Goal: Information Seeking & Learning: Learn about a topic

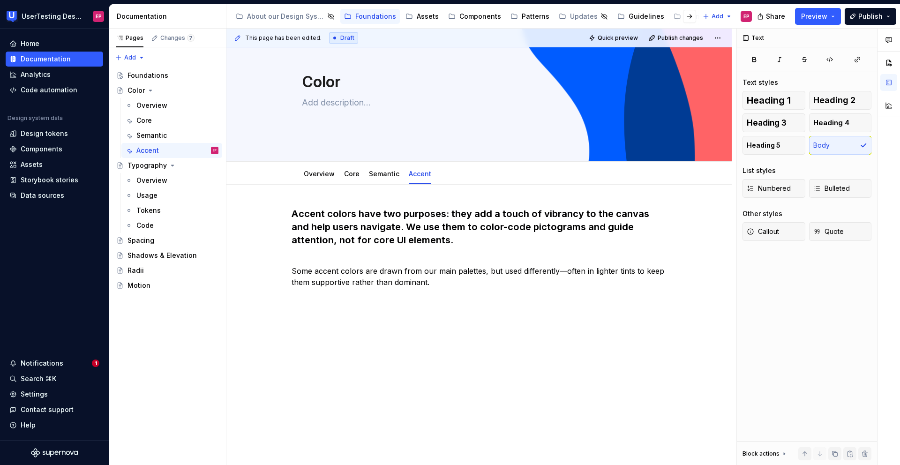
scroll to position [37, 0]
click at [316, 176] on link "Overview" at bounding box center [319, 173] width 31 height 8
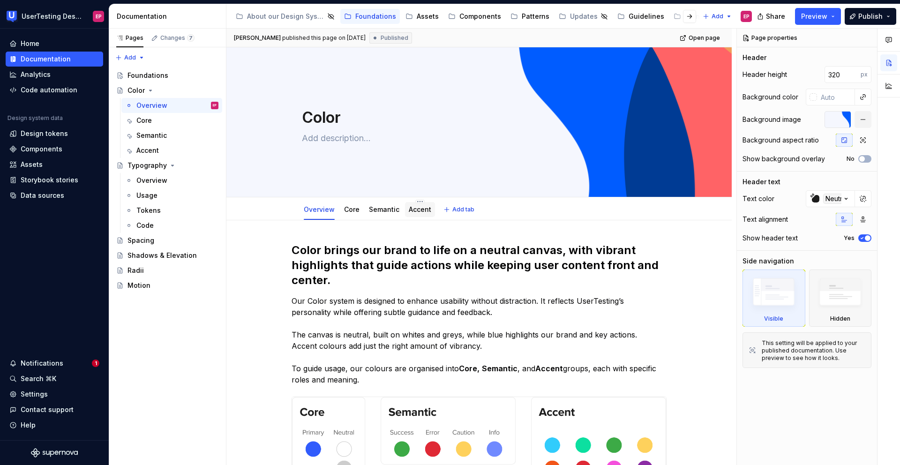
click at [416, 210] on link "Accent" at bounding box center [420, 209] width 23 height 8
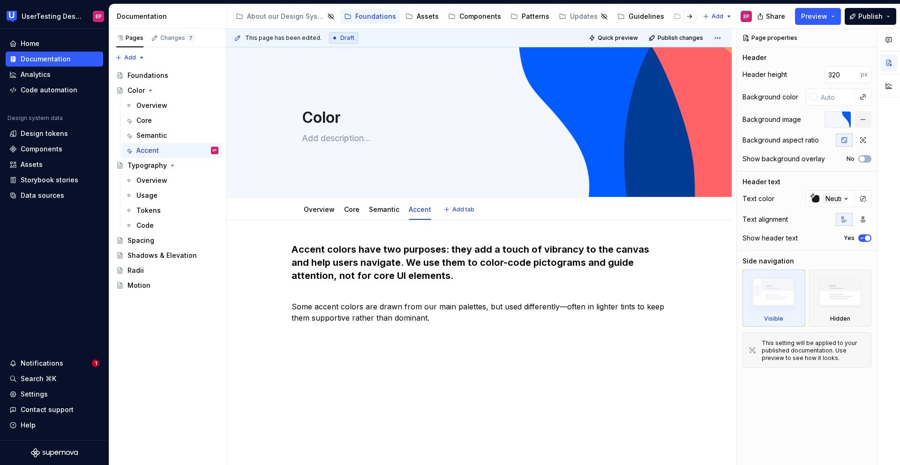
type textarea "*"
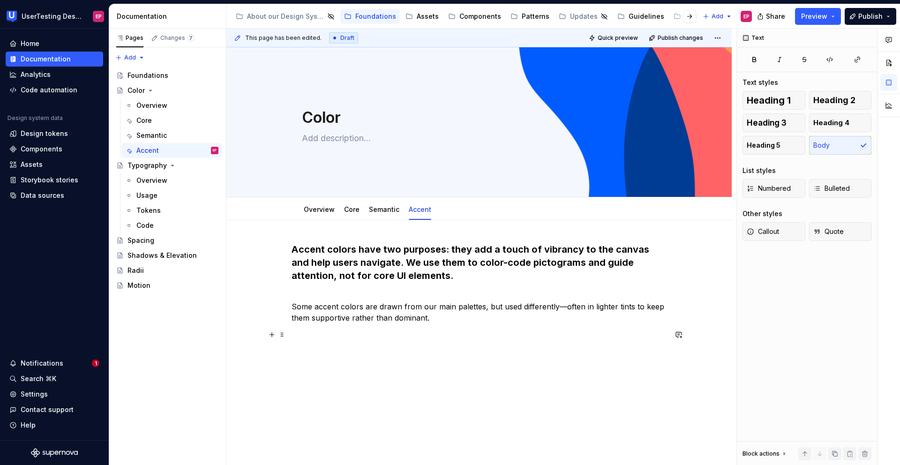
click at [346, 349] on p at bounding box center [479, 340] width 375 height 23
drag, startPoint x: 317, startPoint y: 349, endPoint x: 275, endPoint y: 346, distance: 42.8
click at [275, 346] on div "Accent colors have two purposes: they add a touch of vibrancy to the canvas and…" at bounding box center [478, 361] width 505 height 282
click at [381, 332] on button "button" at bounding box center [380, 328] width 13 height 13
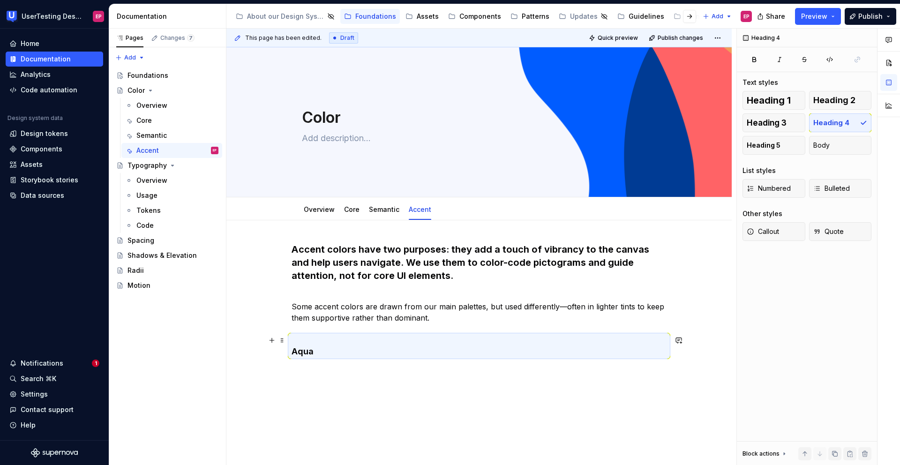
click at [320, 354] on h4 "Aqua" at bounding box center [479, 346] width 375 height 23
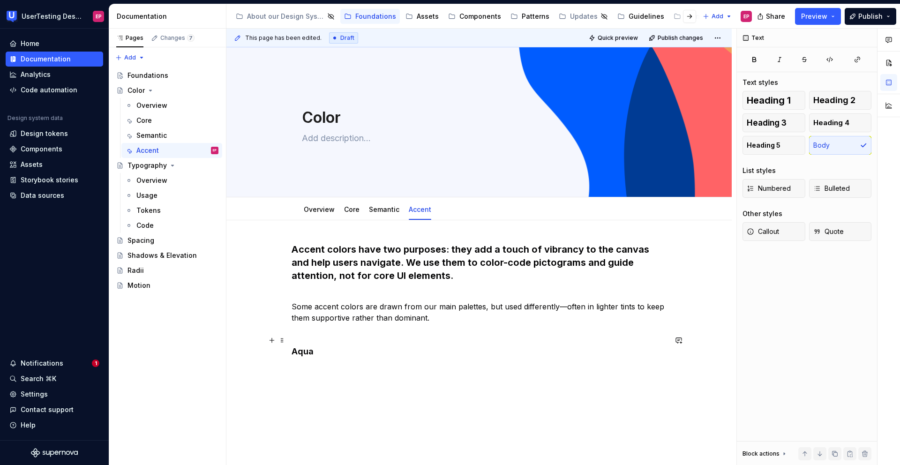
click at [289, 350] on div "Accent colors have two purposes: they add a touch of vibrancy to the canvas and…" at bounding box center [478, 364] width 505 height 288
drag, startPoint x: 315, startPoint y: 340, endPoint x: 275, endPoint y: 334, distance: 40.2
click at [292, 334] on div "Accent colors have two purposes: they add a touch of vibrancy to the canvas and…" at bounding box center [479, 311] width 375 height 137
drag, startPoint x: 308, startPoint y: 332, endPoint x: 291, endPoint y: 333, distance: 16.9
click at [291, 333] on div "Accent colors have two purposes: they add a touch of vibrancy to the canvas and…" at bounding box center [478, 369] width 505 height 299
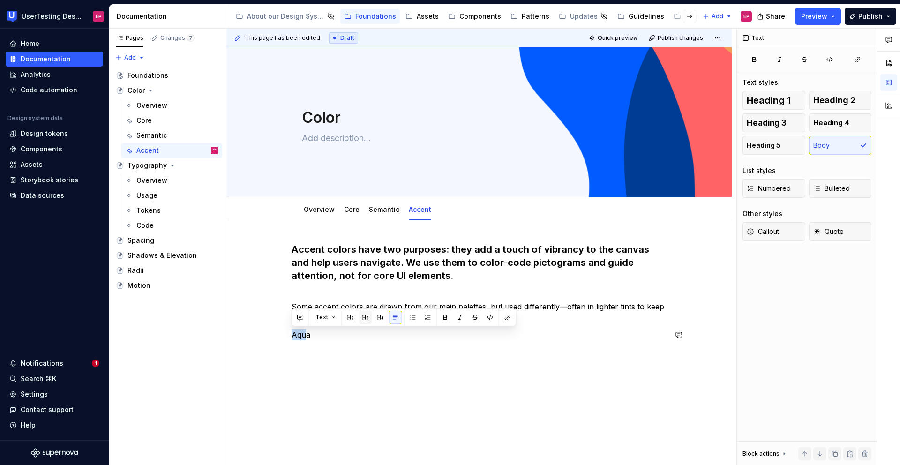
click at [362, 318] on button "button" at bounding box center [365, 317] width 13 height 13
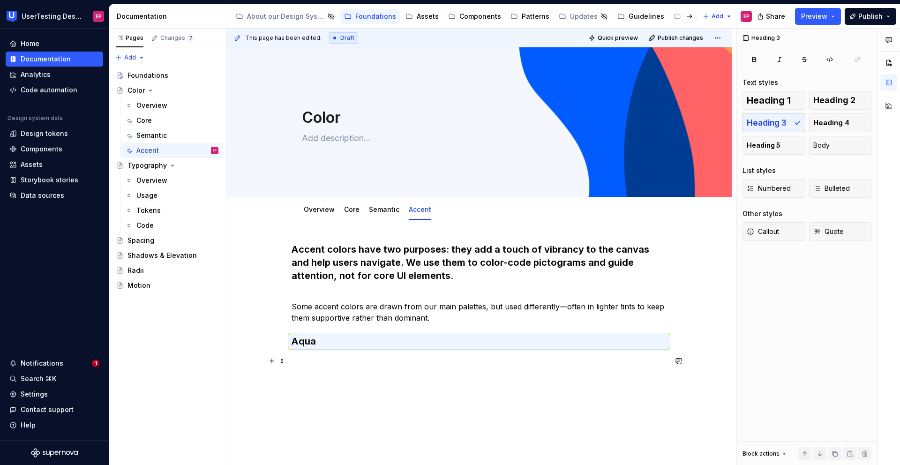
click at [312, 362] on p at bounding box center [479, 366] width 375 height 23
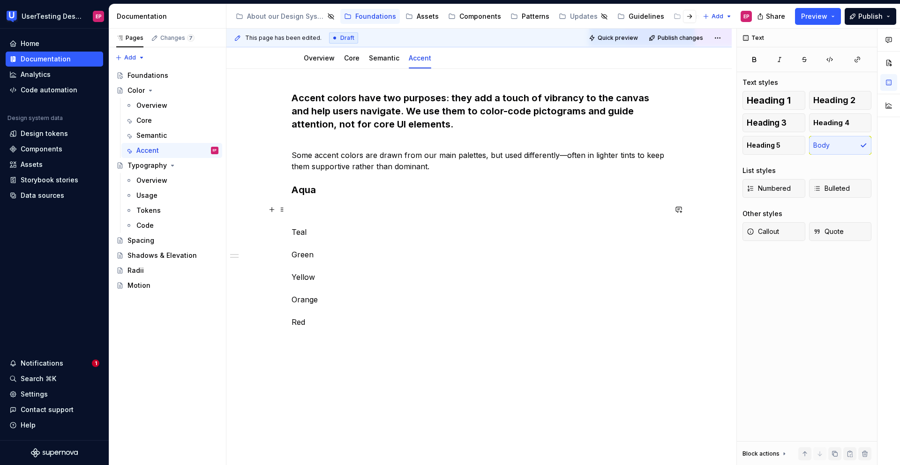
scroll to position [173, 0]
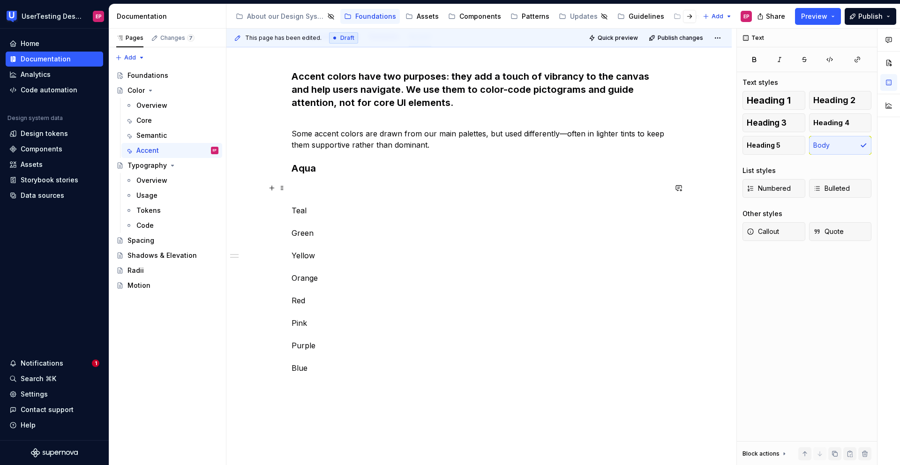
click at [291, 197] on div "Accent colors have two purposes: they add a touch of vibrancy to the canvas and…" at bounding box center [478, 291] width 505 height 489
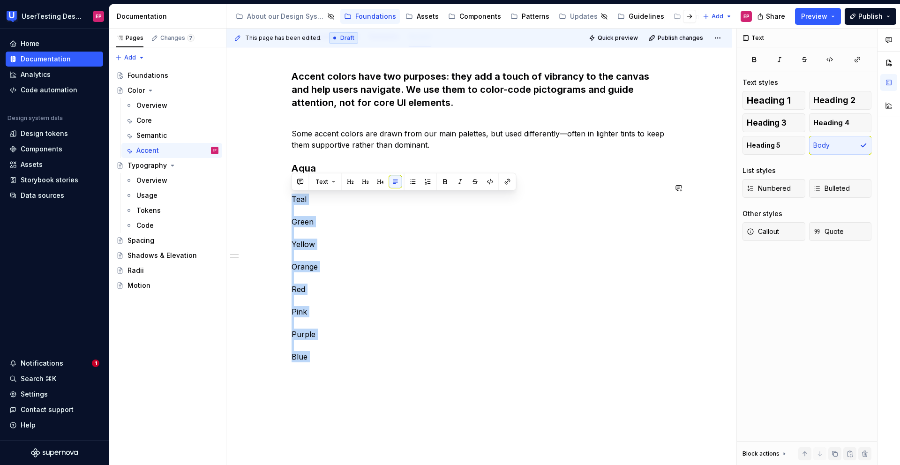
drag, startPoint x: 293, startPoint y: 203, endPoint x: 321, endPoint y: 376, distance: 175.6
click at [321, 376] on div "Accent colors have two purposes: they add a touch of vibrancy to the canvas and…" at bounding box center [479, 227] width 375 height 315
click at [368, 180] on button "button" at bounding box center [365, 181] width 13 height 13
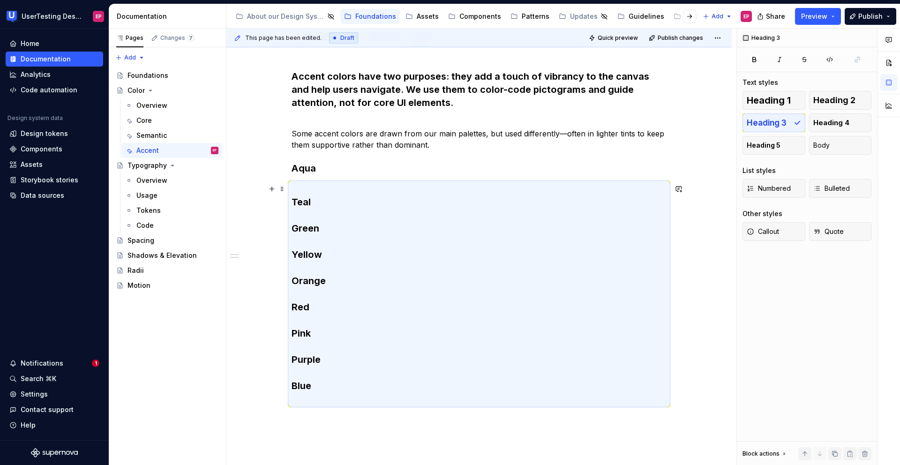
click at [338, 195] on h3 "Teal Green Yellow Orange Red Pink Purple Blue" at bounding box center [479, 293] width 375 height 223
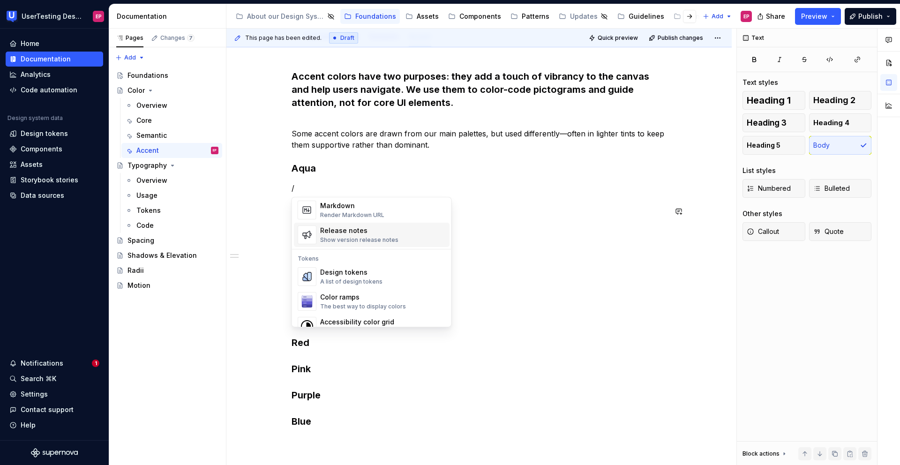
scroll to position [652, 0]
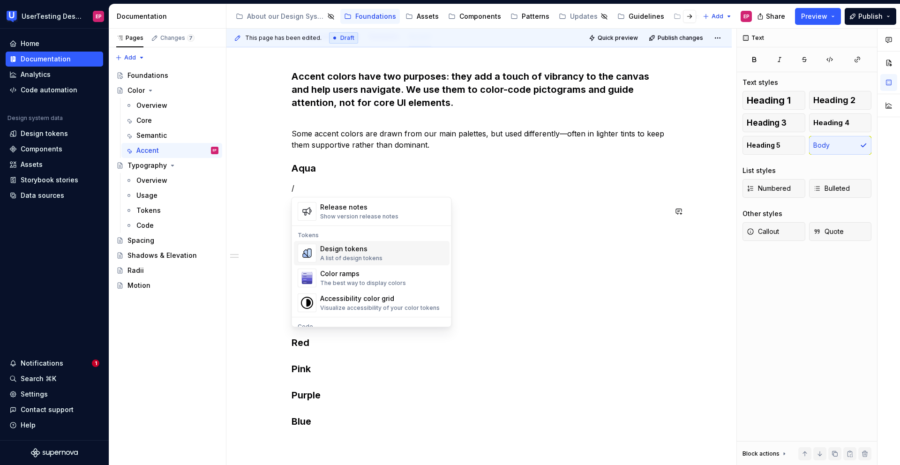
click at [365, 252] on div "Design tokens" at bounding box center [351, 248] width 62 height 9
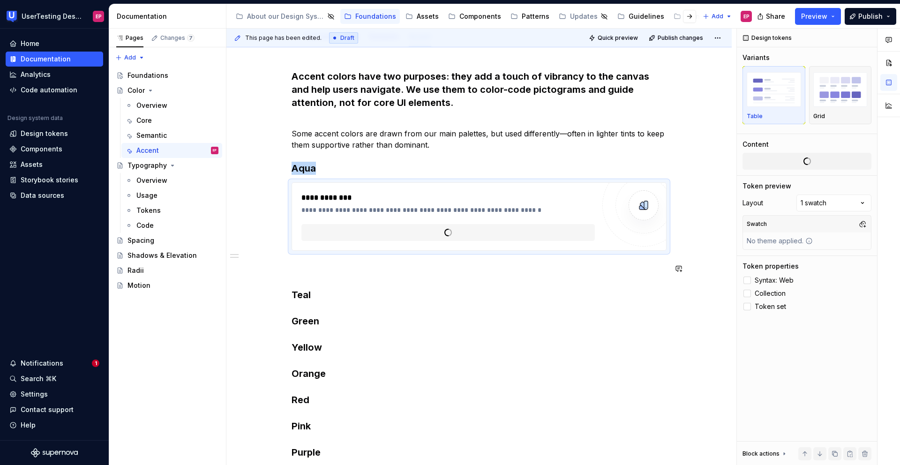
type textarea "*"
click at [346, 231] on span "**********" at bounding box center [336, 232] width 42 height 9
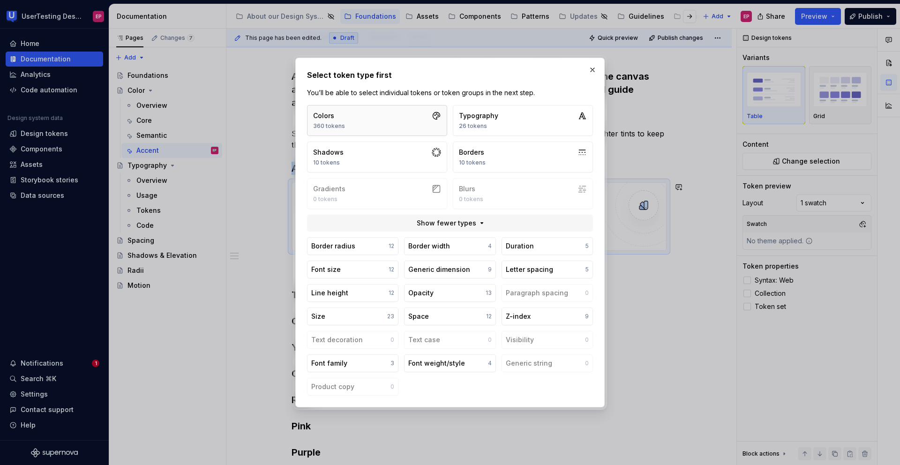
click at [351, 121] on button "Colors 360 tokens" at bounding box center [377, 120] width 140 height 31
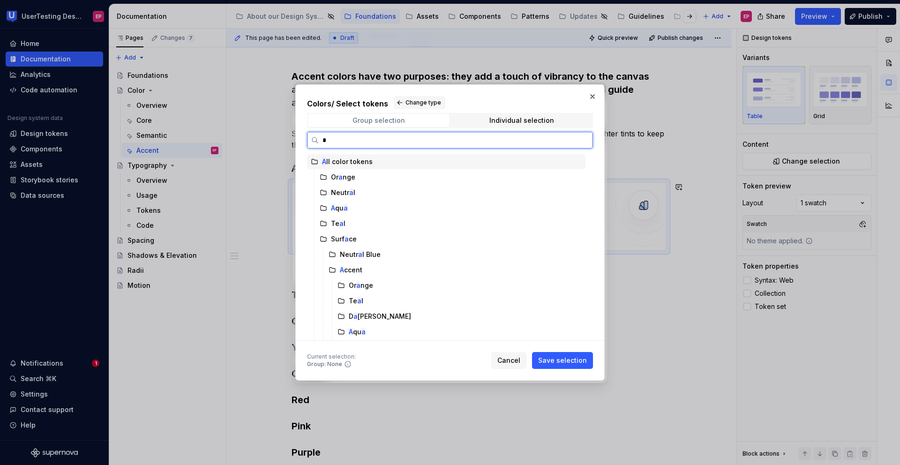
type input "**"
click at [350, 175] on div "Aq ua" at bounding box center [451, 177] width 270 height 15
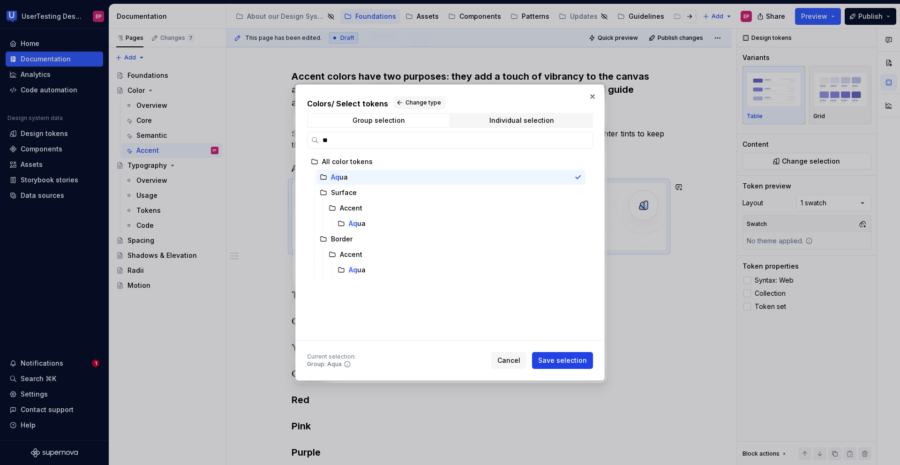
click at [558, 354] on button "Save selection" at bounding box center [562, 360] width 61 height 17
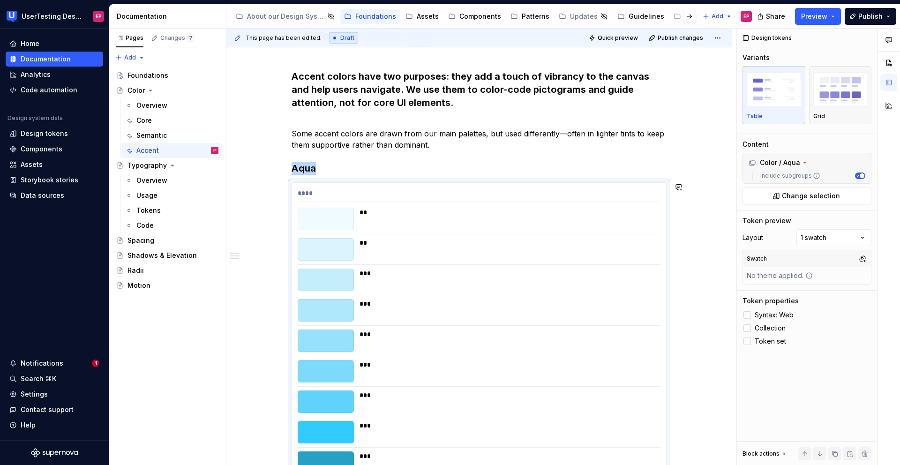
scroll to position [279, 0]
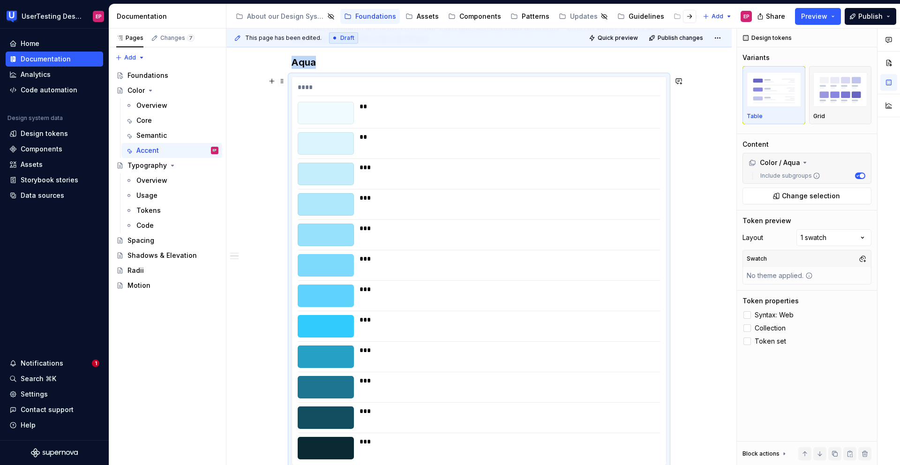
click at [611, 242] on div "***" at bounding box center [507, 235] width 295 height 23
click at [842, 104] on img "button" at bounding box center [840, 89] width 54 height 34
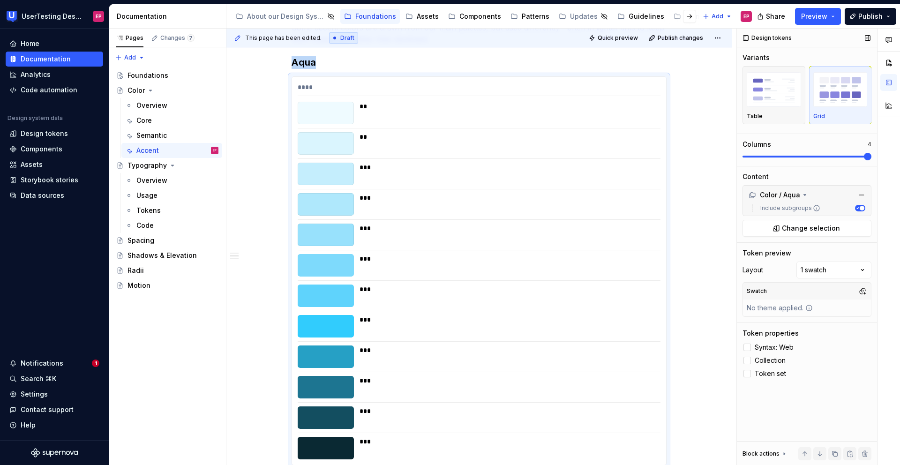
click at [872, 154] on span at bounding box center [868, 157] width 8 height 8
click at [625, 207] on div "***" at bounding box center [507, 204] width 295 height 23
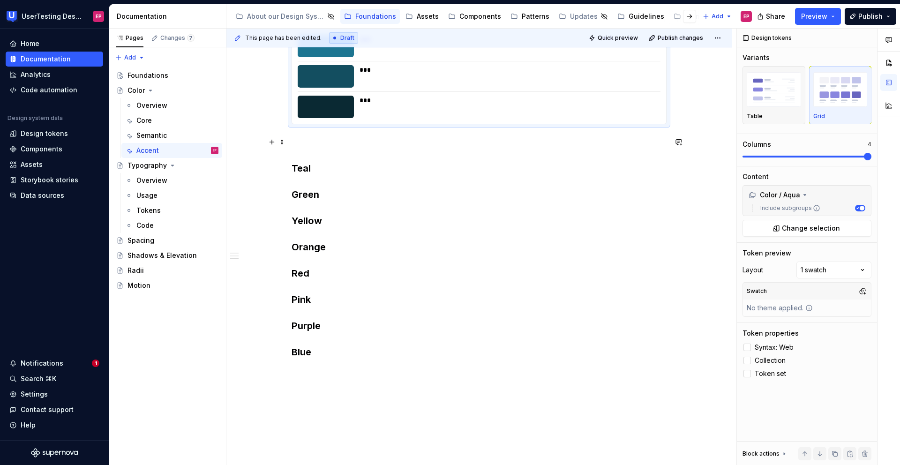
scroll to position [641, 0]
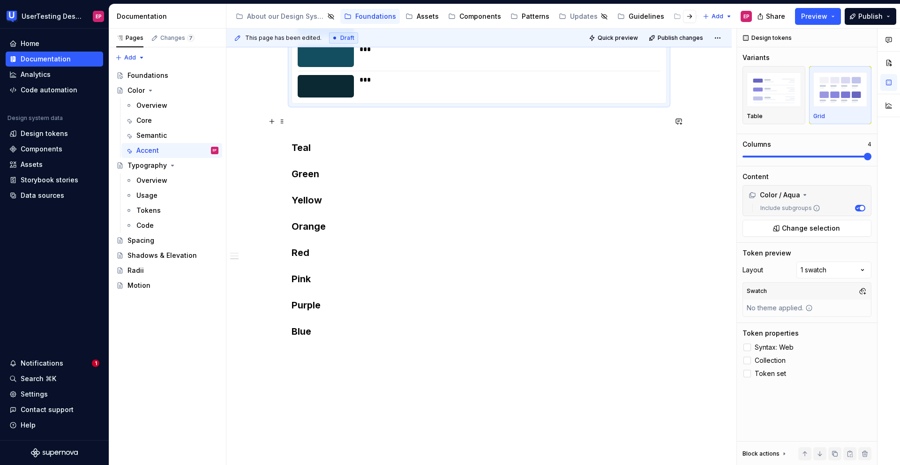
click at [324, 158] on h3 "Teal Green Yellow Orange Red Pink Purple Blue" at bounding box center [479, 233] width 375 height 236
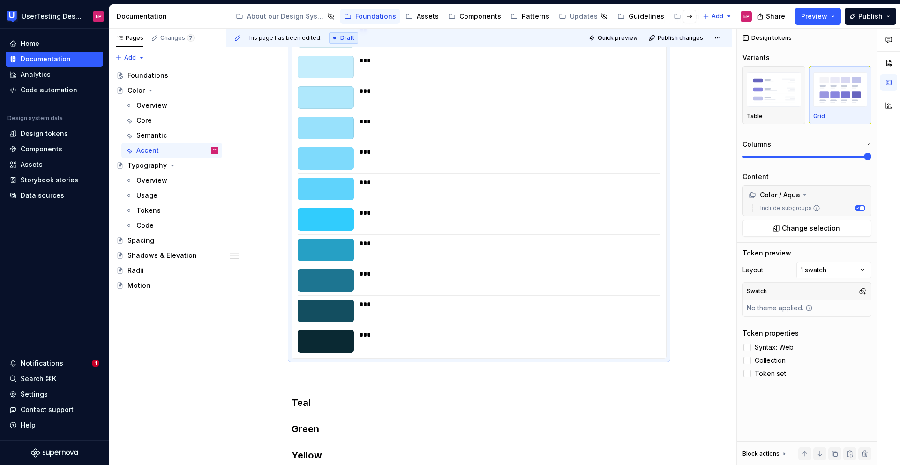
scroll to position [359, 0]
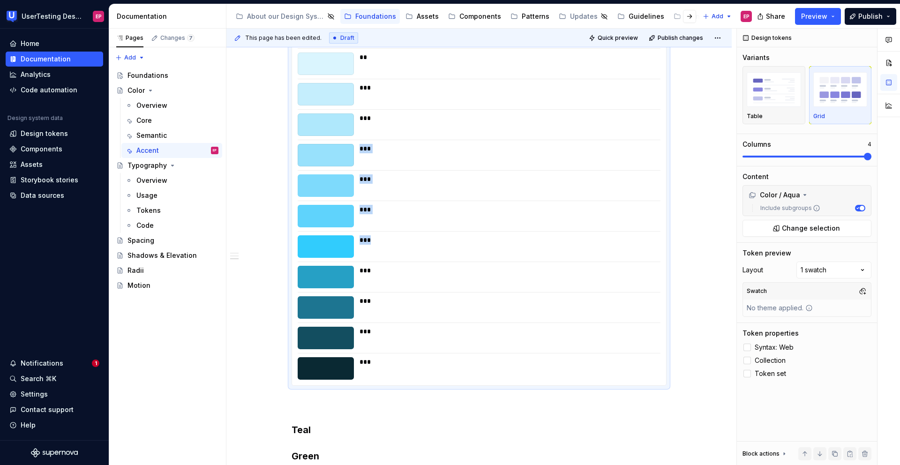
drag, startPoint x: 410, startPoint y: 141, endPoint x: 428, endPoint y: 259, distance: 119.9
click at [428, 259] on div "**** ** ** *** *** *** *** *** *** *** *** *** ***" at bounding box center [479, 191] width 374 height 388
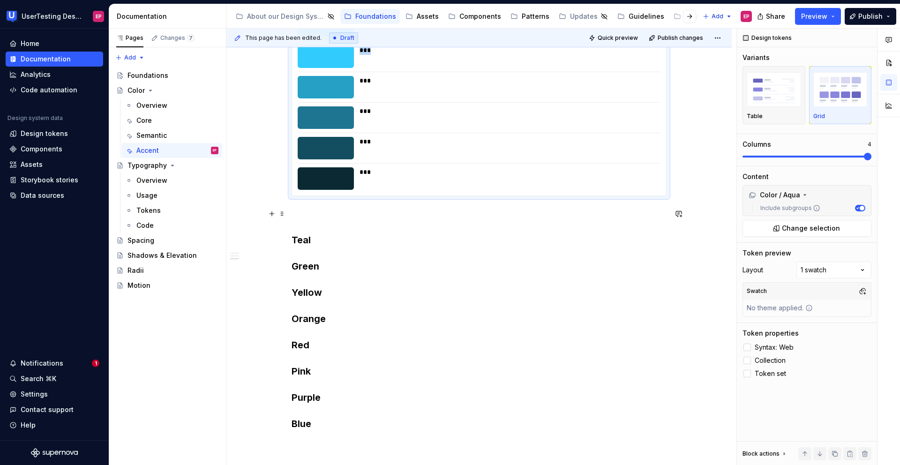
scroll to position [550, 0]
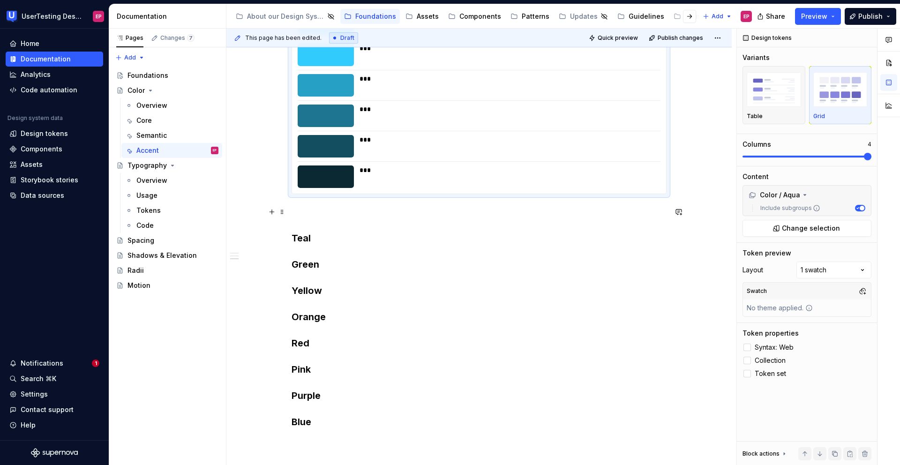
click at [293, 246] on h3 "Teal Green Yellow Orange Red Pink Purple Blue" at bounding box center [479, 323] width 375 height 236
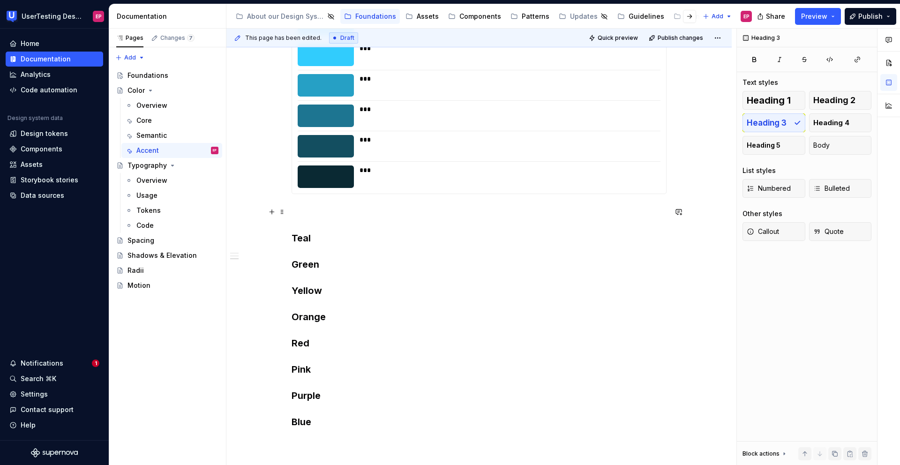
click at [293, 215] on h3 "Teal Green Yellow Orange Red Pink Purple Blue" at bounding box center [479, 323] width 375 height 236
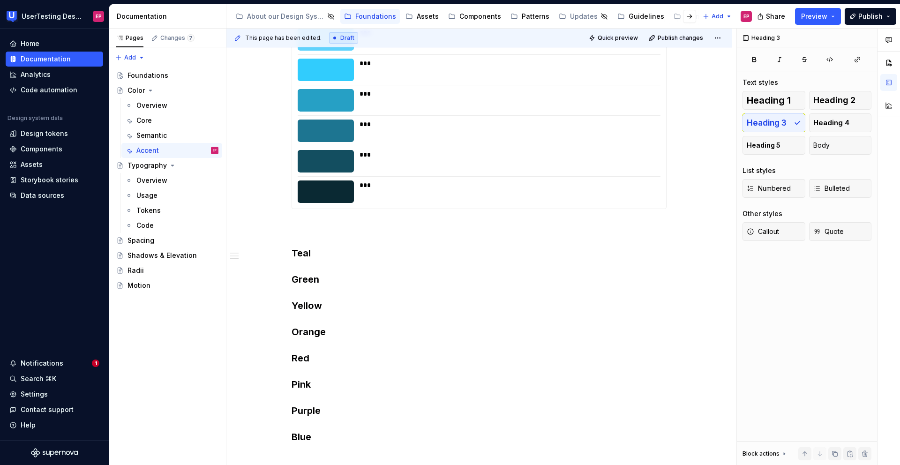
scroll to position [545, 0]
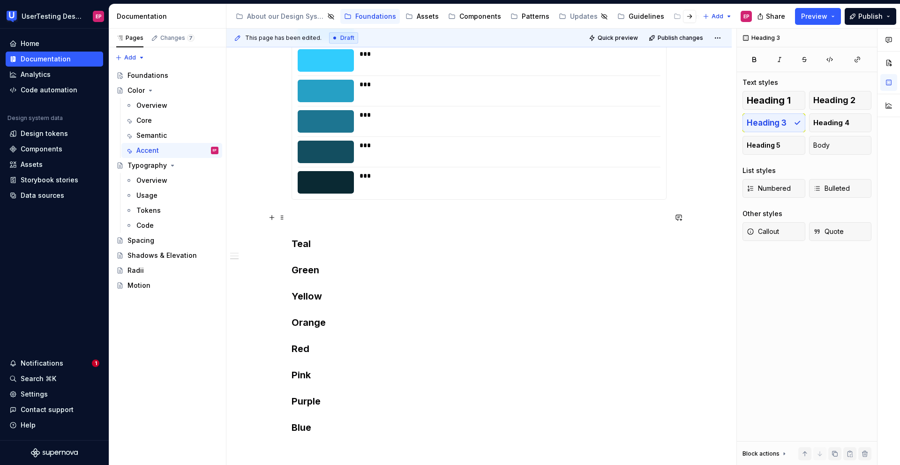
click at [293, 244] on h3 "Teal Green Yellow Orange Red Pink Purple Blue" at bounding box center [479, 329] width 375 height 236
click at [345, 207] on div "Accent colors have two purposes: they add a touch of vibrancy to the canvas and…" at bounding box center [479, 59] width 375 height 723
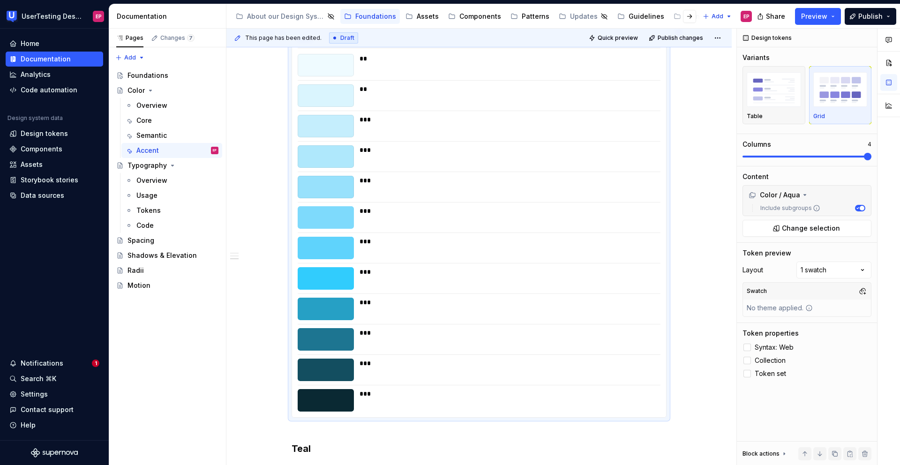
scroll to position [422, 0]
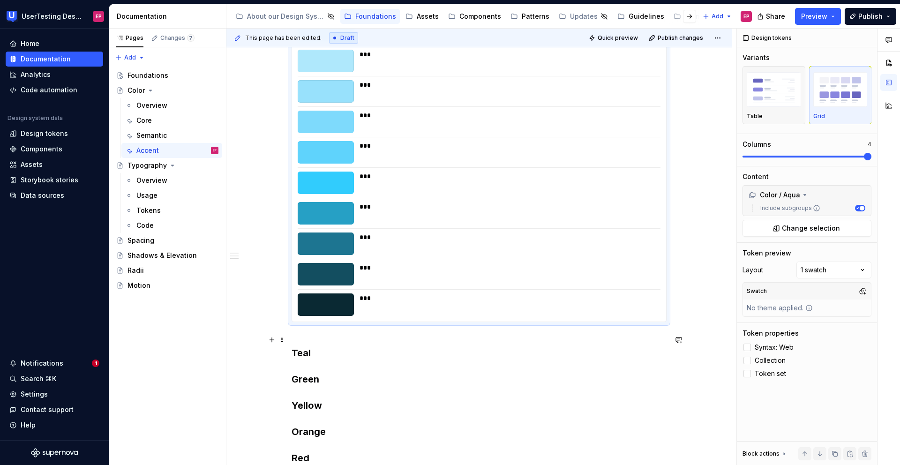
click at [290, 337] on div "Accent colors have two purposes: they add a touch of vibrancy to the canvas and…" at bounding box center [478, 253] width 505 height 910
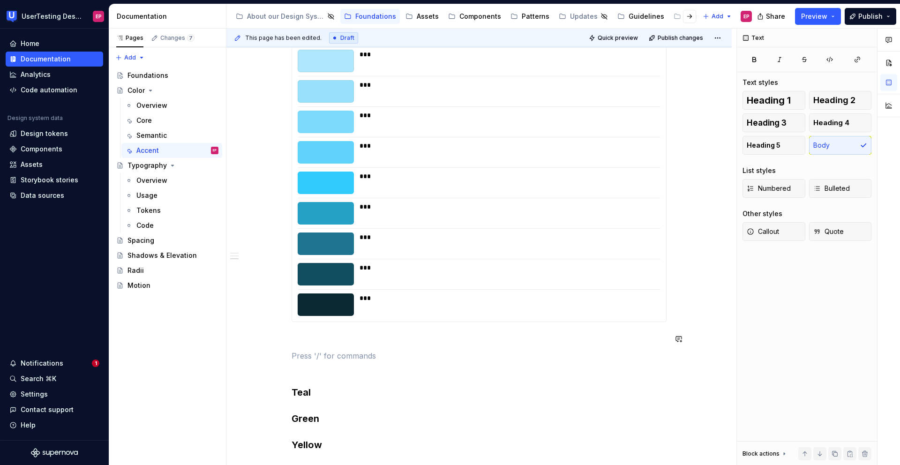
click at [294, 346] on div "Accent colors have two purposes: they add a touch of vibrancy to the canvas and…" at bounding box center [479, 207] width 375 height 775
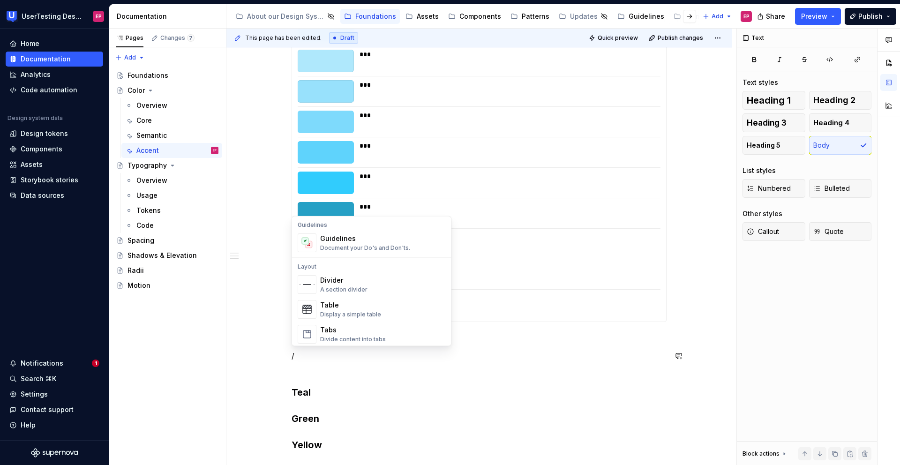
scroll to position [276, 0]
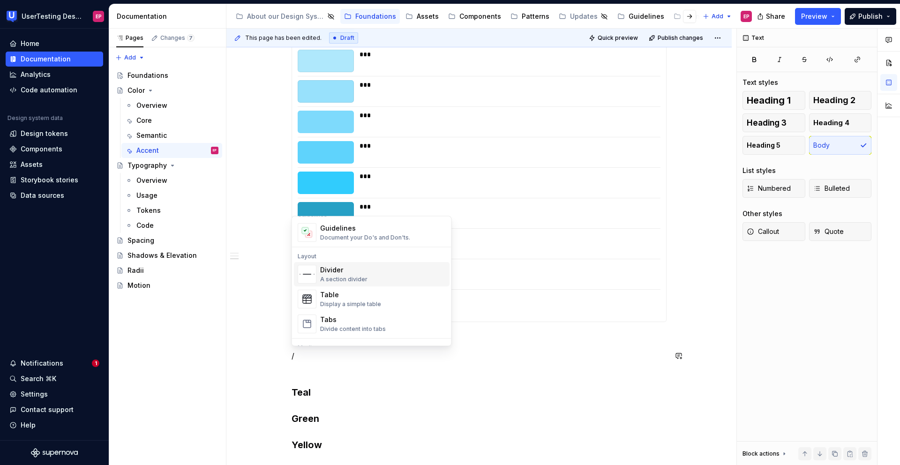
click at [364, 271] on div "Divider" at bounding box center [343, 270] width 47 height 9
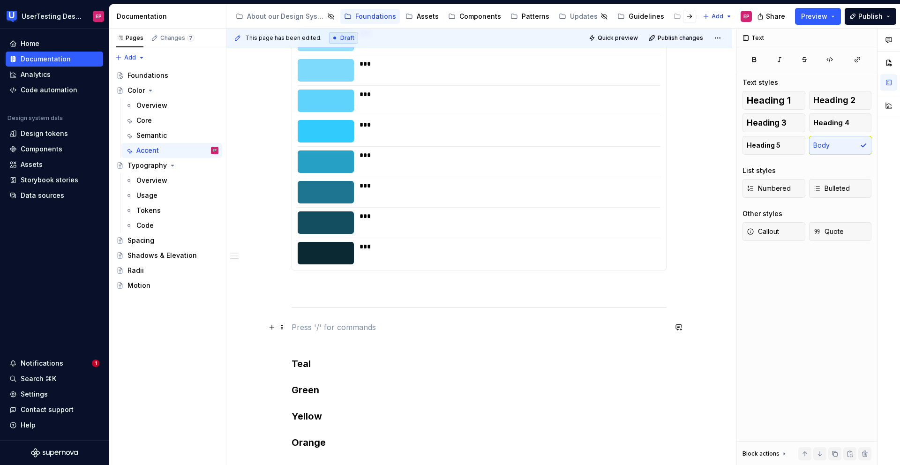
scroll to position [474, 0]
click at [315, 291] on p at bounding box center [479, 286] width 375 height 11
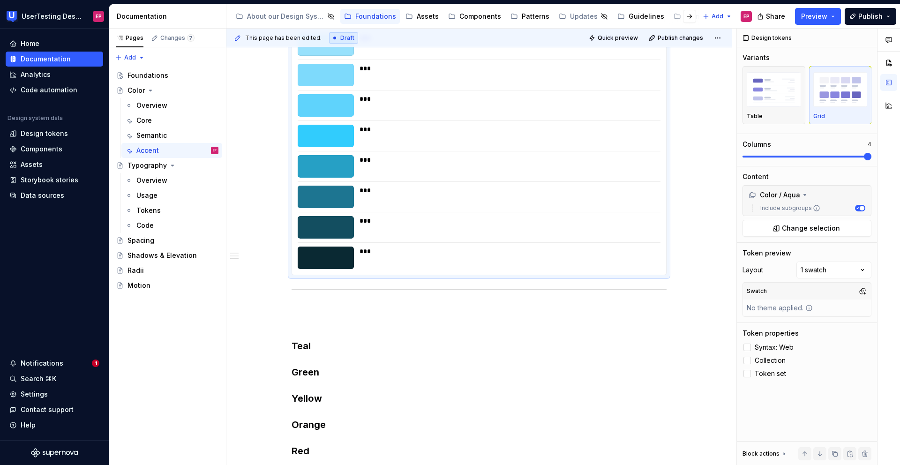
scroll to position [487, 0]
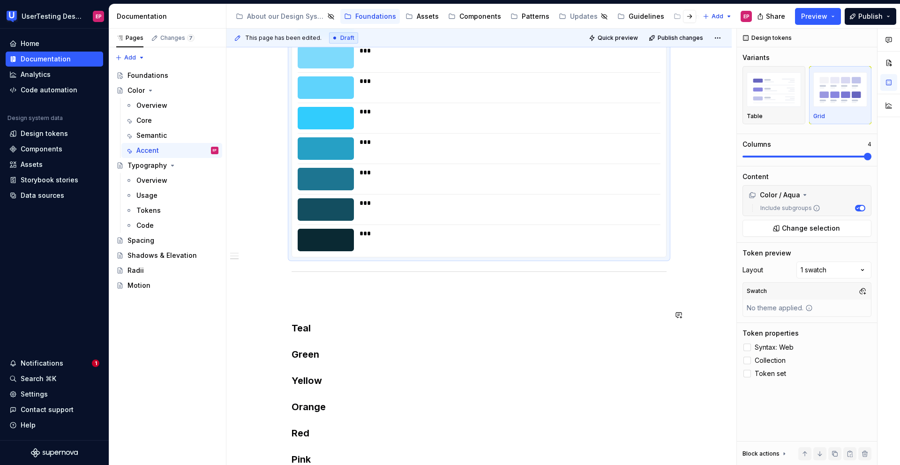
click at [290, 303] on div "Accent colors have two purposes: they add a touch of vibrancy to the canvas and…" at bounding box center [478, 207] width 505 height 949
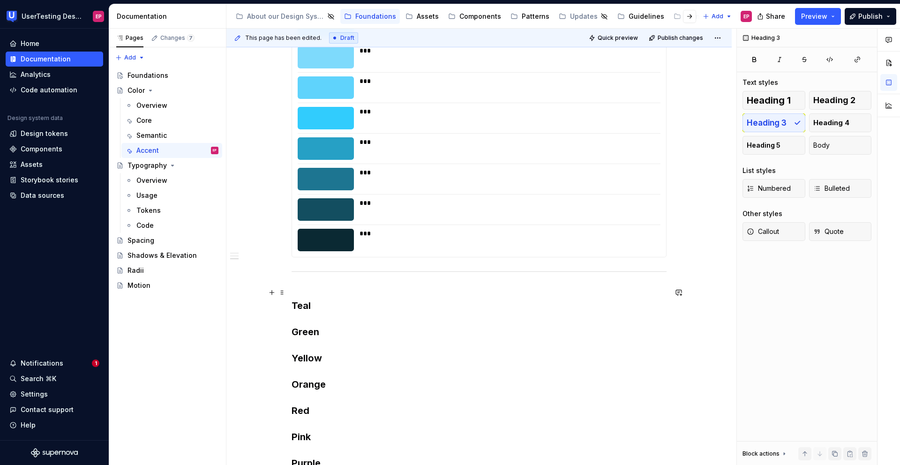
click at [291, 306] on div "Accent colors have two purposes: they add a touch of vibrancy to the canvas and…" at bounding box center [478, 196] width 505 height 927
click at [352, 302] on h3 "Teal Green Yellow Orange Red Pink Purple Blue" at bounding box center [479, 391] width 375 height 210
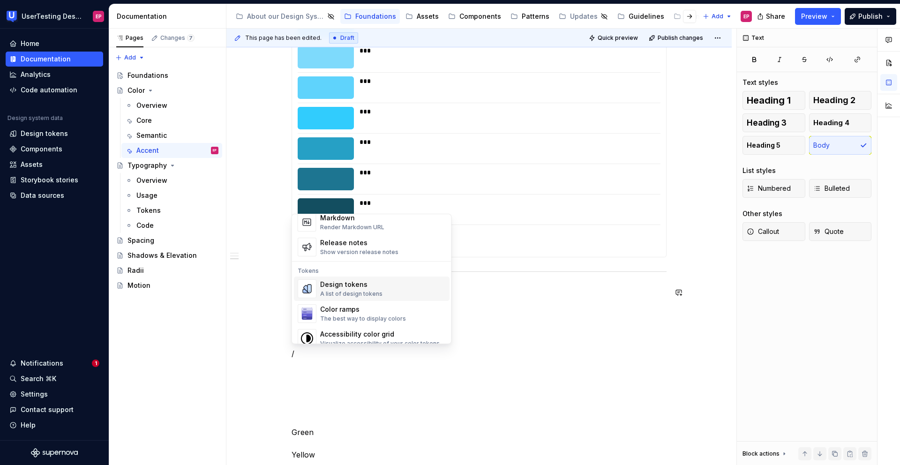
scroll to position [637, 0]
click at [352, 288] on div "A list of design tokens" at bounding box center [351, 290] width 62 height 8
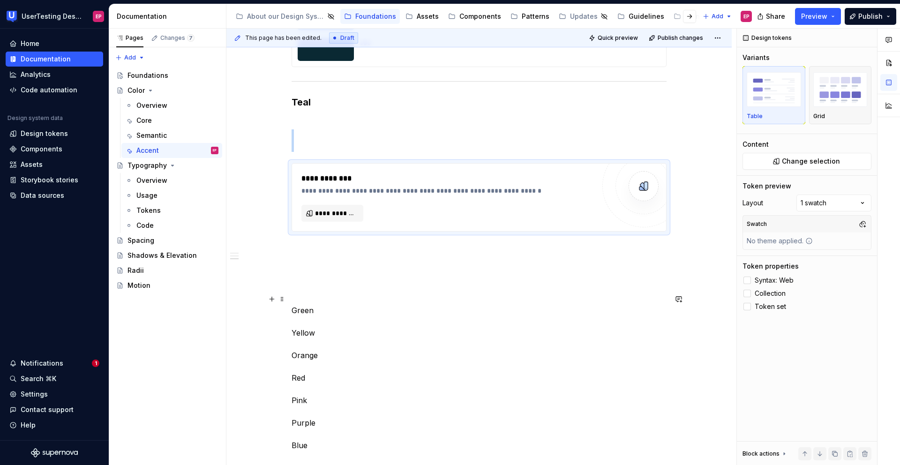
scroll to position [732, 0]
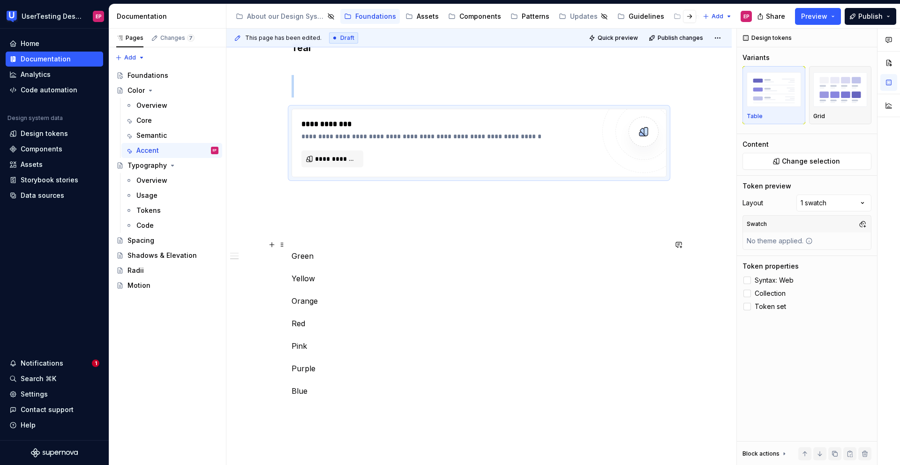
click at [303, 267] on p "Green Yellow Orange Red Pink Purple Blue" at bounding box center [479, 323] width 375 height 169
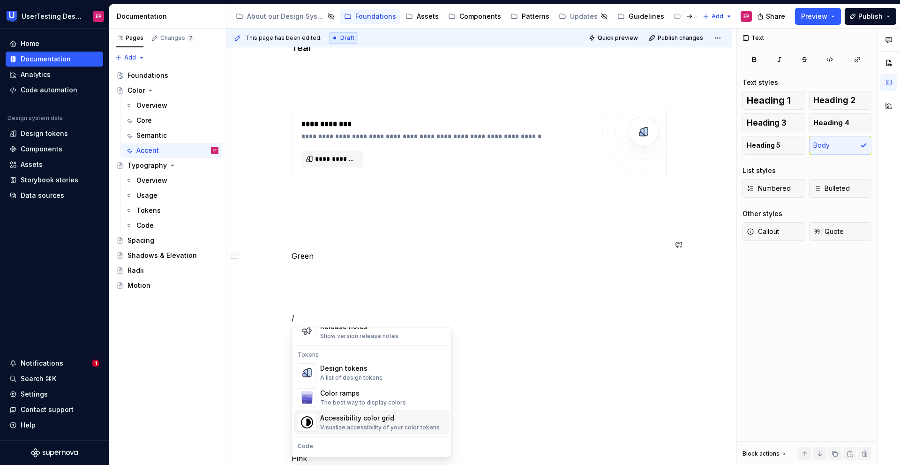
scroll to position [660, 0]
click at [364, 376] on div "Design tokens A list of design tokens" at bounding box center [351, 376] width 62 height 18
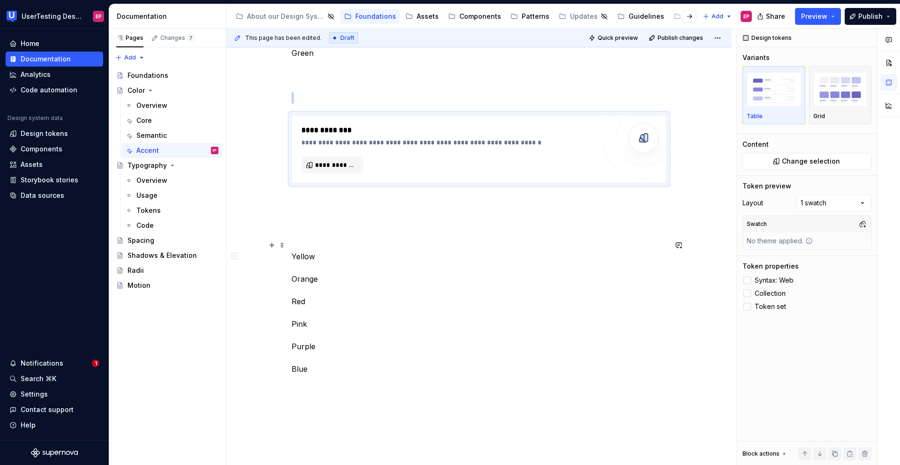
scroll to position [939, 0]
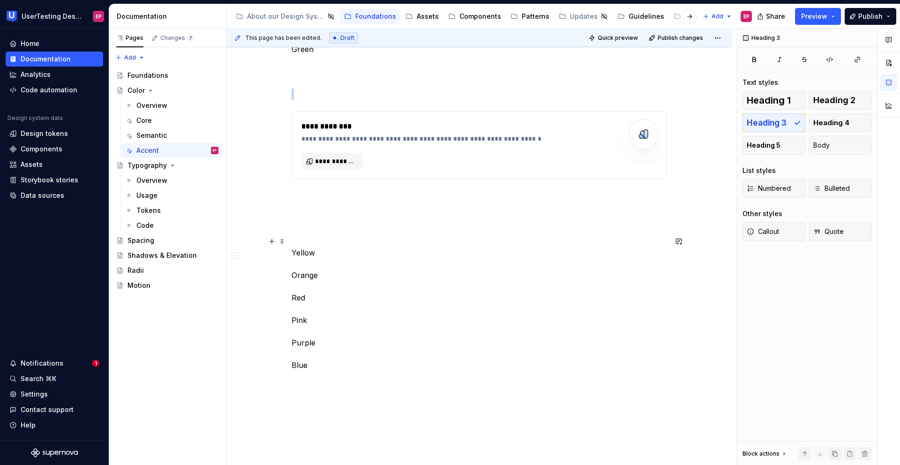
click at [303, 264] on p "Yellow Orange Red Pink Purple Blue" at bounding box center [479, 309] width 375 height 146
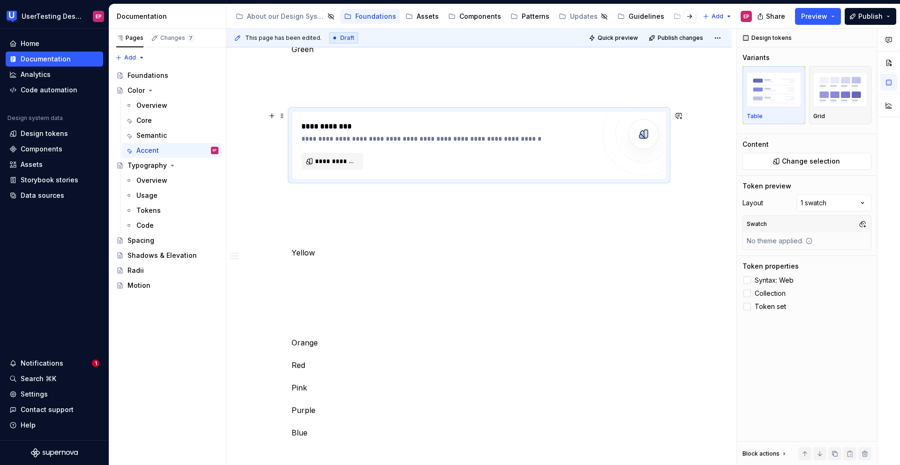
click at [364, 163] on div "**********" at bounding box center [447, 145] width 293 height 49
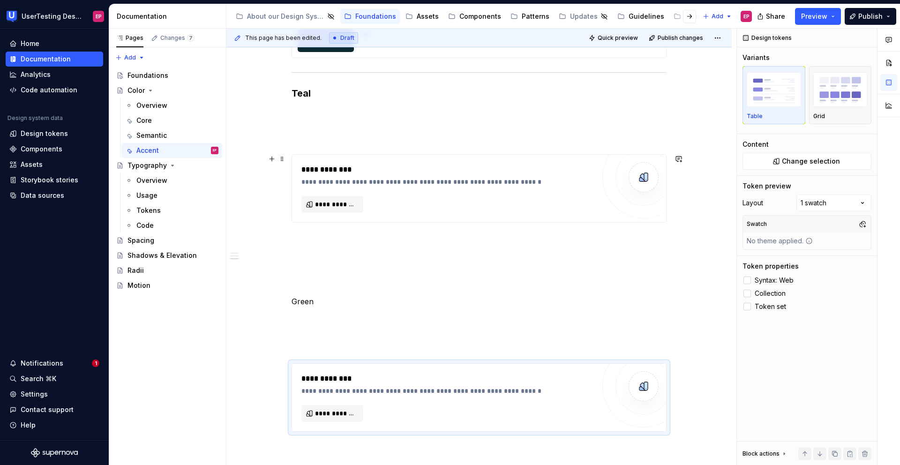
scroll to position [677, 0]
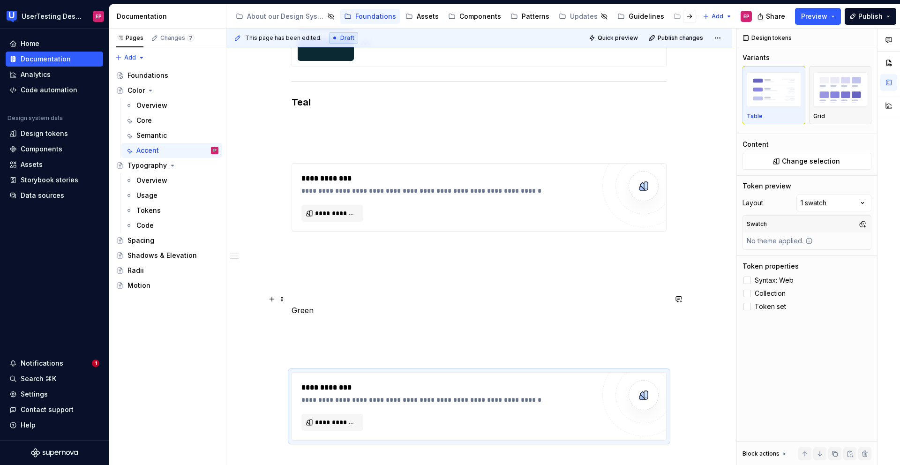
click at [308, 307] on p "Green" at bounding box center [479, 310] width 375 height 34
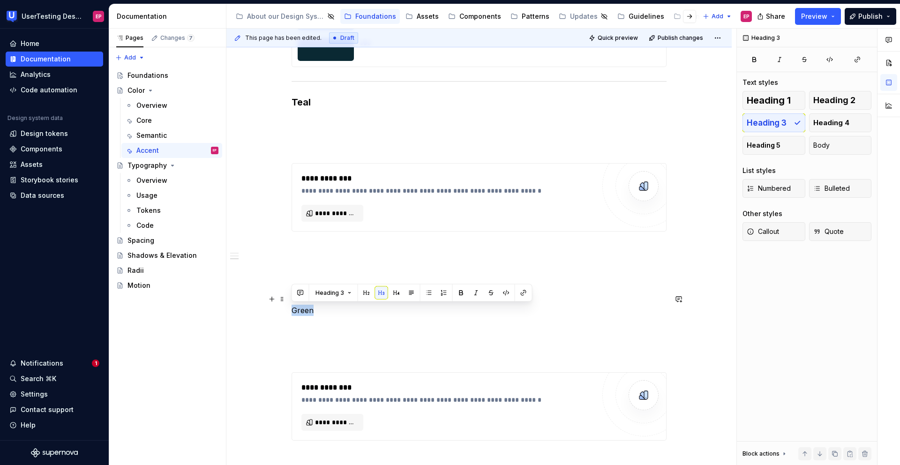
drag, startPoint x: 317, startPoint y: 309, endPoint x: 289, endPoint y: 308, distance: 28.1
click at [289, 308] on div "**********" at bounding box center [478, 202] width 505 height 1319
click at [377, 290] on button "button" at bounding box center [381, 292] width 13 height 13
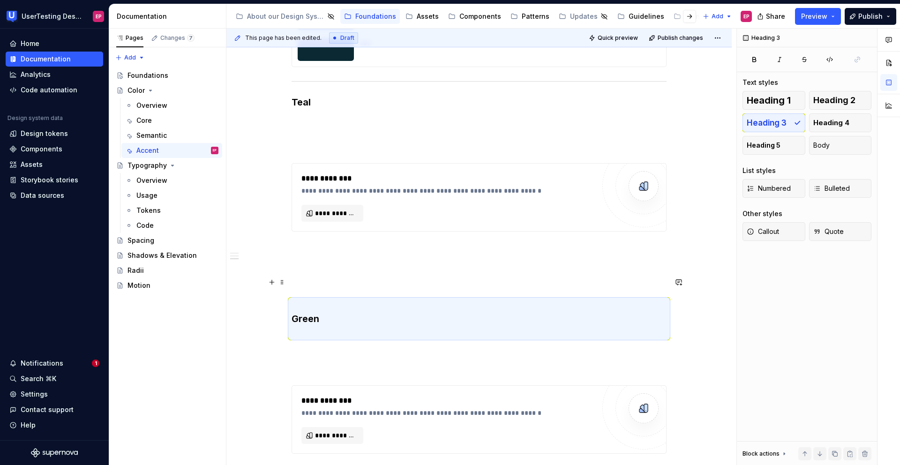
click at [314, 283] on p at bounding box center [479, 282] width 375 height 11
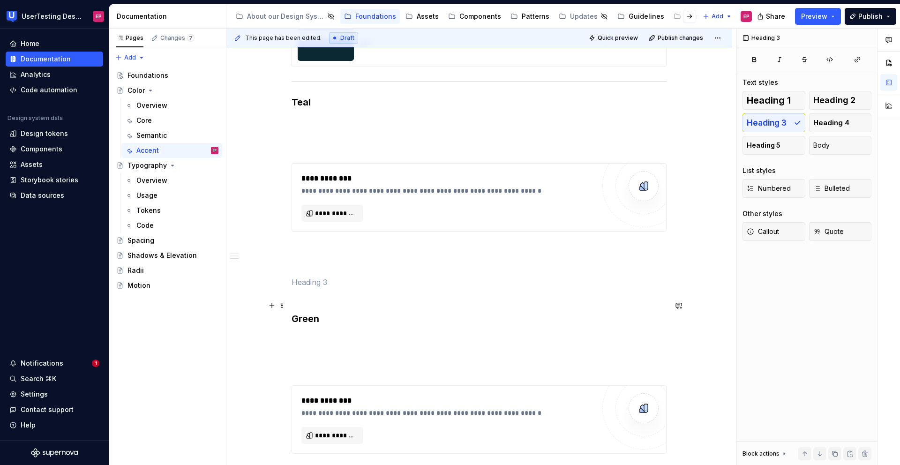
click at [297, 301] on h3 "Green" at bounding box center [479, 318] width 375 height 39
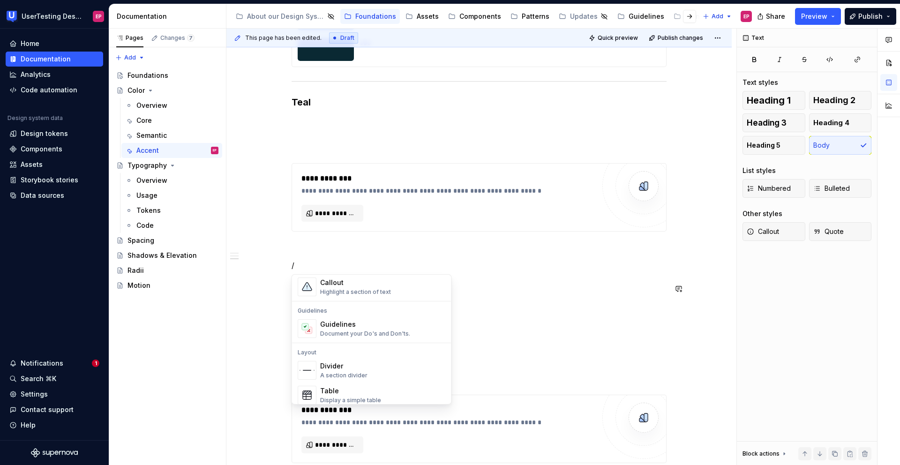
scroll to position [272, 0]
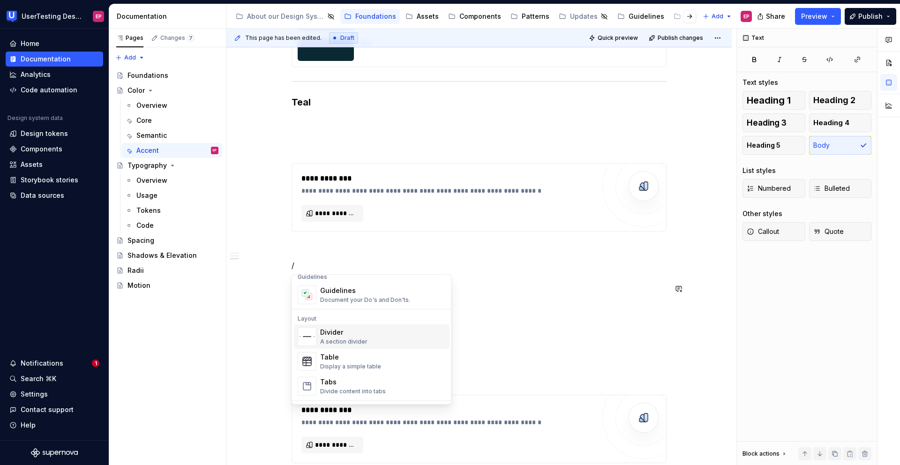
click at [353, 334] on div "Divider" at bounding box center [343, 332] width 47 height 9
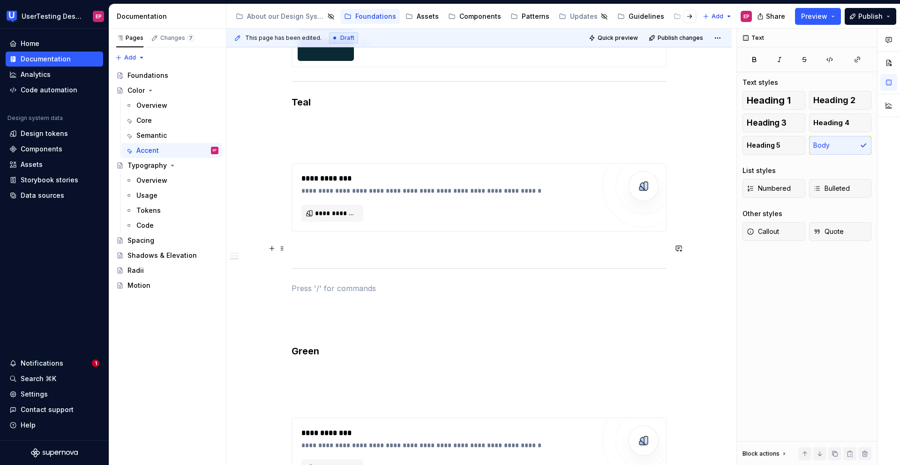
click at [292, 248] on p at bounding box center [479, 248] width 375 height 11
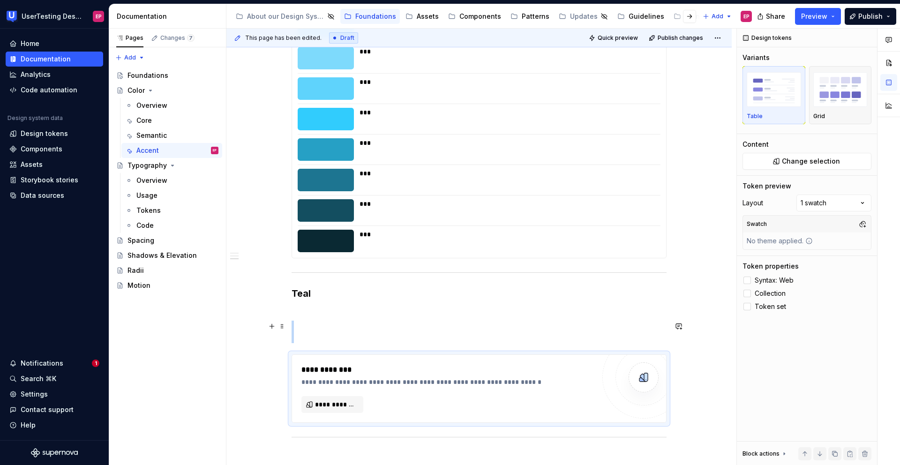
scroll to position [485, 0]
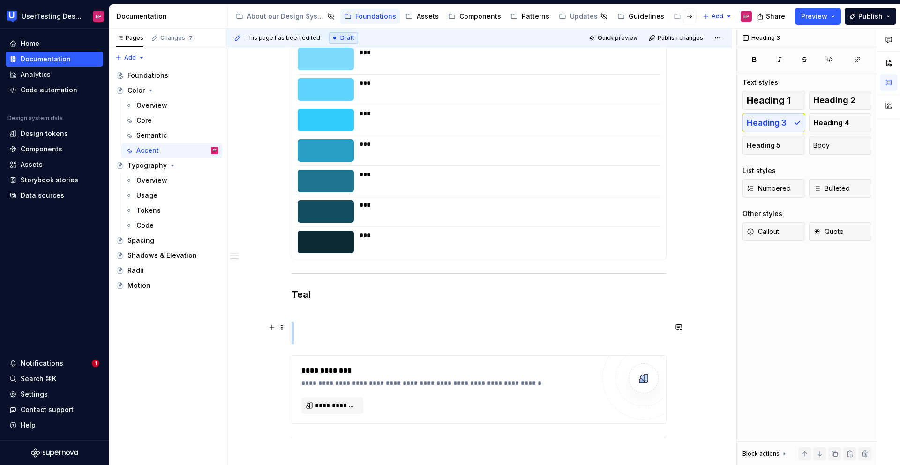
click at [297, 325] on p at bounding box center [479, 333] width 375 height 23
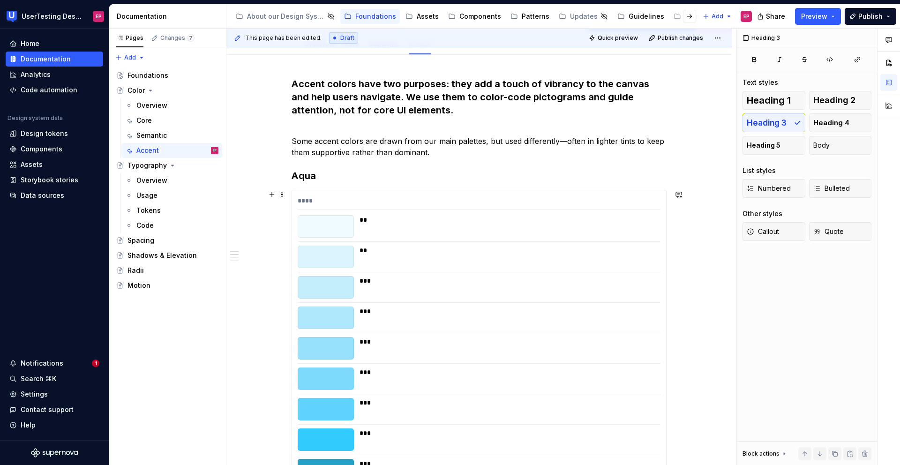
scroll to position [198, 0]
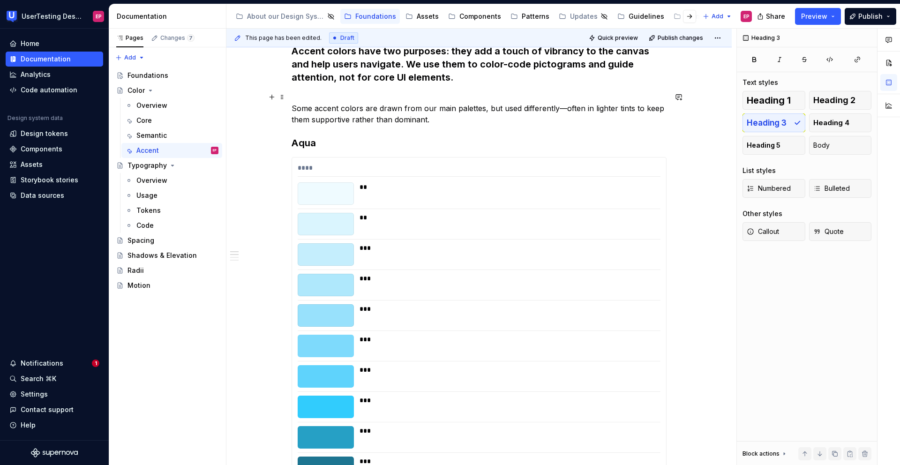
click at [561, 109] on p "Some accent colors are drawn from our main palettes, but used differently—often…" at bounding box center [479, 108] width 375 height 34
click at [455, 113] on p "Some accent colors are drawn from our main palettes, but used differently, ofte…" at bounding box center [479, 108] width 375 height 34
click at [446, 117] on p "Some accent colors are drawn from our main palettes, but used differently, ofte…" at bounding box center [479, 108] width 375 height 34
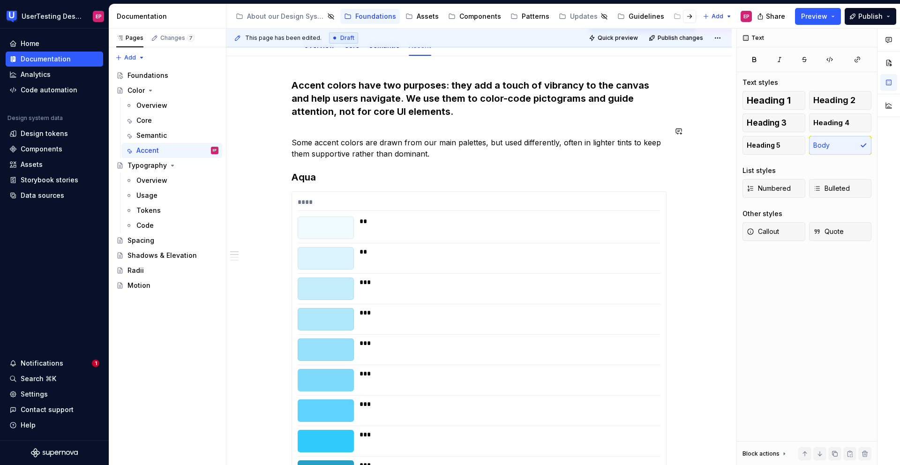
scroll to position [159, 0]
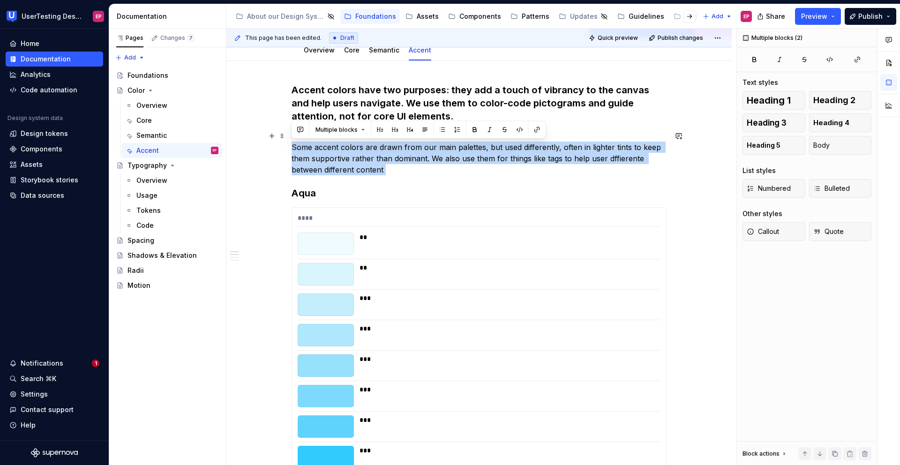
drag, startPoint x: 397, startPoint y: 176, endPoint x: 290, endPoint y: 147, distance: 110.8
copy p "Some accent colors are drawn from our main palettes, but used differently, ofte…"
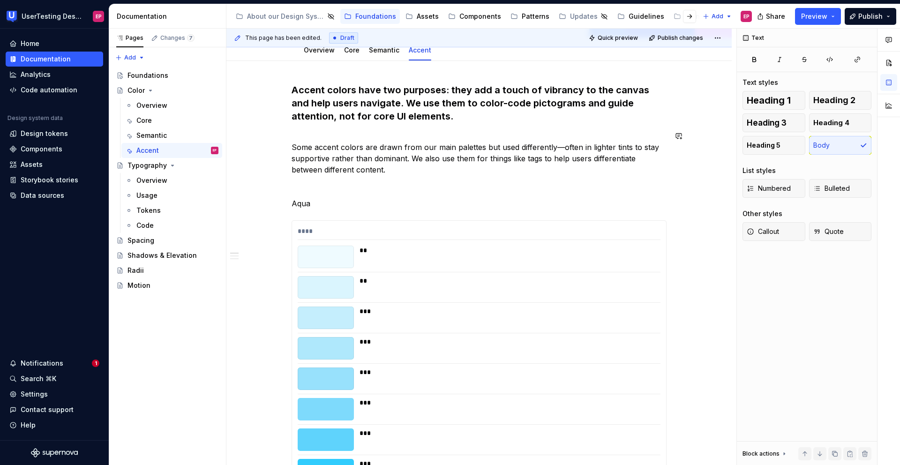
scroll to position [303, 0]
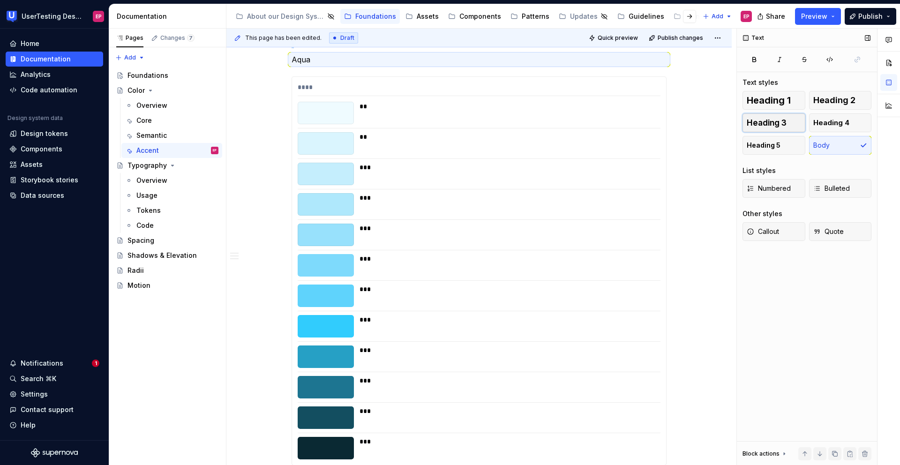
click at [777, 120] on span "Heading 3" at bounding box center [767, 122] width 40 height 9
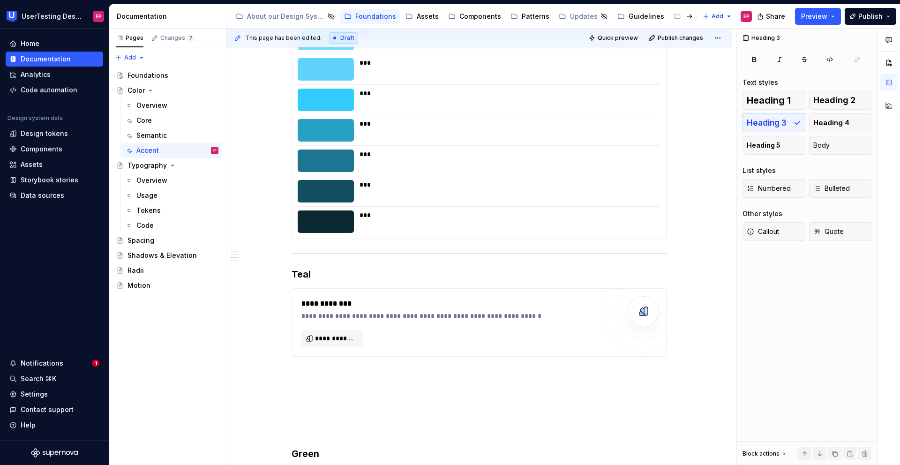
scroll to position [535, 0]
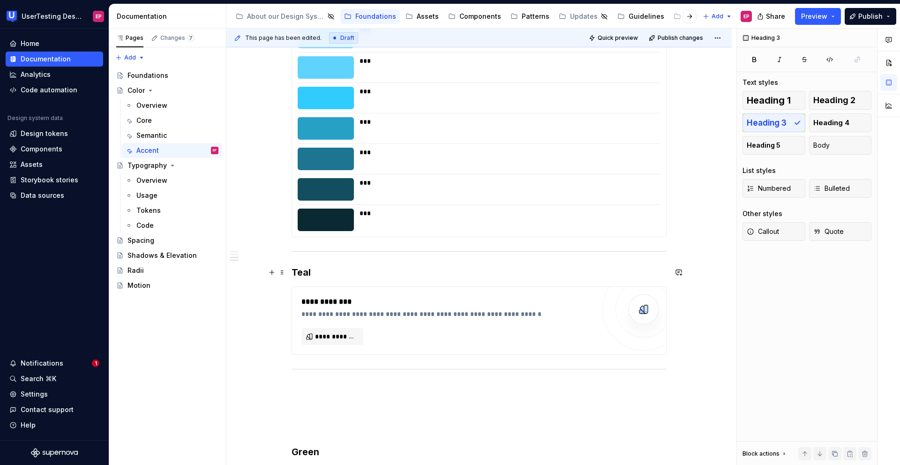
click at [304, 273] on h3 "Teal" at bounding box center [479, 272] width 375 height 13
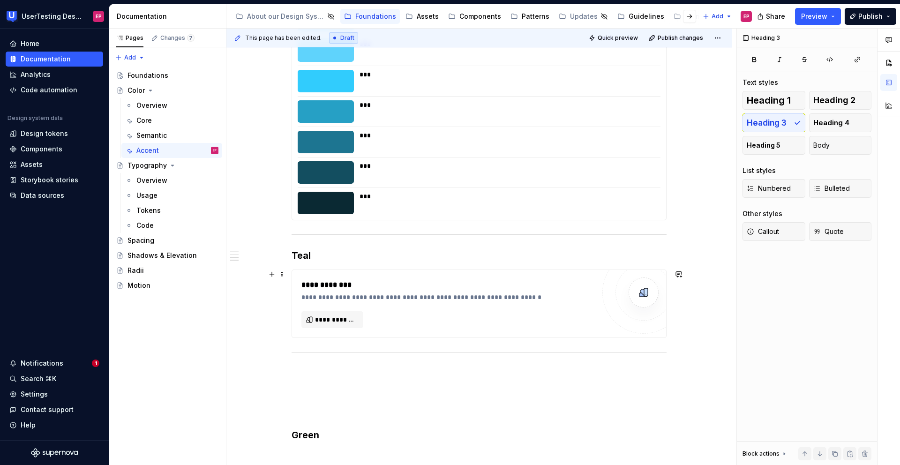
scroll to position [686, 0]
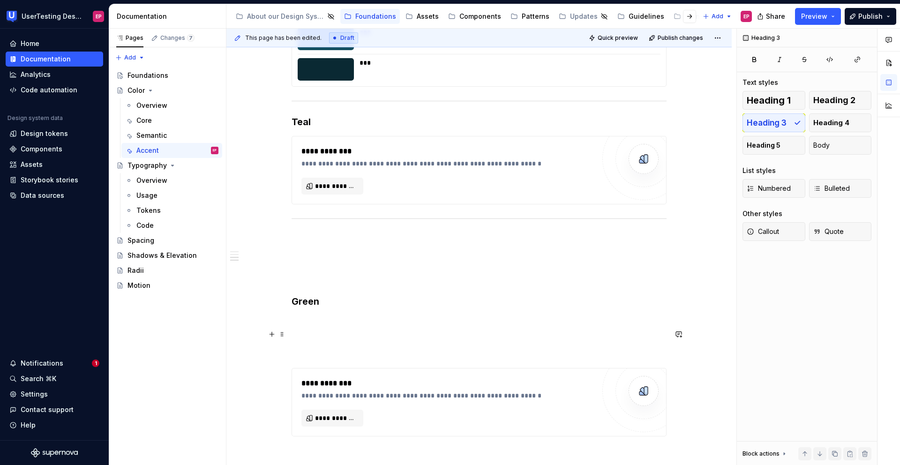
click at [304, 338] on p at bounding box center [479, 334] width 375 height 11
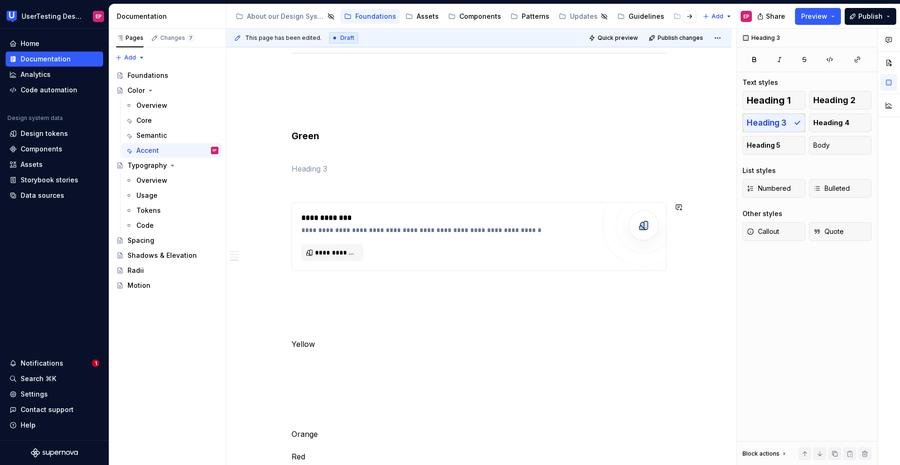
scroll to position [895, 0]
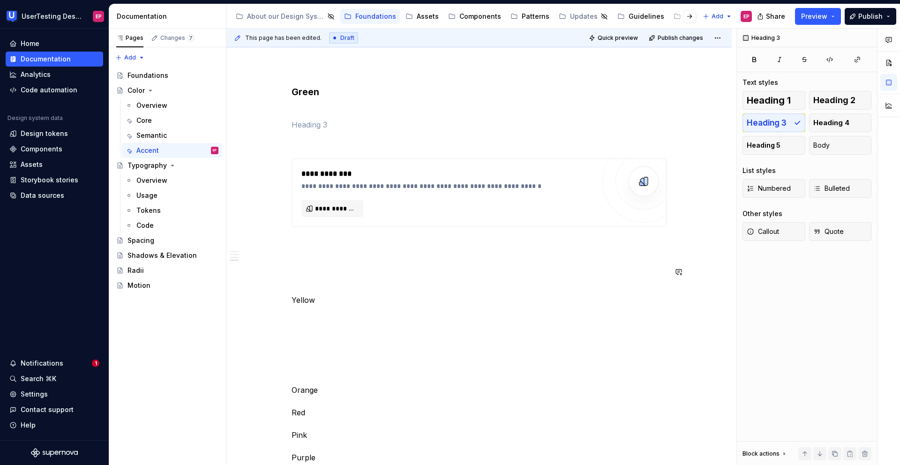
click at [303, 249] on p at bounding box center [479, 249] width 375 height 23
click at [297, 257] on p at bounding box center [479, 249] width 375 height 23
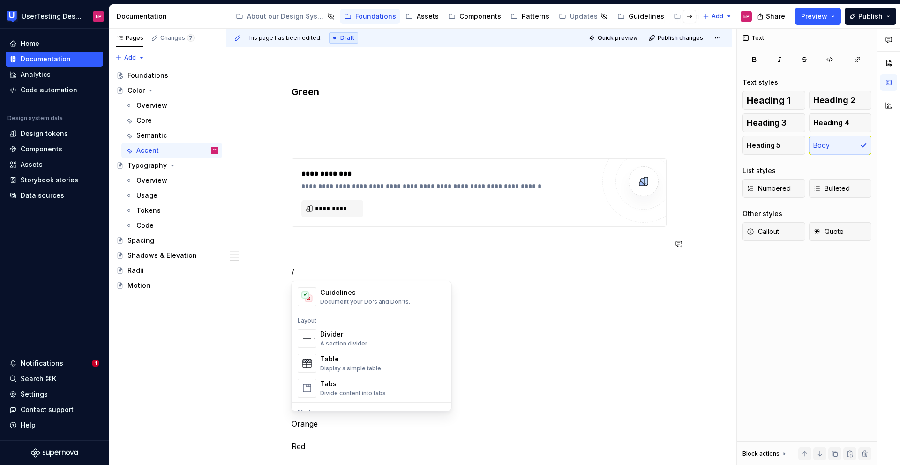
scroll to position [280, 0]
click at [341, 337] on div "A section divider" at bounding box center [343, 341] width 47 height 8
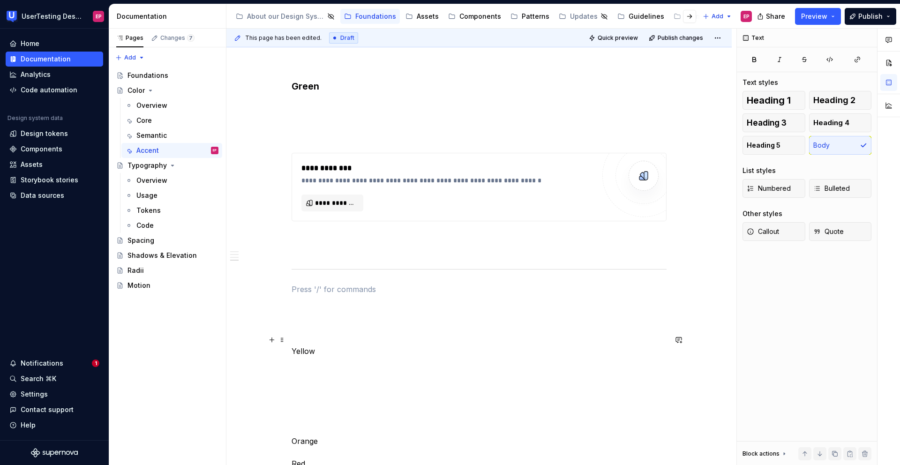
scroll to position [907, 0]
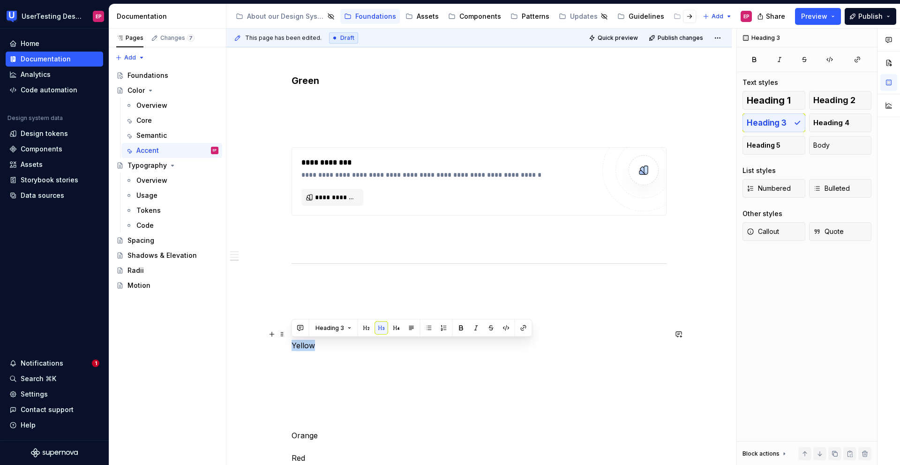
drag, startPoint x: 313, startPoint y: 344, endPoint x: 284, endPoint y: 341, distance: 29.2
click at [284, 341] on div "**********" at bounding box center [478, 4] width 505 height 1380
click at [382, 329] on button "button" at bounding box center [381, 328] width 13 height 13
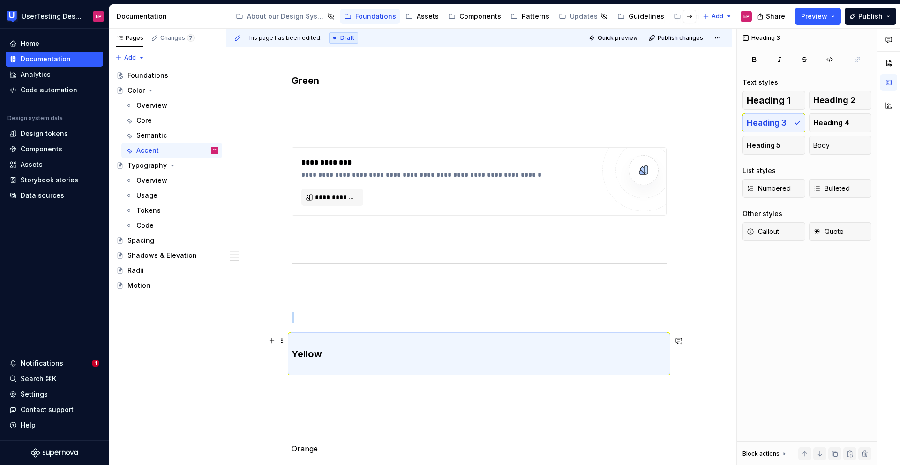
click at [299, 345] on h3 "Yellow" at bounding box center [479, 353] width 375 height 39
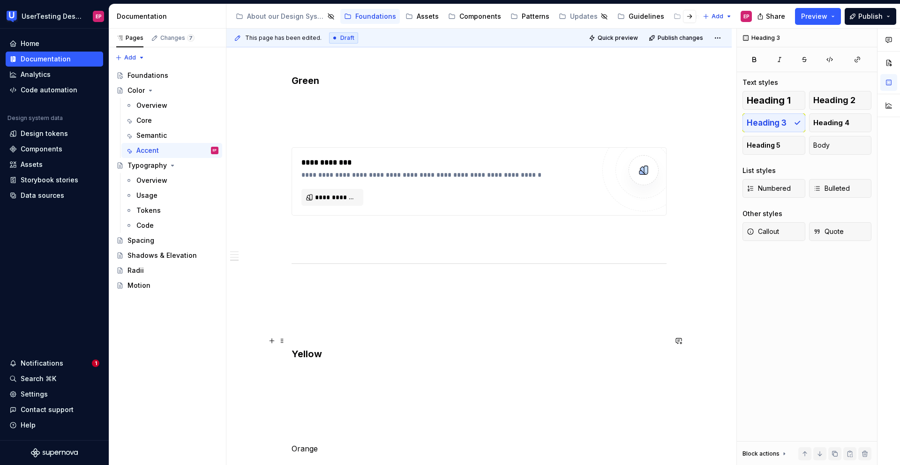
click at [292, 354] on h3 "Yellow" at bounding box center [479, 353] width 375 height 39
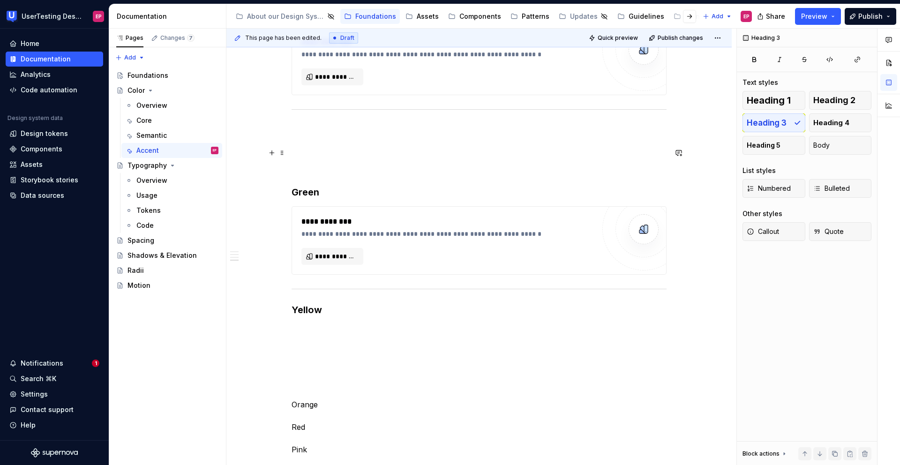
scroll to position [753, 0]
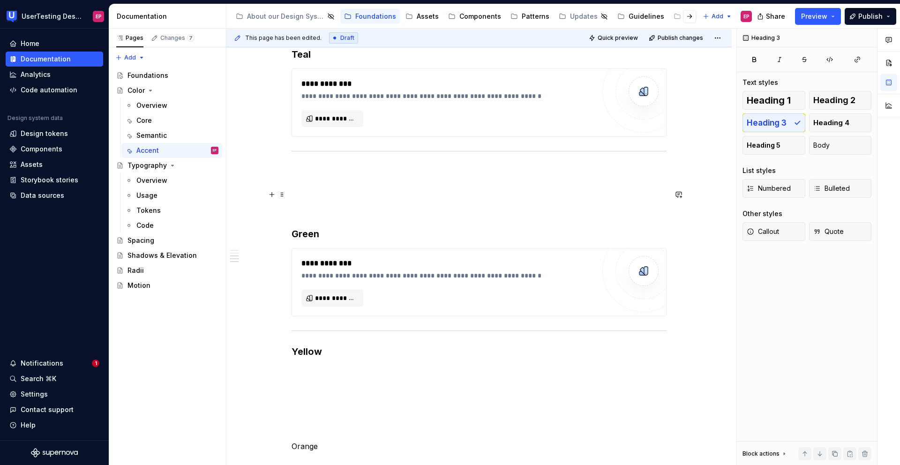
click at [305, 216] on h3 "Green" at bounding box center [479, 214] width 375 height 53
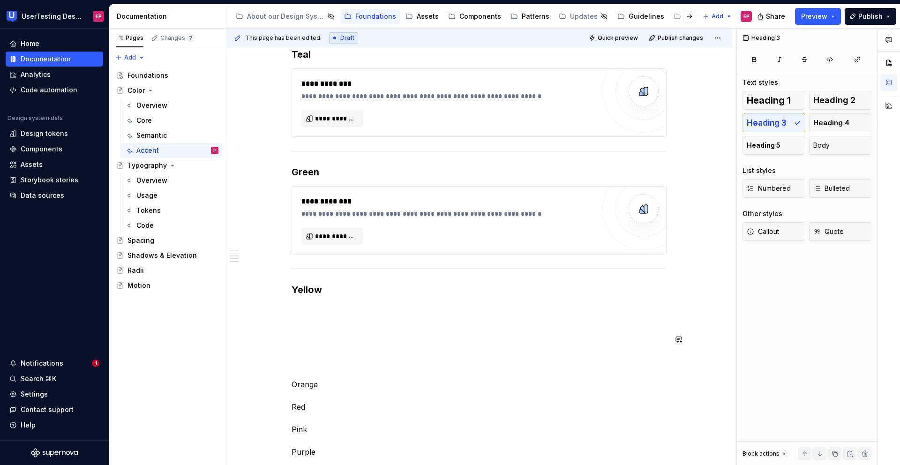
click at [307, 319] on p at bounding box center [479, 322] width 375 height 11
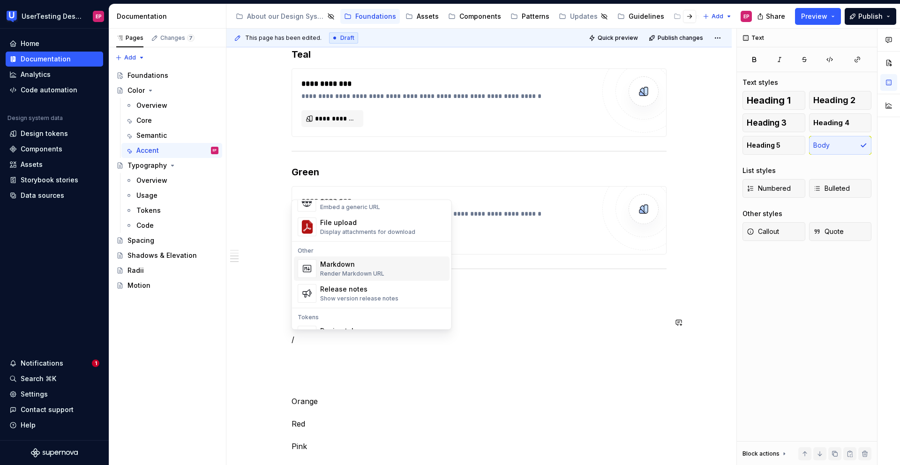
scroll to position [627, 0]
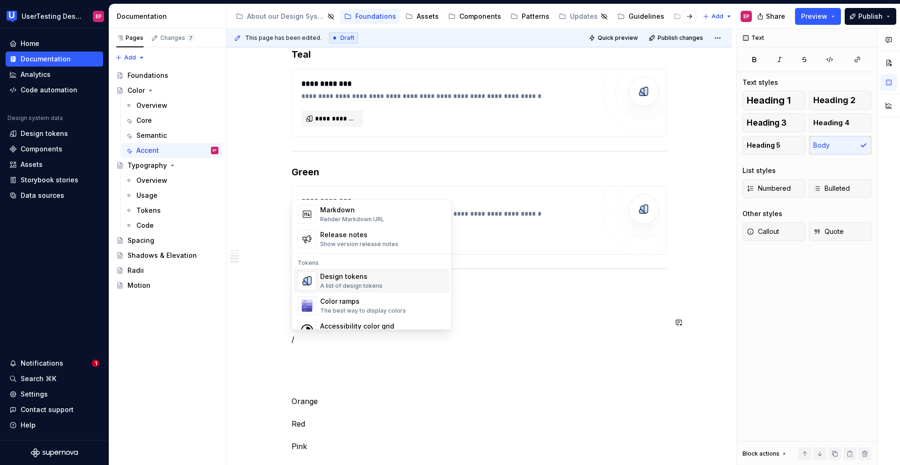
click at [334, 278] on div "Design tokens" at bounding box center [351, 276] width 62 height 9
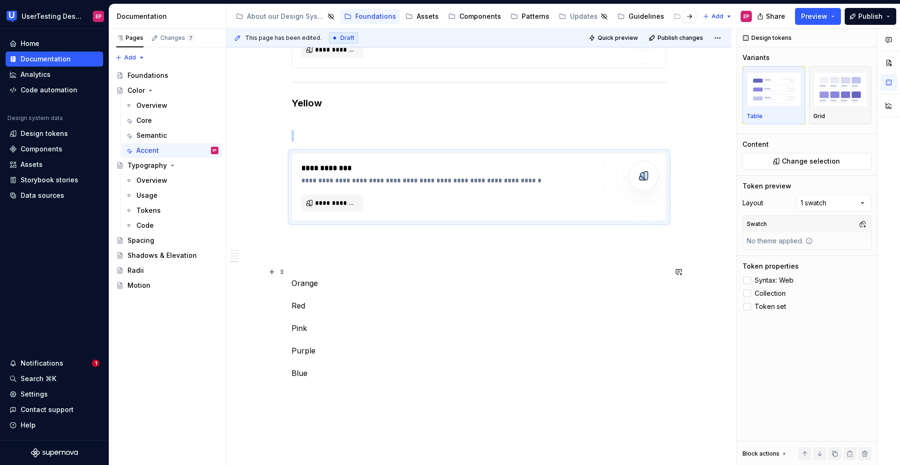
scroll to position [944, 0]
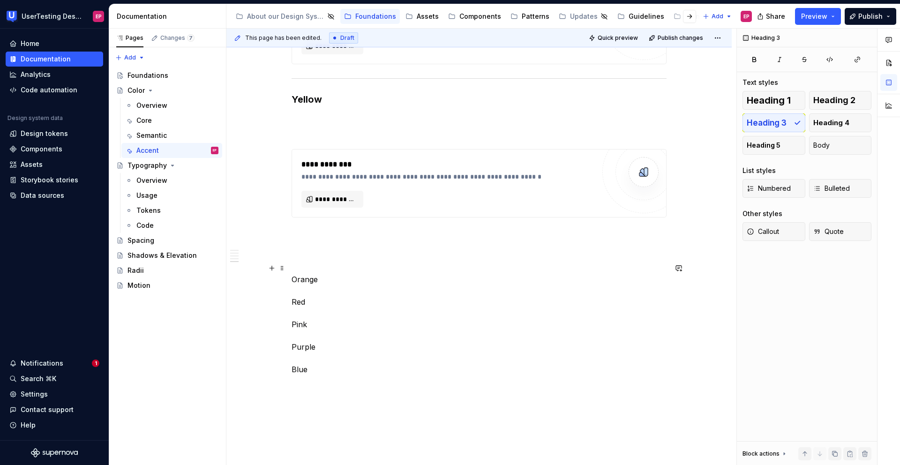
click at [359, 311] on p "Orange Red Pink Purple Blue" at bounding box center [479, 325] width 375 height 124
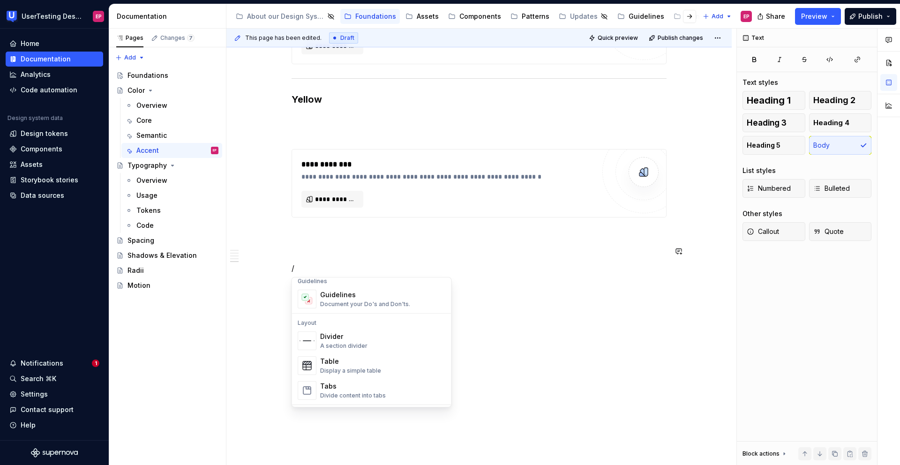
scroll to position [271, 0]
click at [328, 340] on div "Divider" at bounding box center [343, 335] width 47 height 9
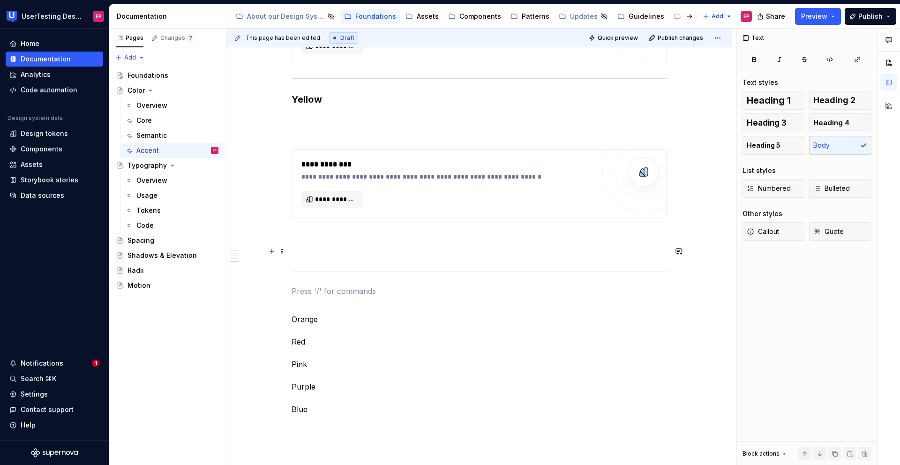
click at [299, 249] on p at bounding box center [479, 251] width 375 height 11
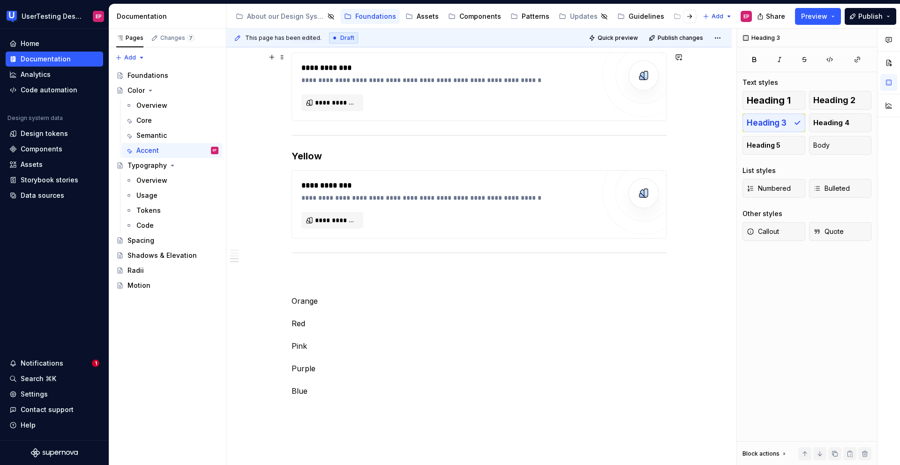
scroll to position [887, 0]
click at [292, 278] on p at bounding box center [479, 272] width 375 height 11
click at [328, 273] on p "Orange Red Pink Purple Blue" at bounding box center [479, 323] width 375 height 113
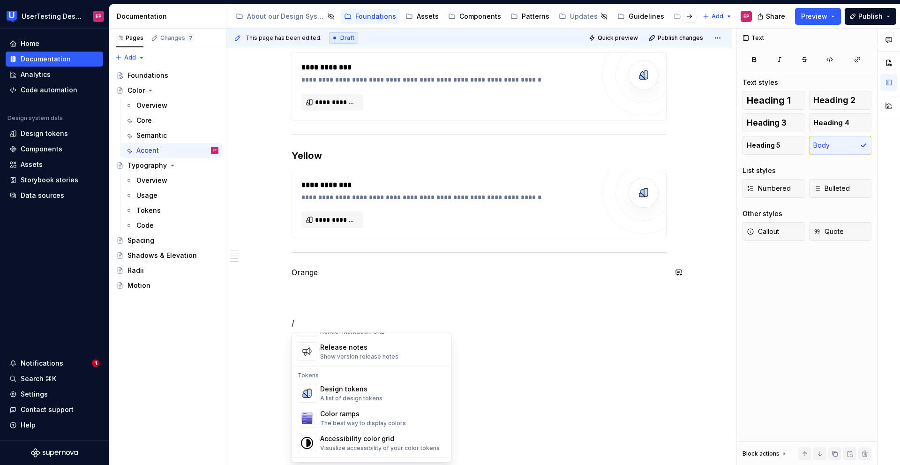
scroll to position [676, 0]
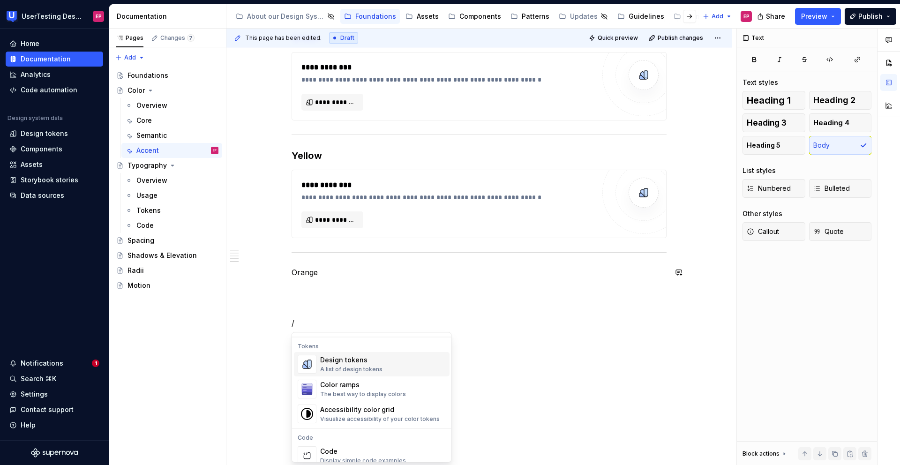
click at [368, 367] on div "A list of design tokens" at bounding box center [351, 370] width 62 height 8
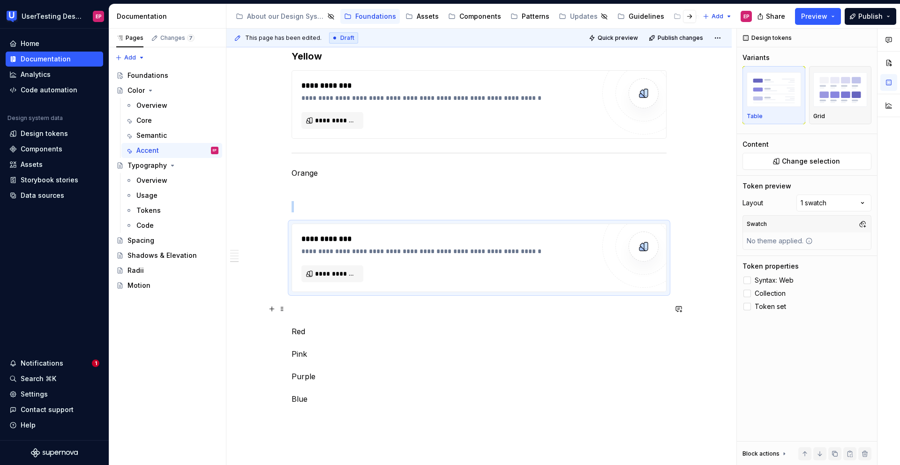
scroll to position [993, 0]
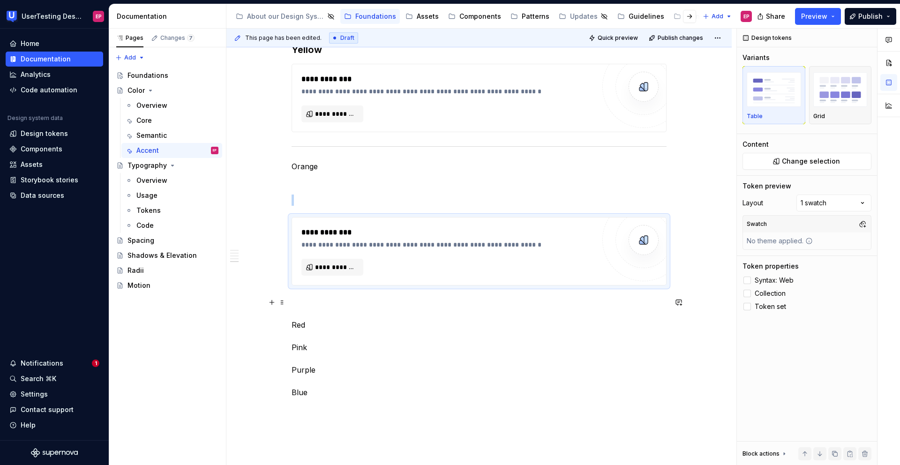
click at [304, 334] on p "Red Pink Purple Blue" at bounding box center [479, 353] width 375 height 113
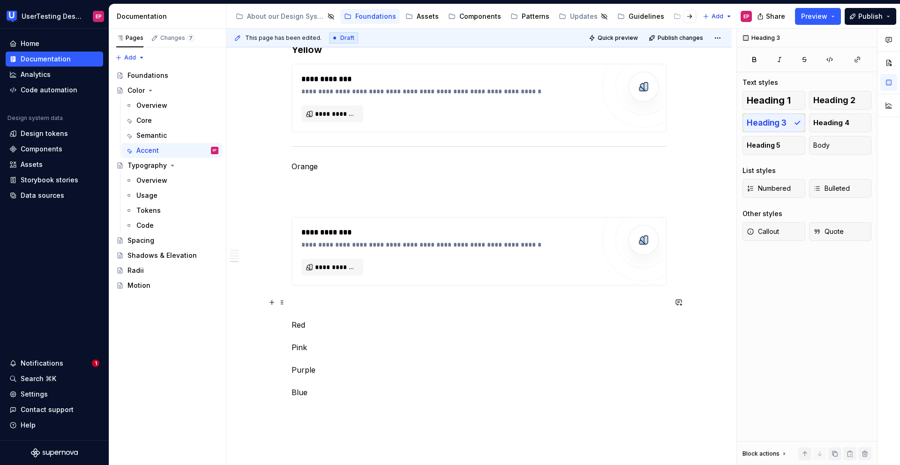
click at [301, 298] on p "Red Pink Purple Blue" at bounding box center [479, 353] width 375 height 113
click at [273, 301] on button "button" at bounding box center [271, 302] width 13 height 13
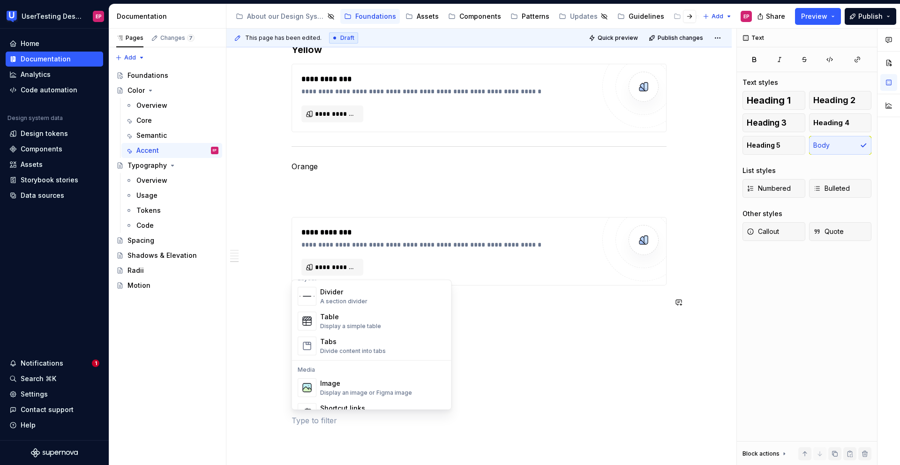
scroll to position [314, 0]
click at [350, 303] on div "A section divider" at bounding box center [343, 306] width 47 height 8
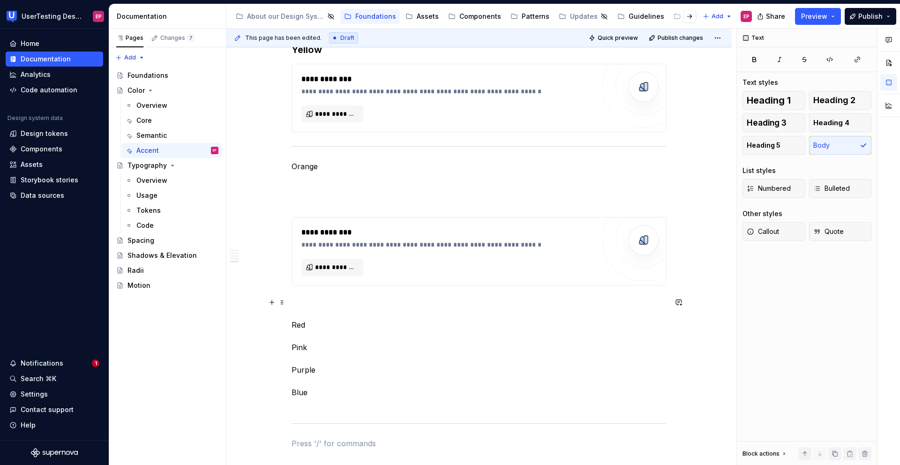
click at [294, 305] on p "Red Pink Purple Blue" at bounding box center [479, 353] width 375 height 113
drag, startPoint x: 281, startPoint y: 425, endPoint x: 286, endPoint y: 301, distance: 123.8
click at [286, 301] on span at bounding box center [282, 302] width 8 height 13
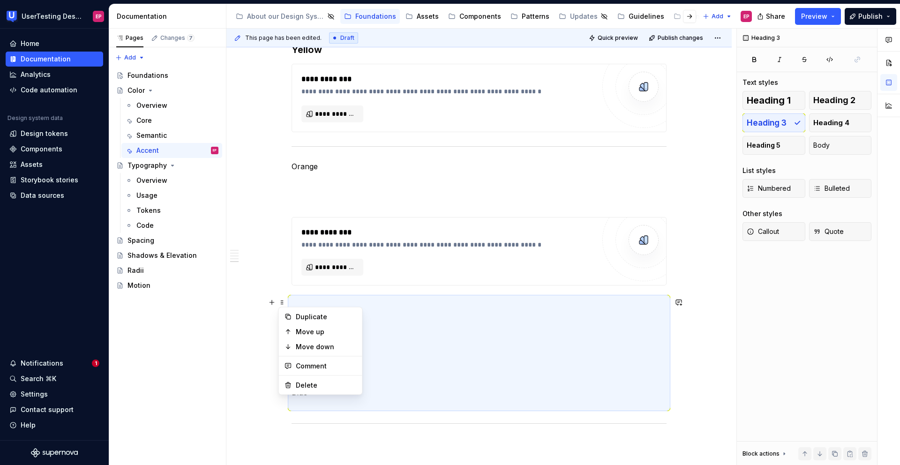
click at [307, 304] on p "Red Pink Purple Blue" at bounding box center [479, 353] width 375 height 113
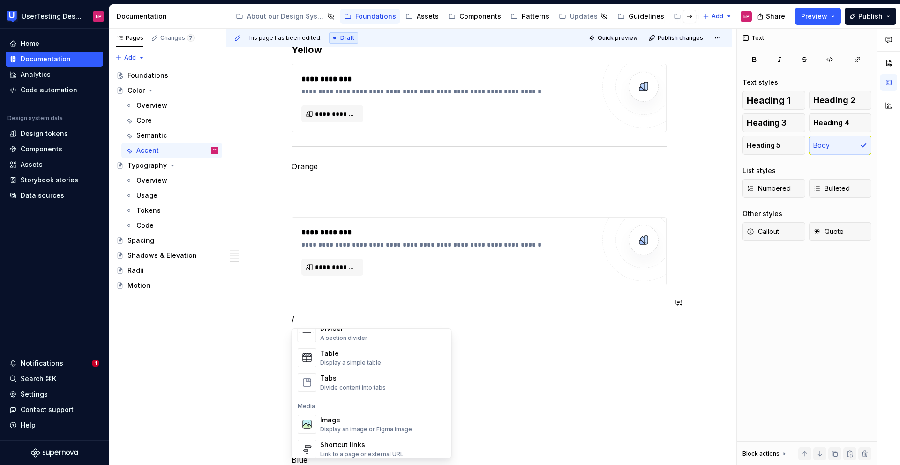
scroll to position [331, 0]
click at [358, 335] on div "A section divider" at bounding box center [343, 337] width 47 height 8
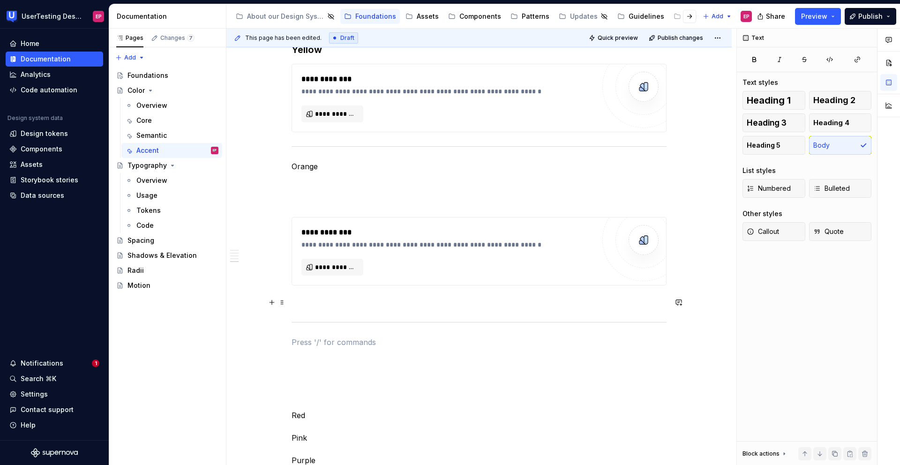
click at [305, 306] on p at bounding box center [479, 302] width 375 height 11
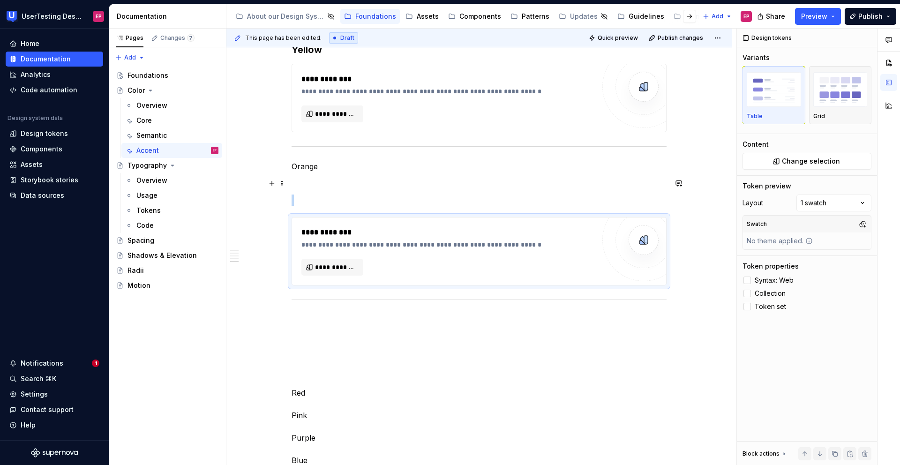
click at [309, 186] on p at bounding box center [479, 183] width 375 height 11
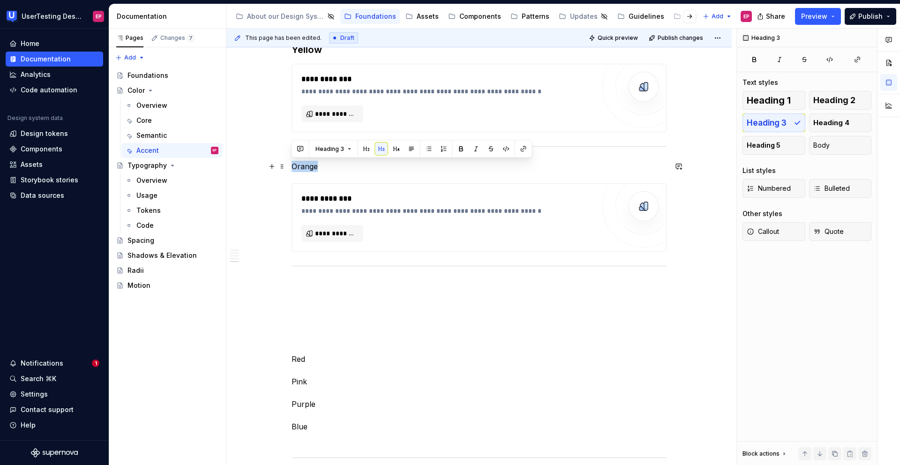
drag, startPoint x: 321, startPoint y: 167, endPoint x: 290, endPoint y: 165, distance: 31.0
click at [457, 150] on button "button" at bounding box center [461, 149] width 13 height 13
click at [456, 149] on button "button" at bounding box center [461, 150] width 13 height 13
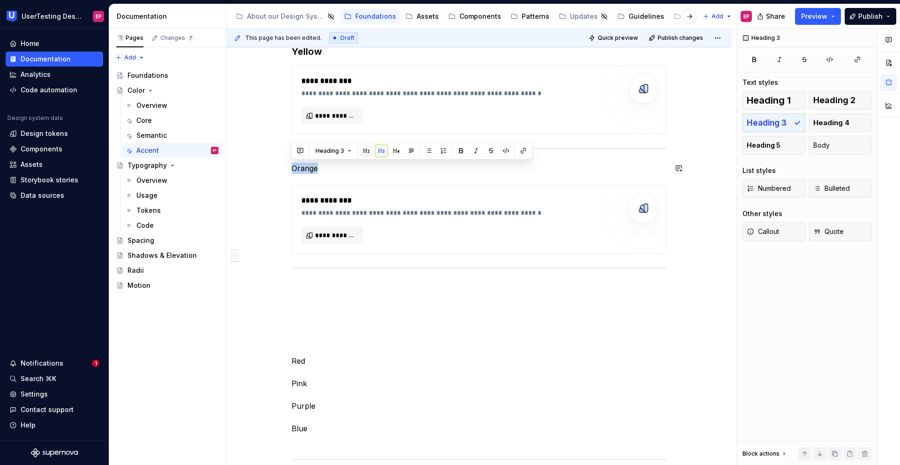
click at [365, 150] on button "button" at bounding box center [366, 150] width 13 height 13
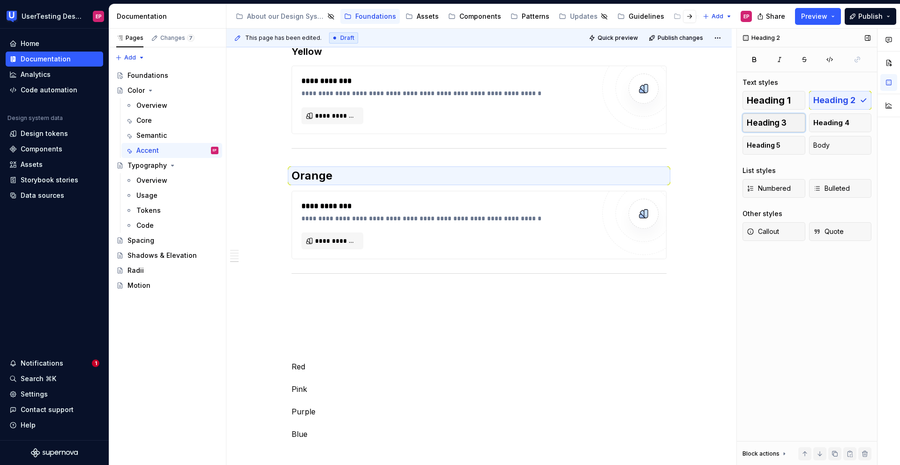
click at [757, 119] on span "Heading 3" at bounding box center [767, 122] width 40 height 9
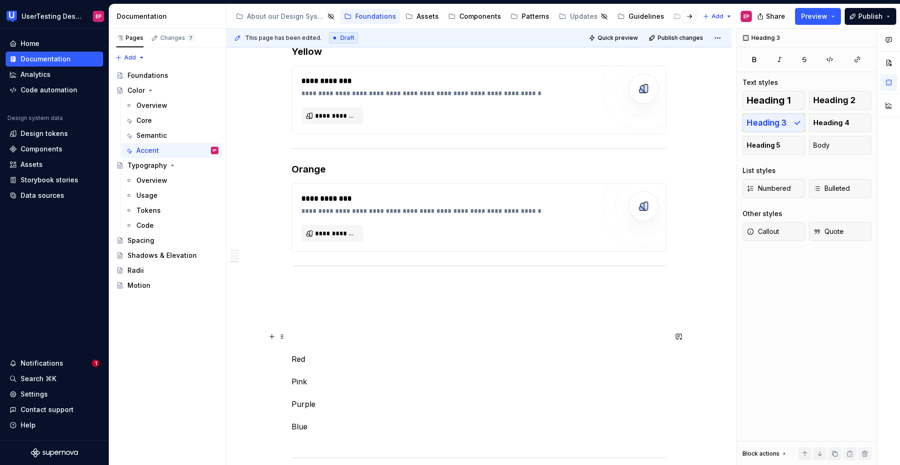
click at [292, 356] on p "Red Pink Purple Blue" at bounding box center [479, 387] width 375 height 113
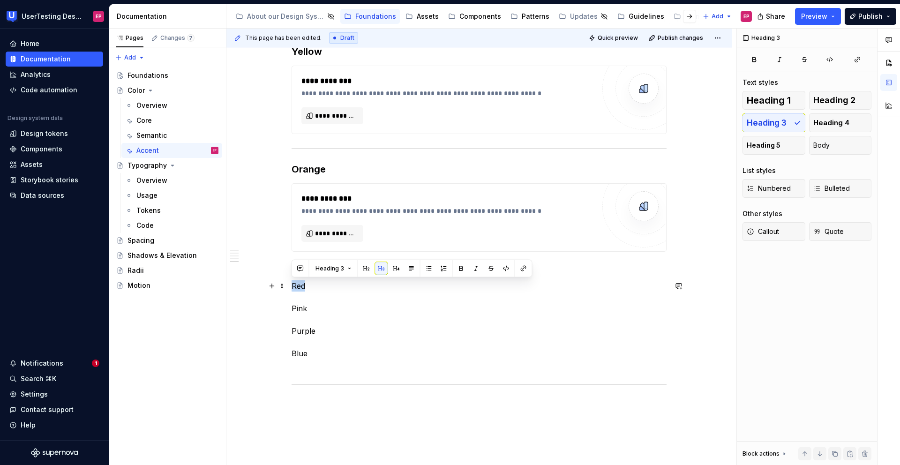
drag, startPoint x: 305, startPoint y: 284, endPoint x: 289, endPoint y: 284, distance: 15.9
click at [371, 268] on button "button" at bounding box center [366, 268] width 13 height 13
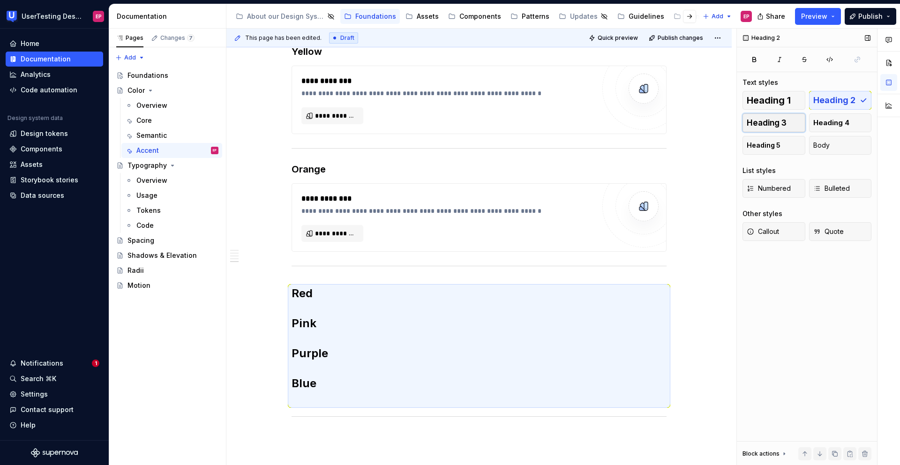
click at [767, 124] on span "Heading 3" at bounding box center [767, 122] width 40 height 9
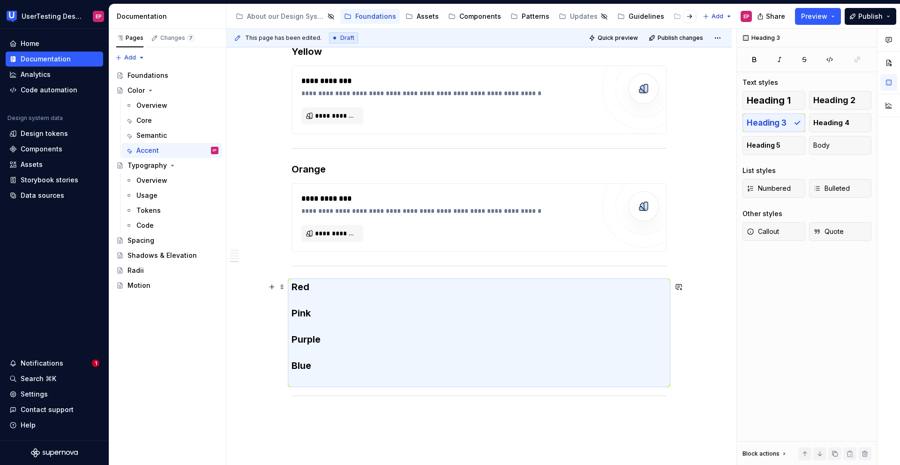
click at [323, 288] on h3 "Red Pink Purple Blue" at bounding box center [479, 332] width 375 height 105
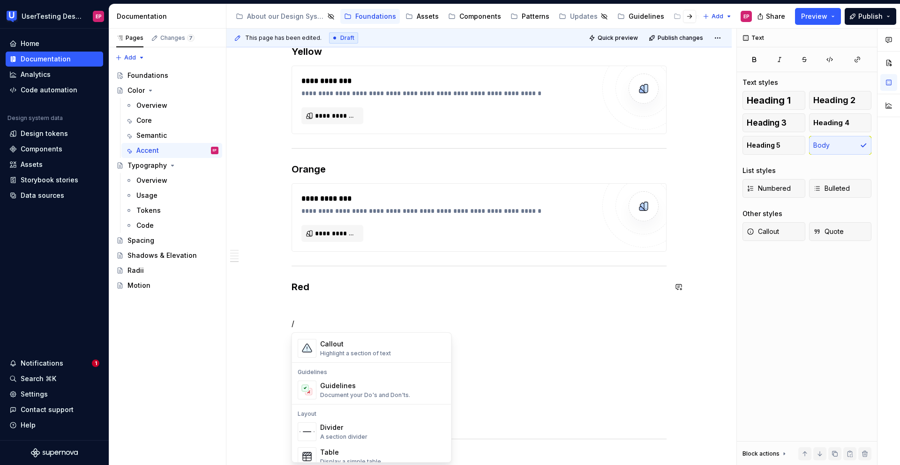
scroll to position [261, 0]
click at [327, 405] on div "Divider" at bounding box center [343, 402] width 47 height 9
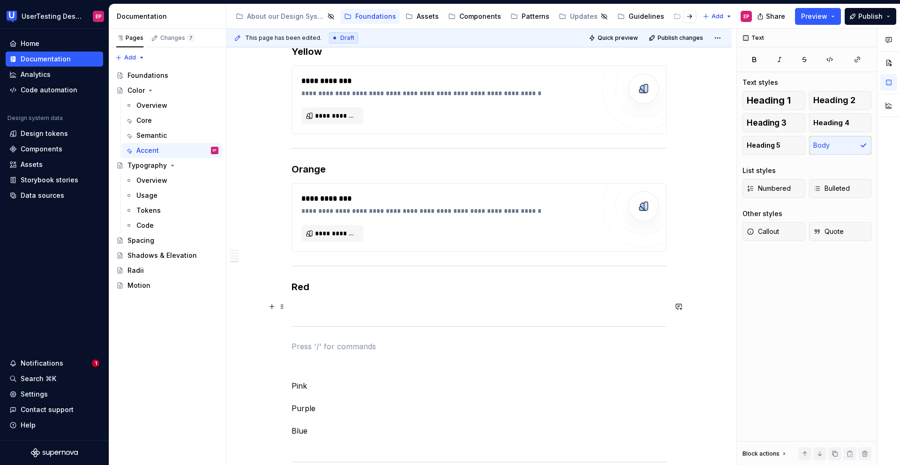
click at [294, 309] on p at bounding box center [479, 306] width 375 height 11
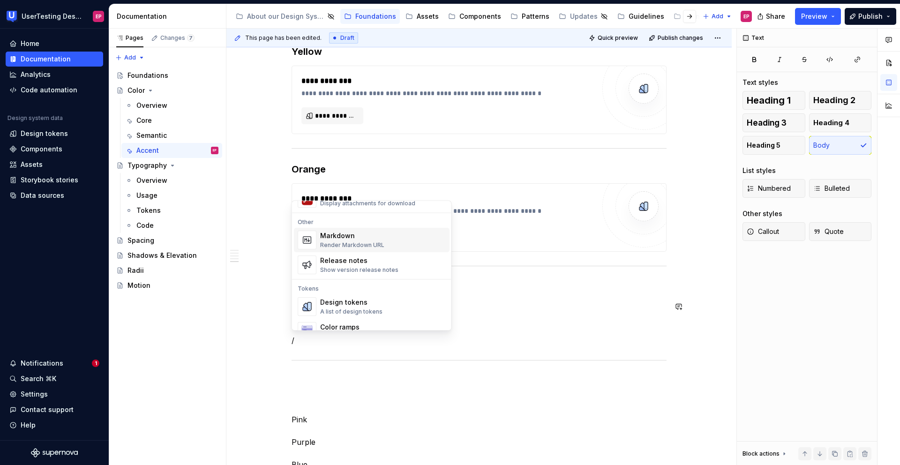
scroll to position [624, 0]
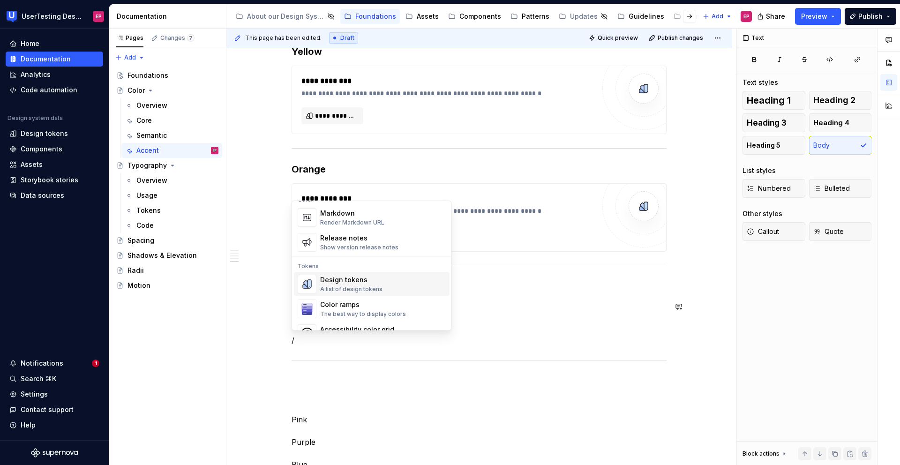
click at [331, 281] on div "Design tokens" at bounding box center [351, 280] width 62 height 9
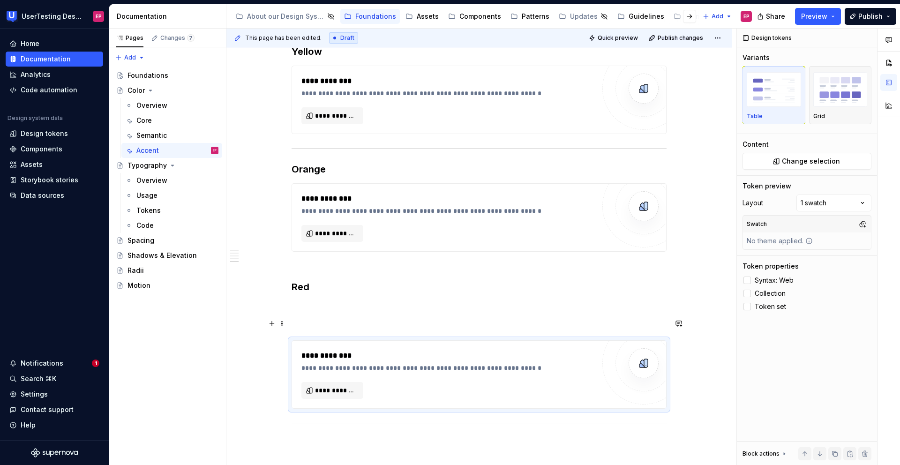
click at [294, 319] on p at bounding box center [479, 323] width 375 height 11
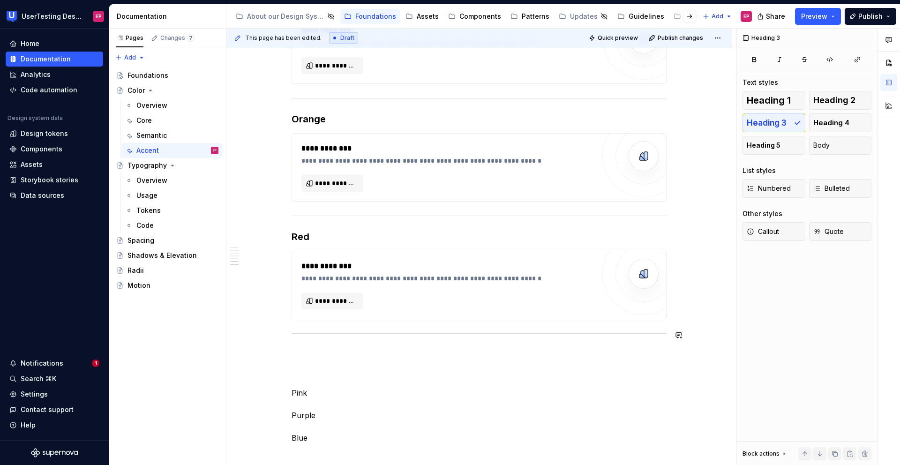
scroll to position [1056, 0]
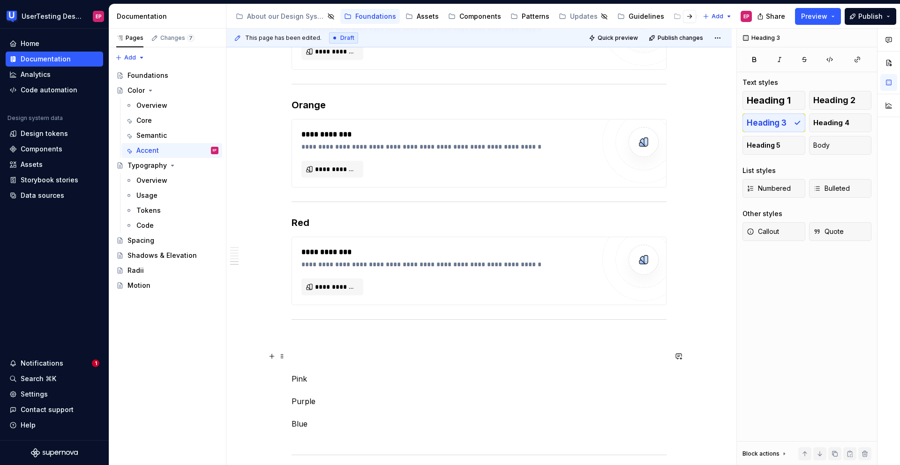
click at [294, 351] on p "Pink Purple Blue" at bounding box center [479, 396] width 375 height 90
click at [314, 338] on p "Pink Purple Blue" at bounding box center [479, 368] width 375 height 68
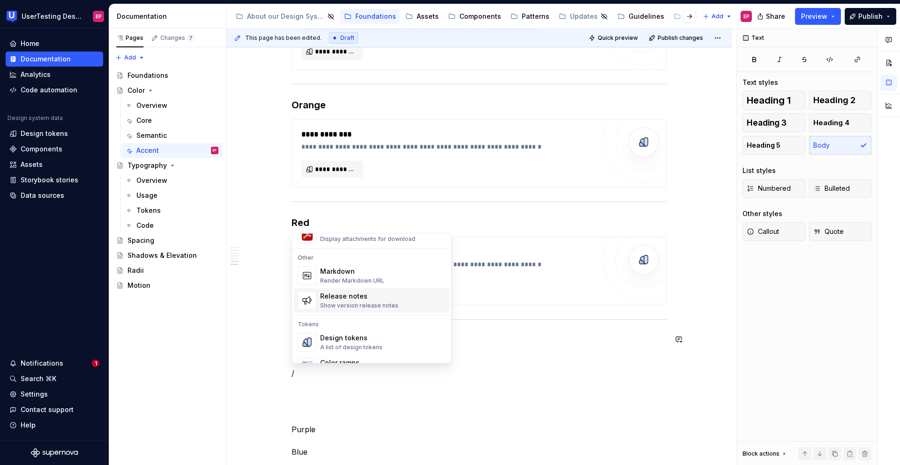
scroll to position [622, 0]
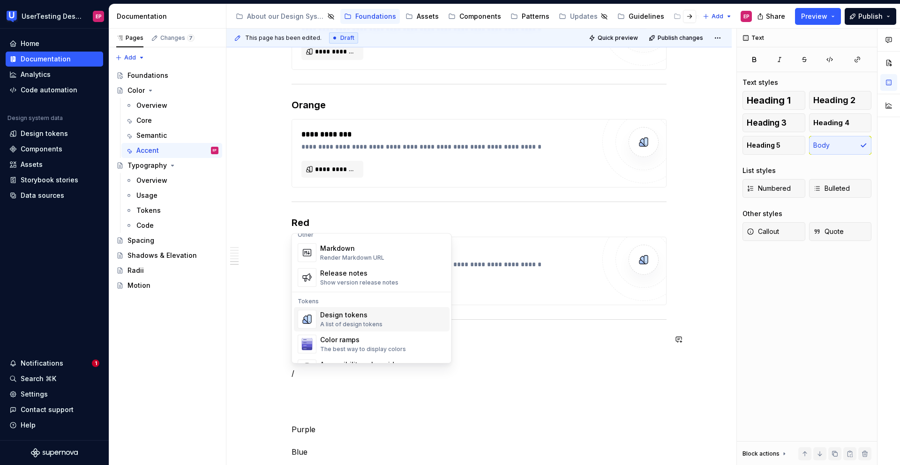
click at [353, 323] on div "A list of design tokens" at bounding box center [351, 325] width 62 height 8
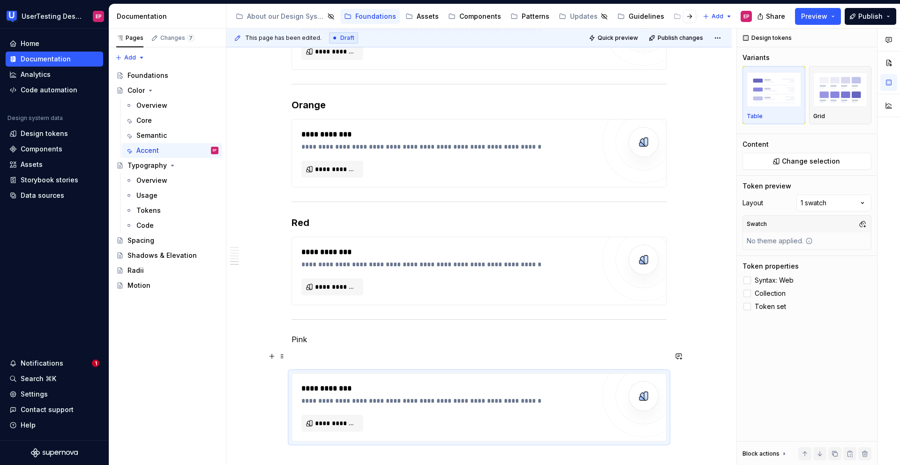
click at [292, 358] on p at bounding box center [479, 356] width 375 height 11
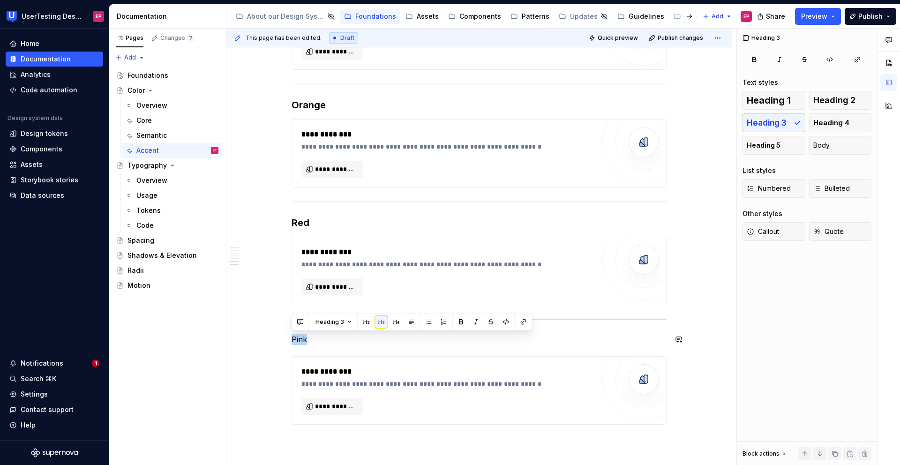
drag, startPoint x: 308, startPoint y: 340, endPoint x: 280, endPoint y: 328, distance: 30.8
click at [368, 323] on button "button" at bounding box center [366, 322] width 13 height 13
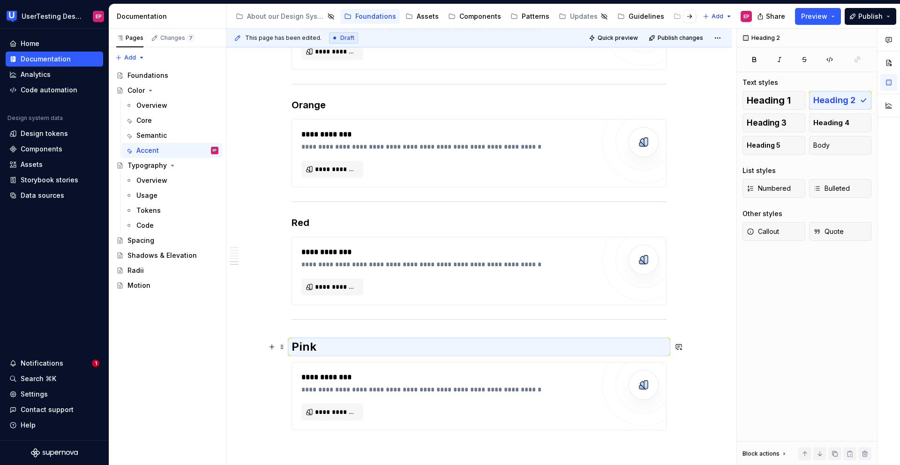
click at [316, 347] on h2 "Pink" at bounding box center [479, 346] width 375 height 15
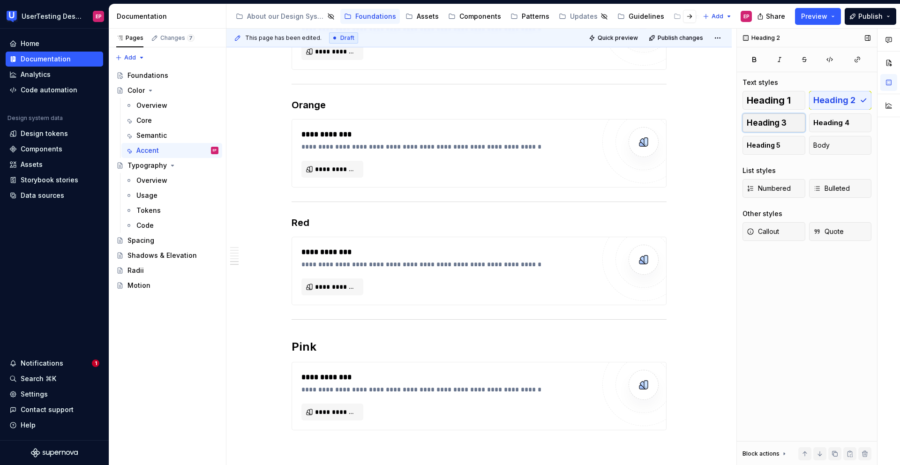
click at [790, 119] on button "Heading 3" at bounding box center [774, 122] width 63 height 19
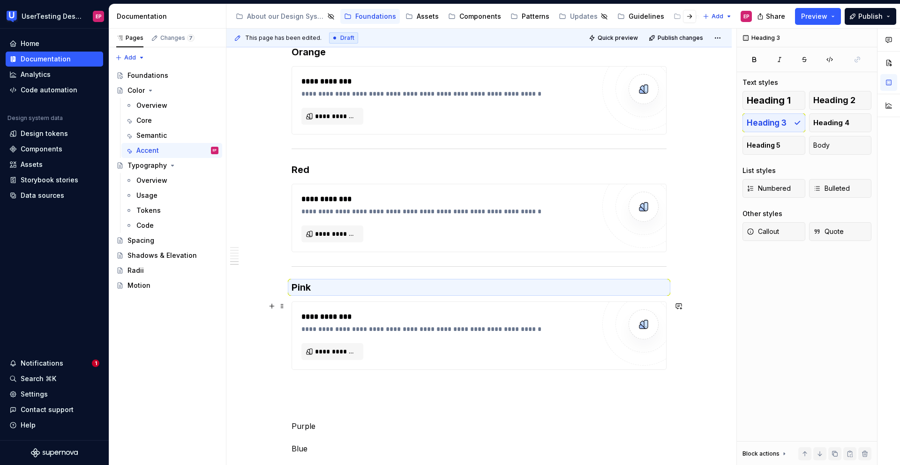
scroll to position [1133, 0]
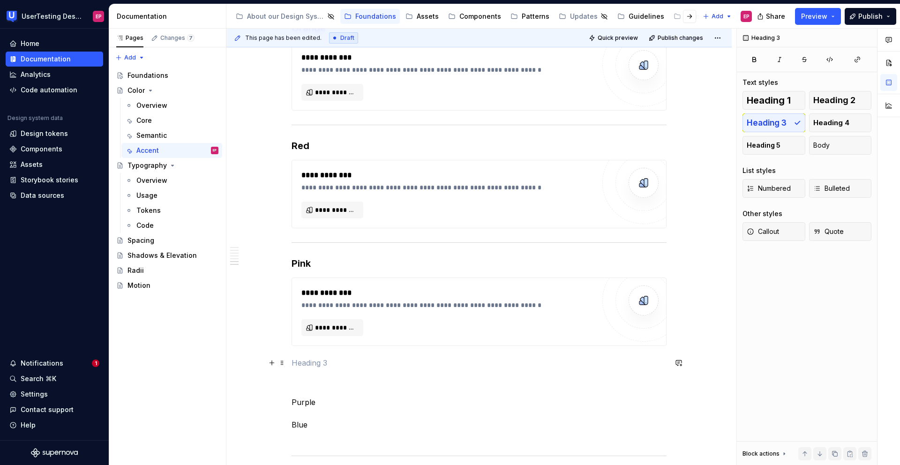
click at [336, 358] on p at bounding box center [479, 362] width 375 height 11
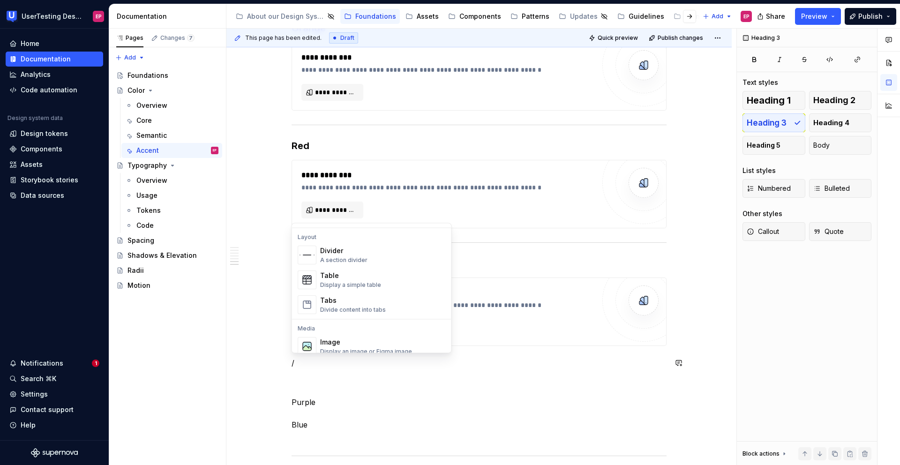
scroll to position [304, 0]
click at [351, 256] on div "A section divider" at bounding box center [343, 260] width 47 height 8
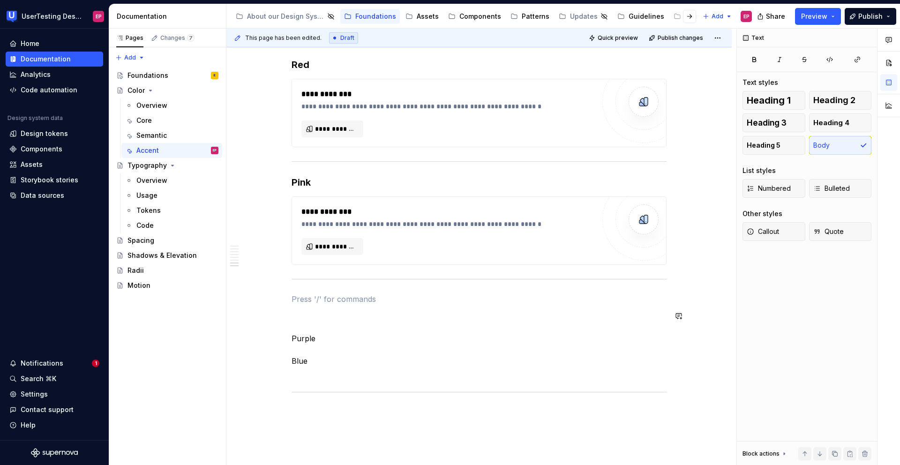
scroll to position [1217, 0]
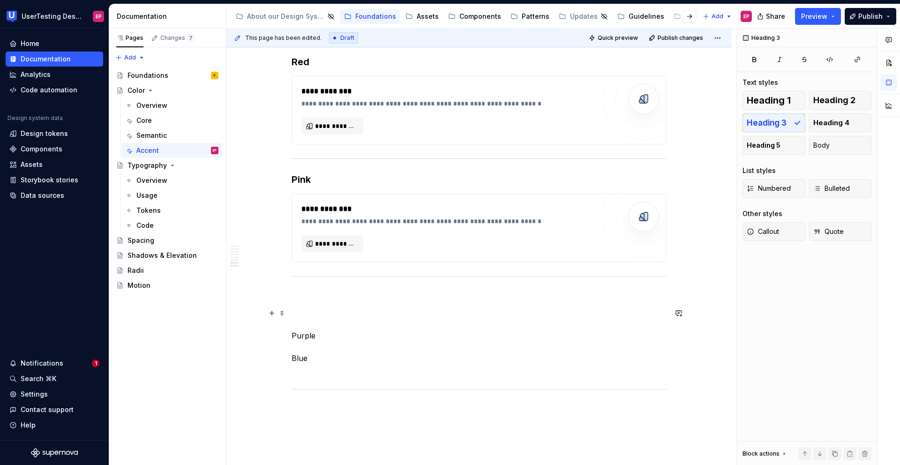
click at [292, 333] on p "Purple Blue" at bounding box center [479, 342] width 375 height 68
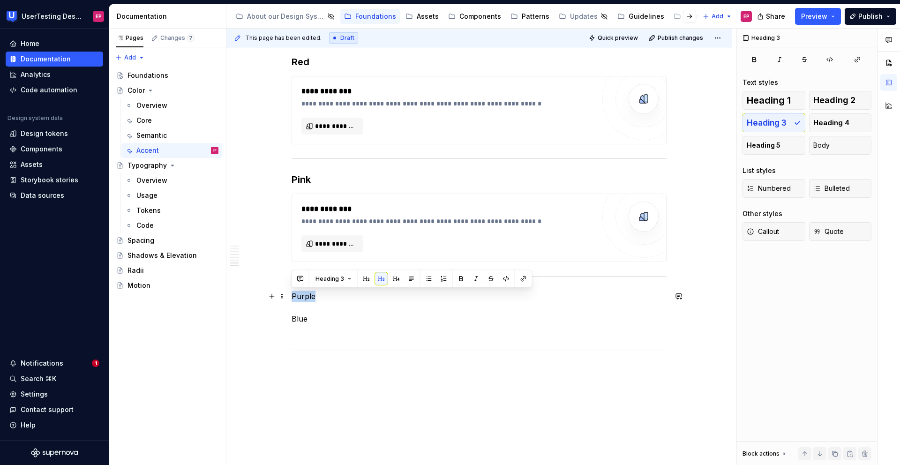
drag, startPoint x: 312, startPoint y: 297, endPoint x: 286, endPoint y: 297, distance: 25.8
click at [362, 278] on button "button" at bounding box center [366, 278] width 13 height 13
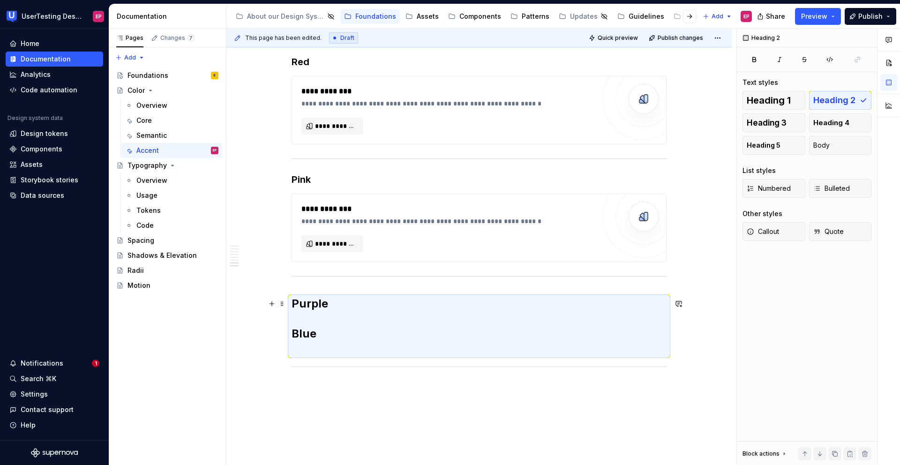
click at [328, 305] on h2 "Purple Blue" at bounding box center [479, 326] width 375 height 60
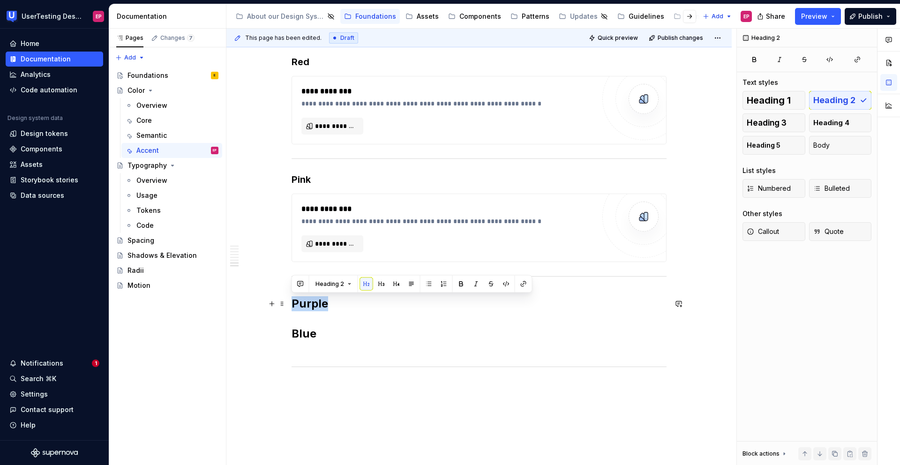
drag, startPoint x: 328, startPoint y: 305, endPoint x: 288, endPoint y: 304, distance: 39.9
click at [382, 283] on button "button" at bounding box center [381, 284] width 13 height 13
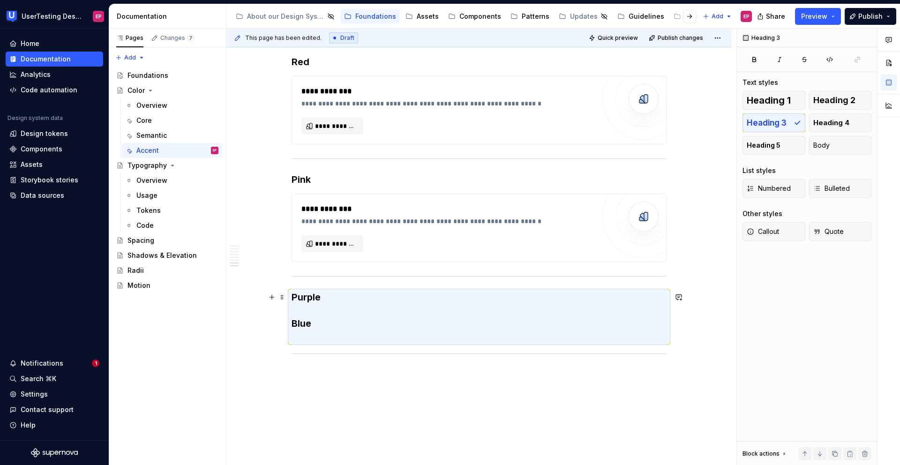
click at [341, 300] on h3 "Purple Blue" at bounding box center [479, 317] width 375 height 53
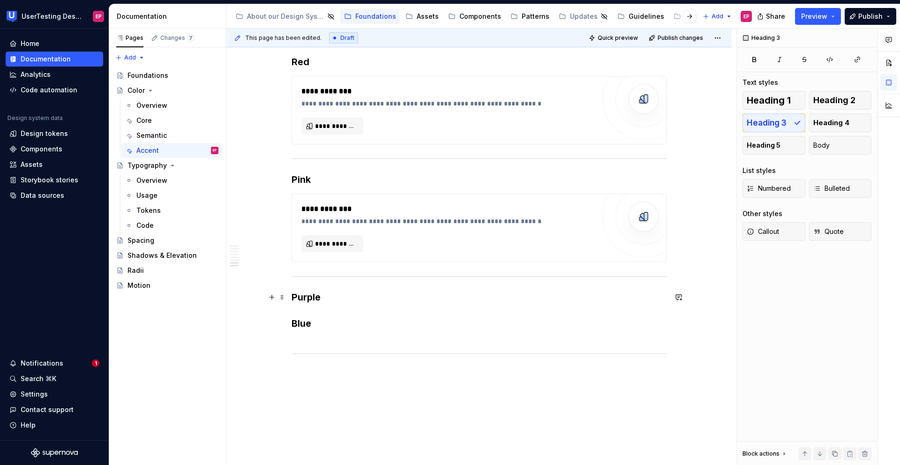
click at [326, 299] on h3 "Purple Blue" at bounding box center [479, 317] width 375 height 53
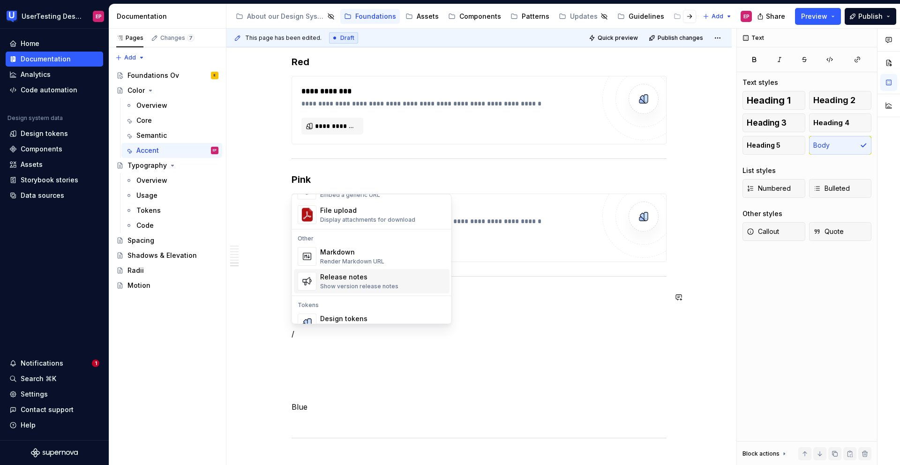
scroll to position [617, 0]
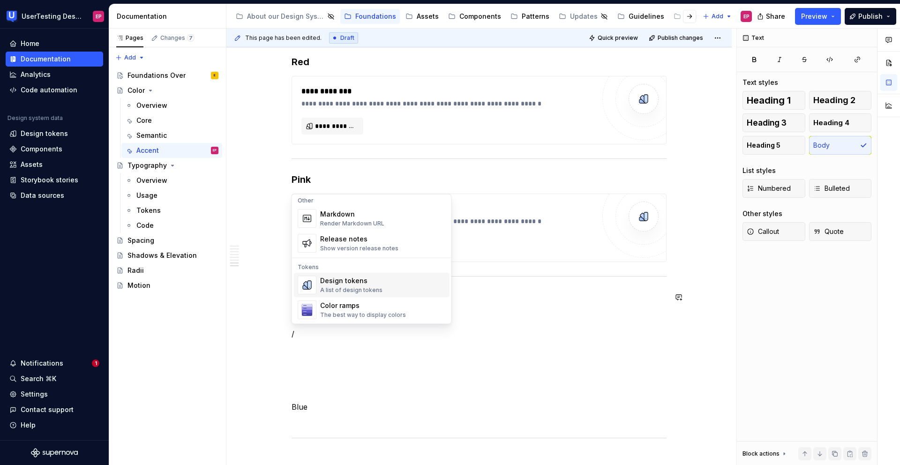
click at [355, 285] on div "Design tokens" at bounding box center [351, 281] width 62 height 9
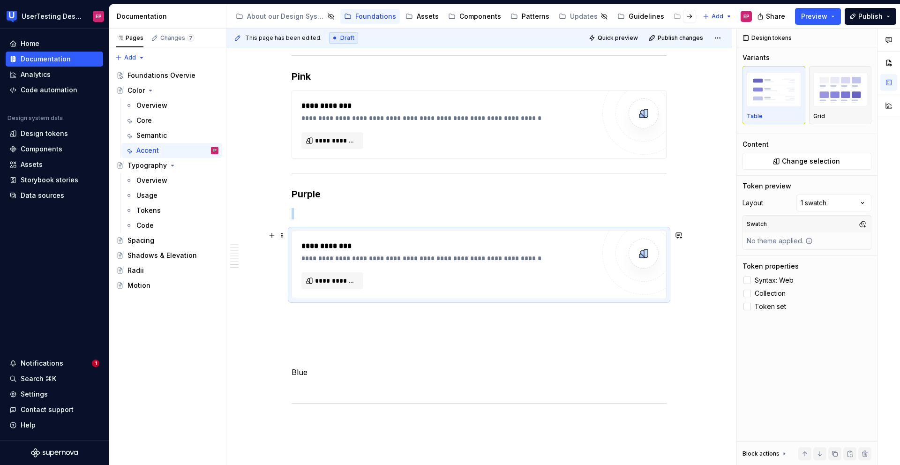
scroll to position [1370, 0]
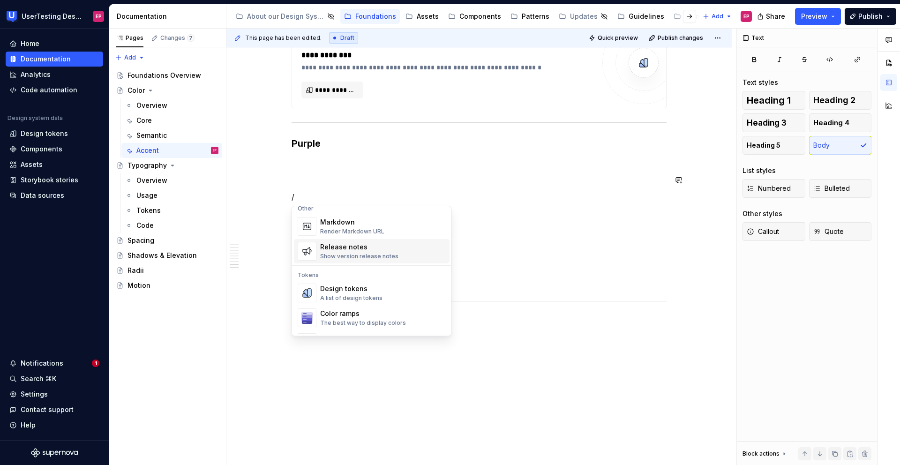
scroll to position [649, 0]
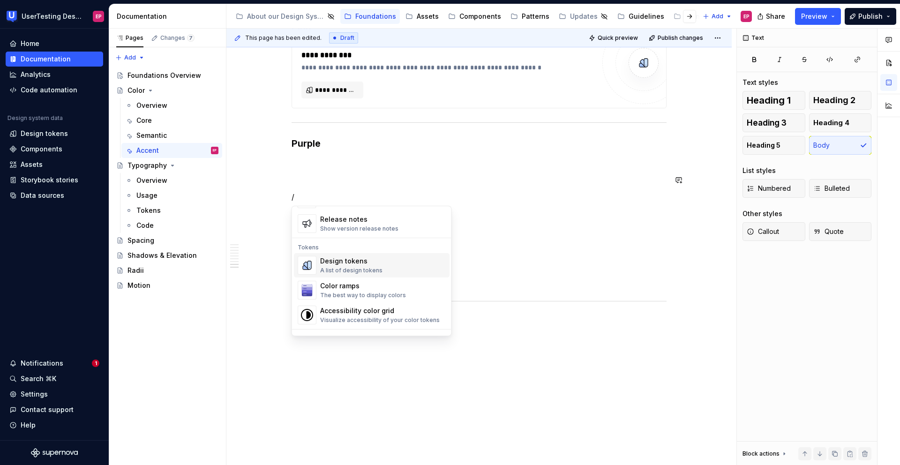
click at [329, 265] on div "Design tokens" at bounding box center [351, 260] width 62 height 9
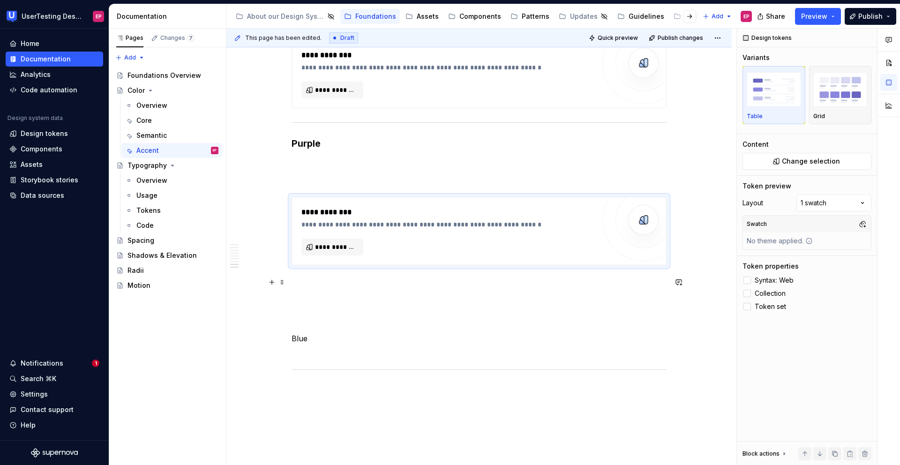
click at [309, 287] on p at bounding box center [479, 282] width 375 height 11
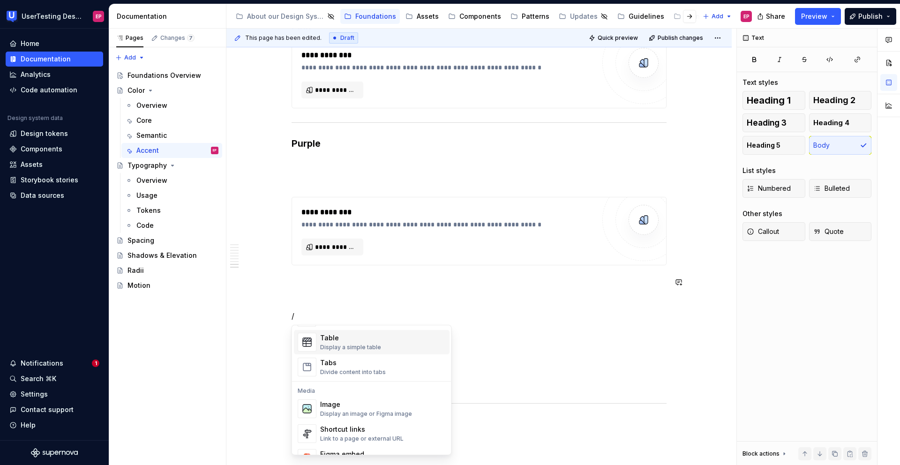
scroll to position [324, 0]
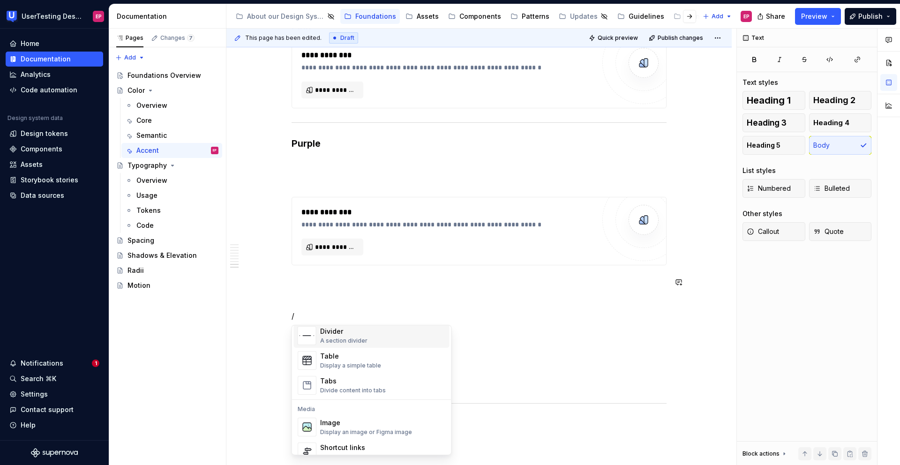
click at [343, 336] on div "Divider" at bounding box center [343, 331] width 47 height 9
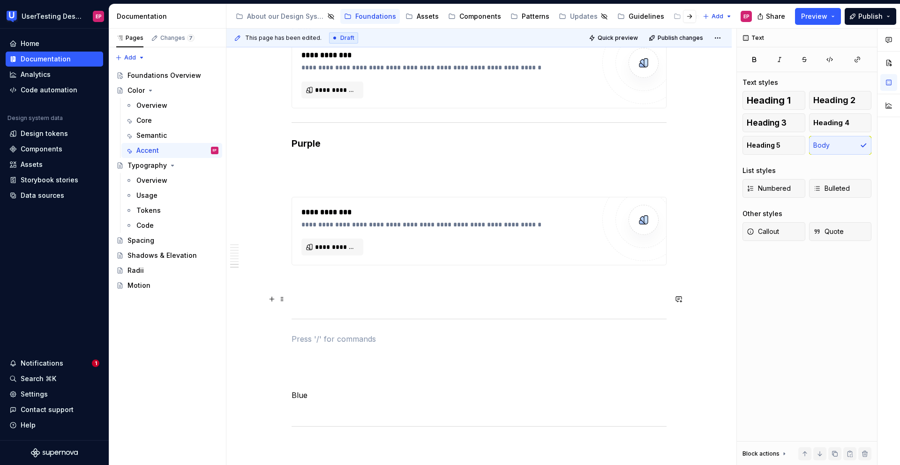
click at [309, 297] on p at bounding box center [479, 298] width 375 height 11
click at [300, 182] on p at bounding box center [479, 179] width 375 height 11
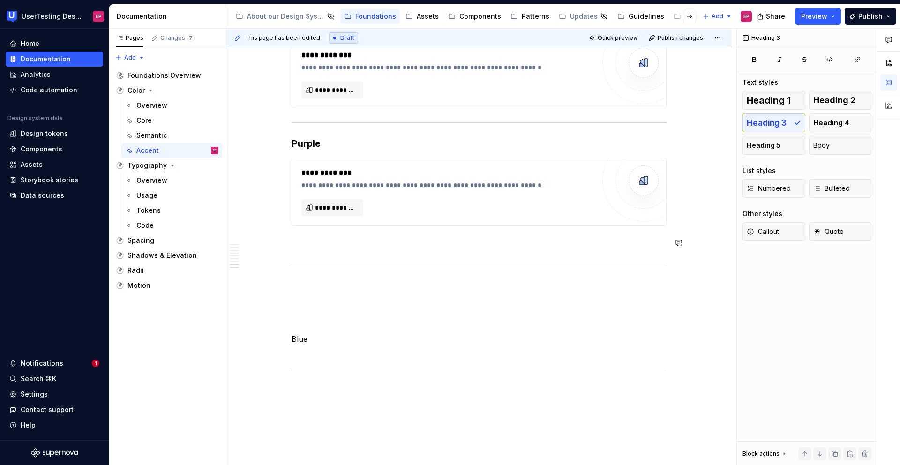
click at [295, 246] on p at bounding box center [479, 242] width 375 height 11
drag, startPoint x: 308, startPoint y: 319, endPoint x: 286, endPoint y: 318, distance: 21.6
click at [332, 300] on span "Heading 3" at bounding box center [330, 299] width 29 height 8
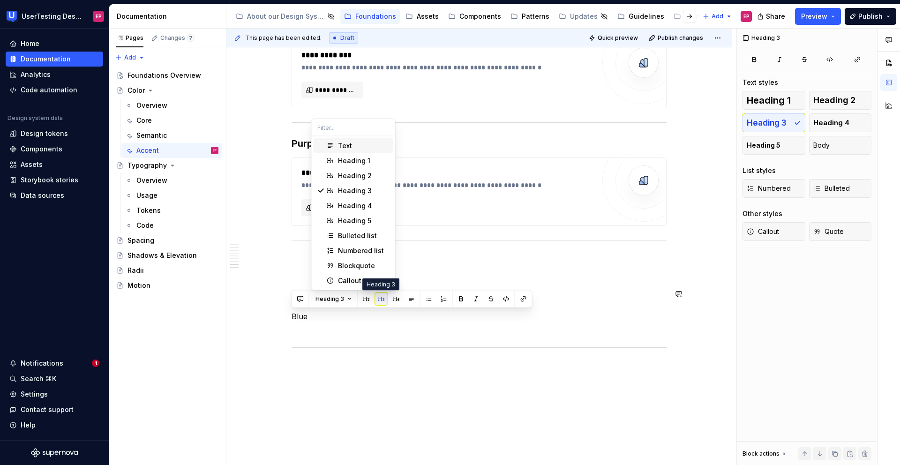
click at [377, 293] on button "button" at bounding box center [381, 299] width 13 height 13
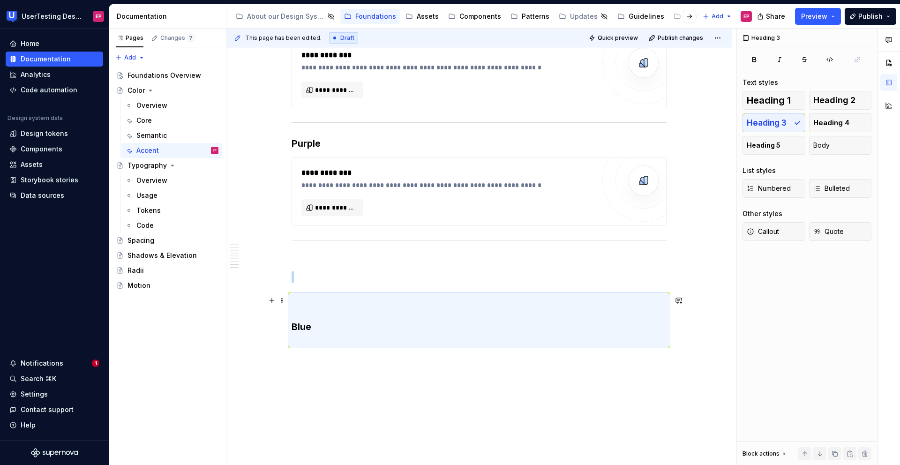
click at [325, 310] on h3 "Blue" at bounding box center [479, 320] width 375 height 53
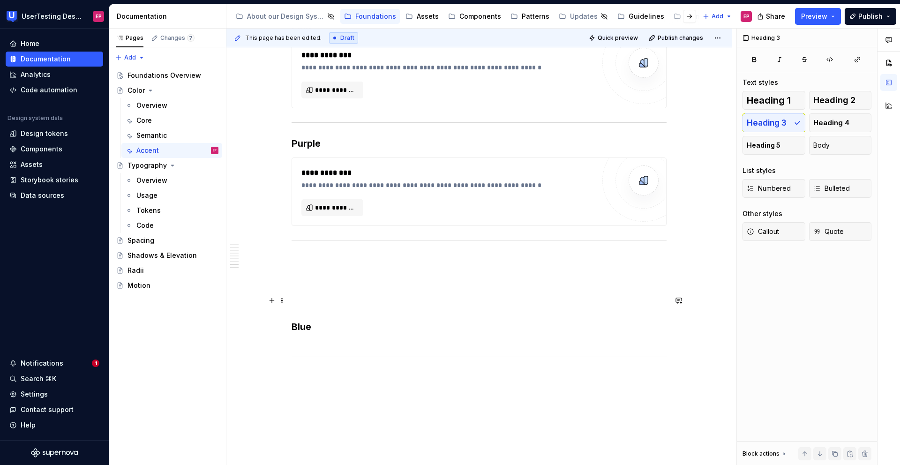
click at [292, 325] on h3 "Blue" at bounding box center [479, 320] width 375 height 53
click at [316, 262] on h3 "Blue" at bounding box center [479, 268] width 375 height 26
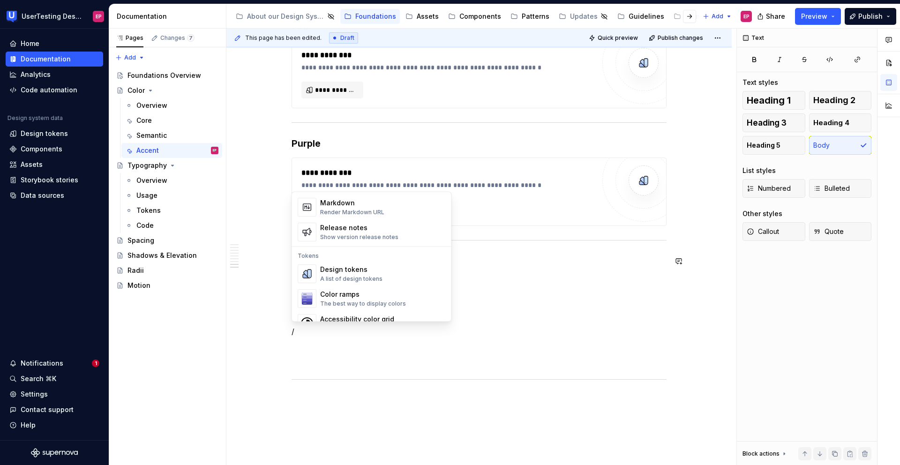
scroll to position [631, 0]
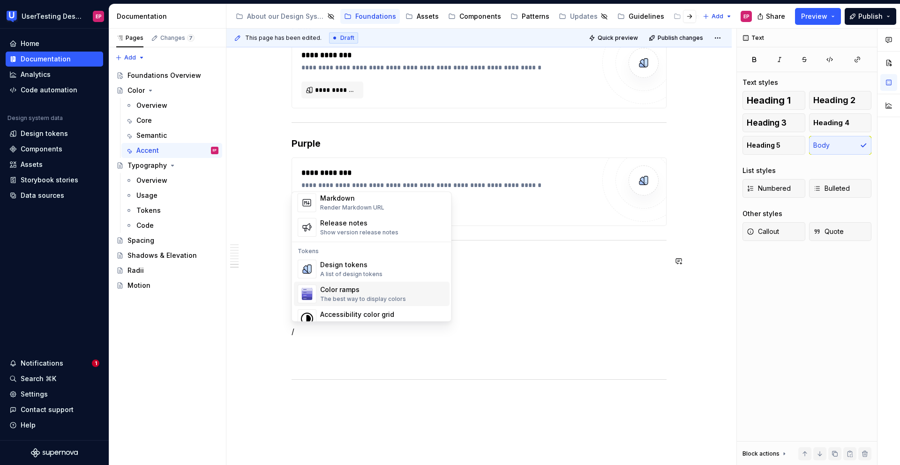
click at [361, 290] on div "Color ramps" at bounding box center [363, 290] width 86 height 9
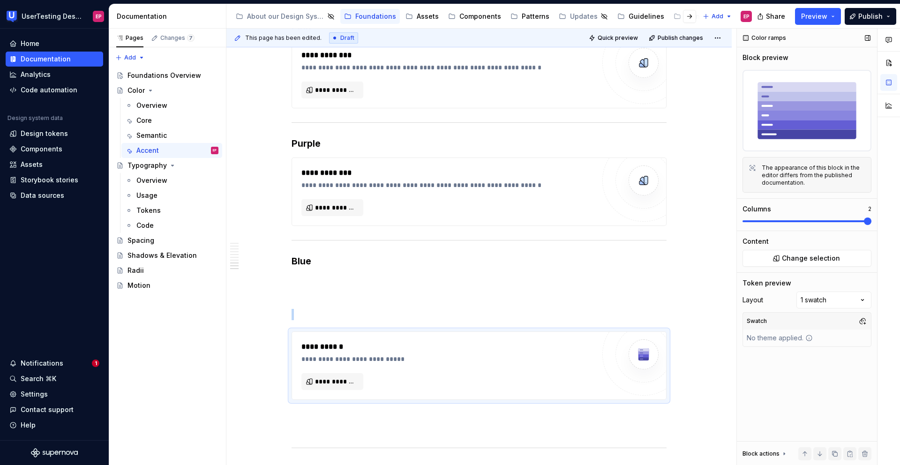
click at [872, 225] on span at bounding box center [868, 222] width 8 height 8
click at [317, 318] on p at bounding box center [479, 314] width 375 height 11
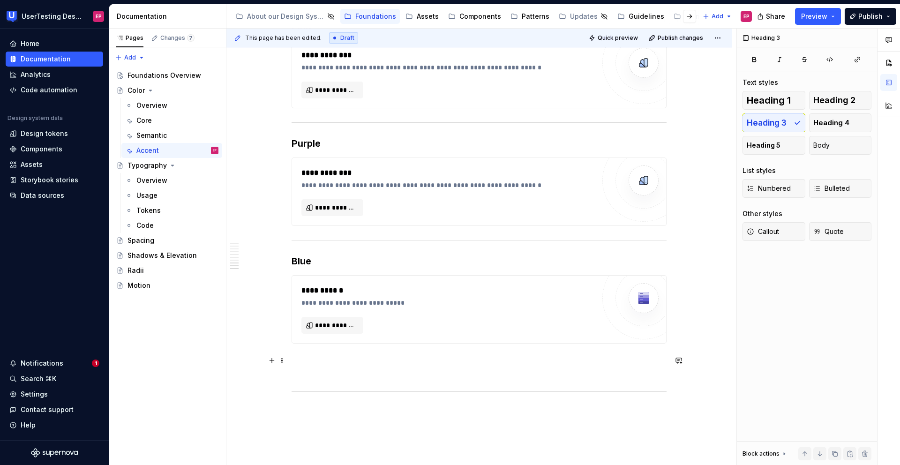
click at [298, 368] on p at bounding box center [479, 366] width 375 height 23
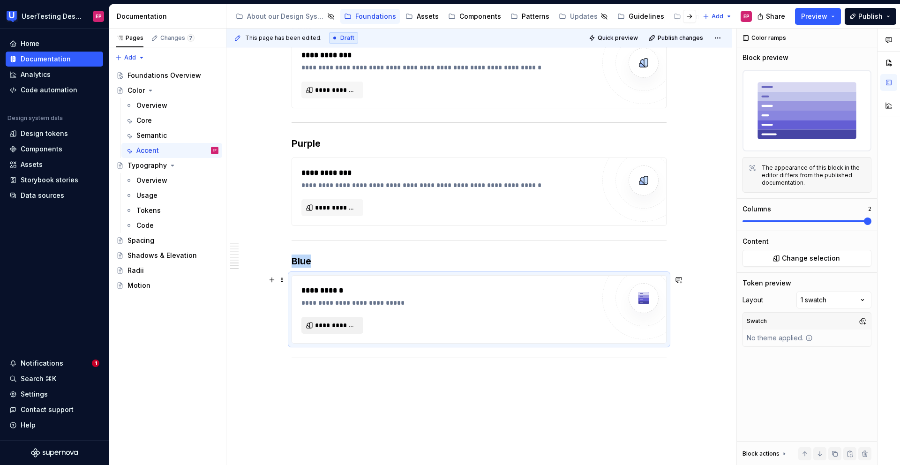
click at [316, 324] on span "**********" at bounding box center [336, 325] width 42 height 9
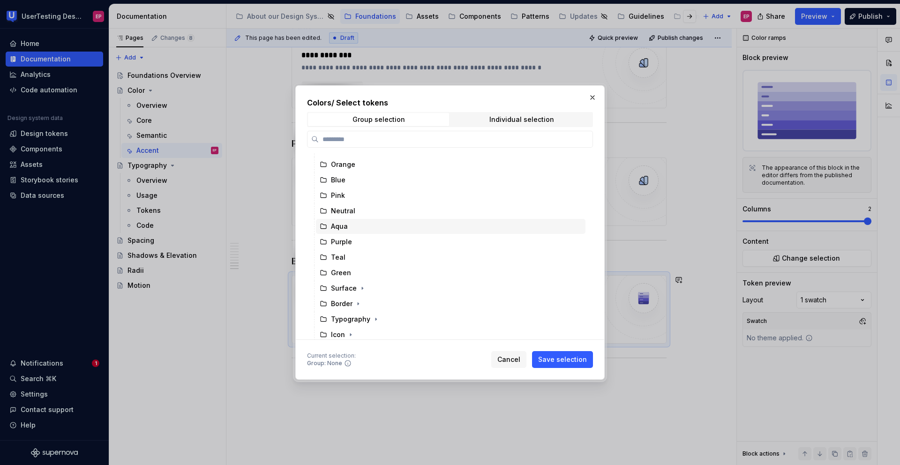
scroll to position [46, 0]
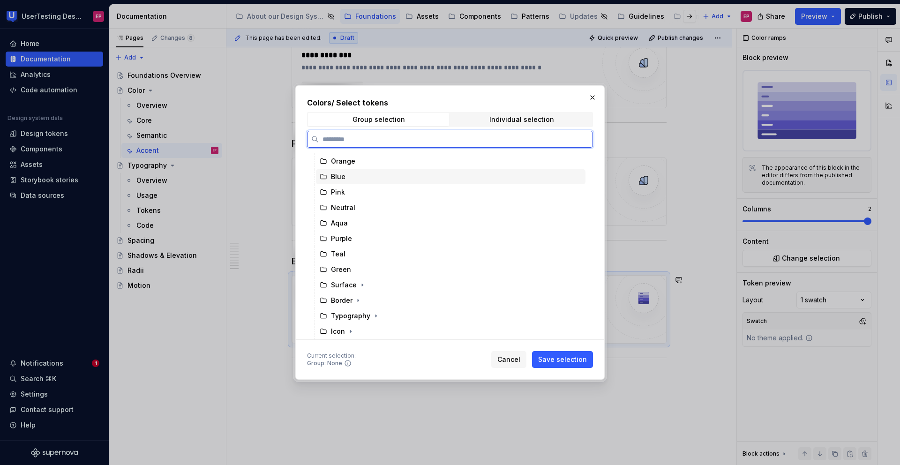
click at [335, 175] on div "Blue" at bounding box center [338, 176] width 15 height 9
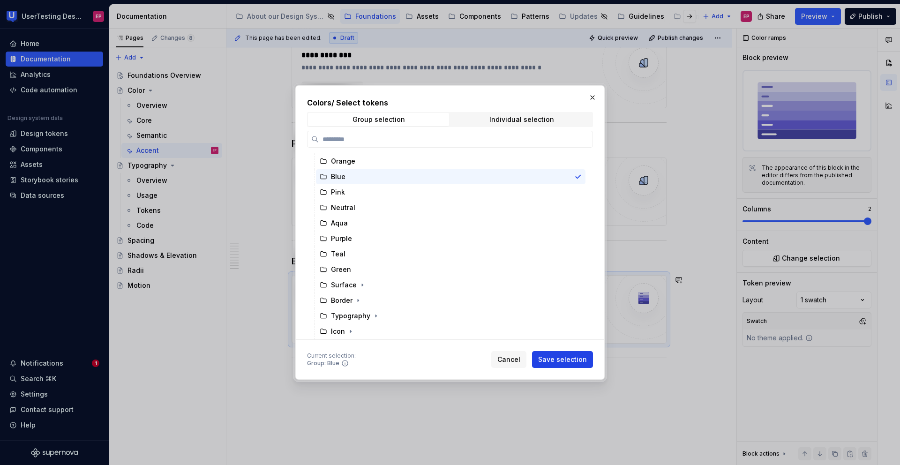
click at [572, 358] on span "Save selection" at bounding box center [562, 359] width 49 height 9
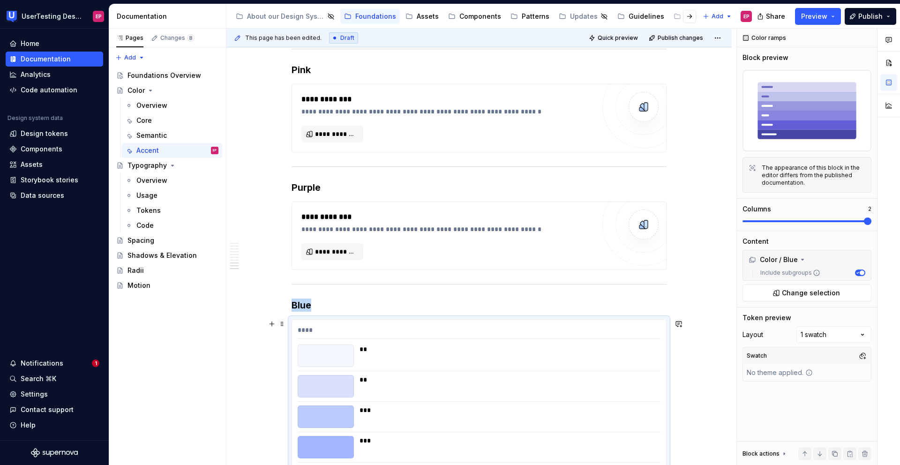
scroll to position [1314, 0]
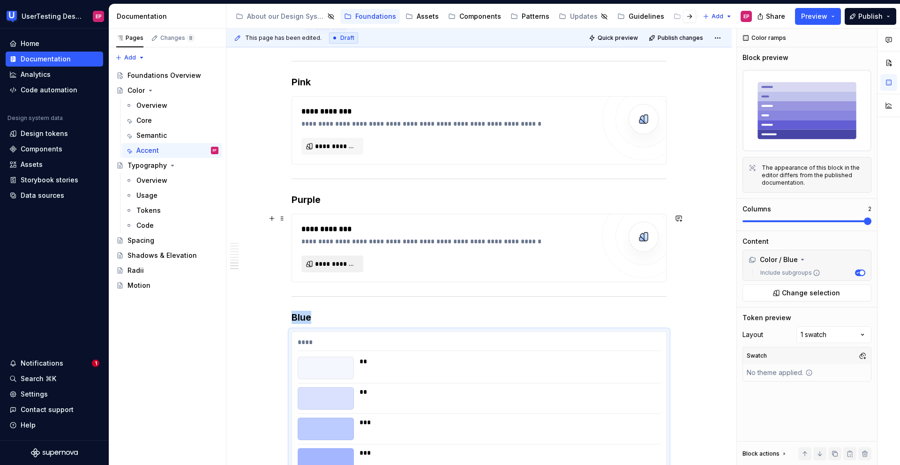
click at [334, 262] on span "**********" at bounding box center [336, 263] width 42 height 9
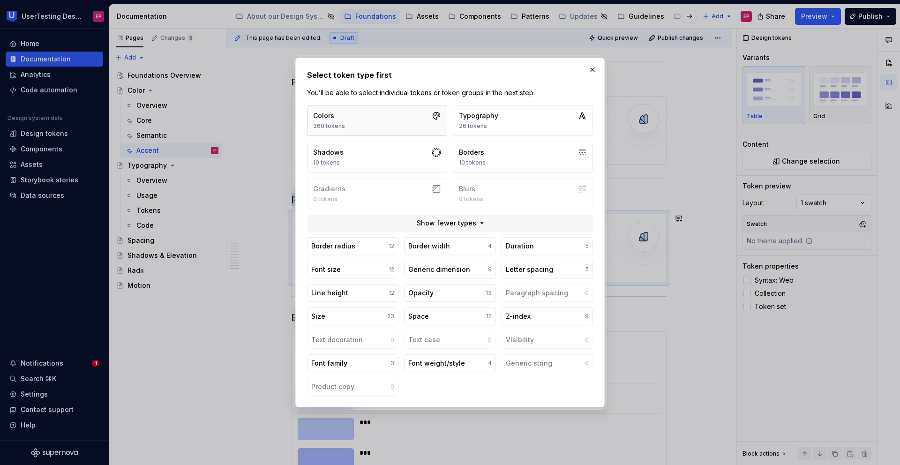
click at [350, 125] on button "Colors 360 tokens" at bounding box center [377, 120] width 140 height 31
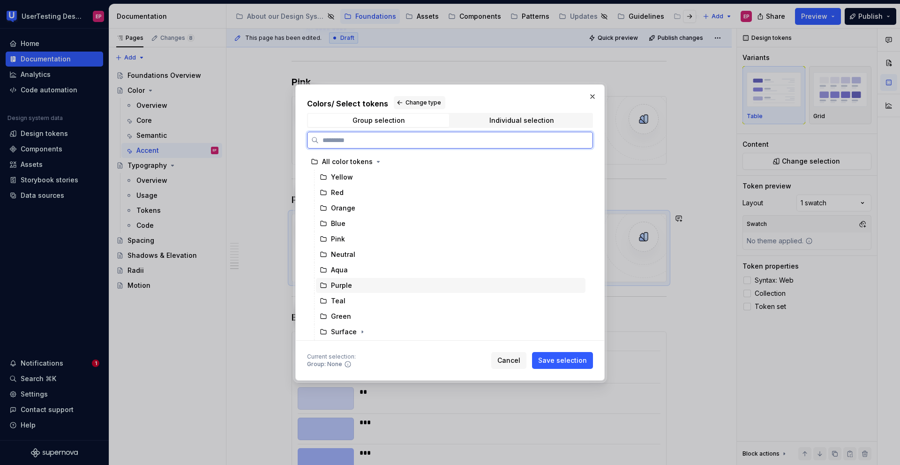
click at [340, 281] on div "Purple" at bounding box center [341, 285] width 21 height 9
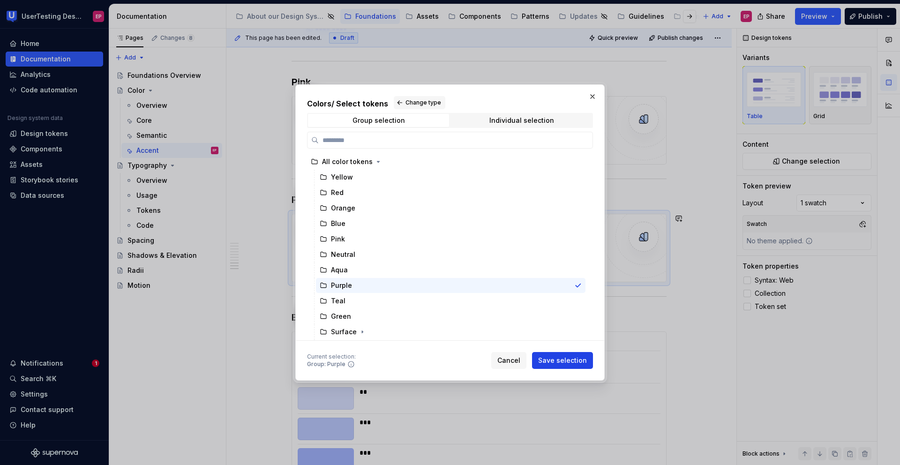
click at [556, 359] on span "Save selection" at bounding box center [562, 360] width 49 height 9
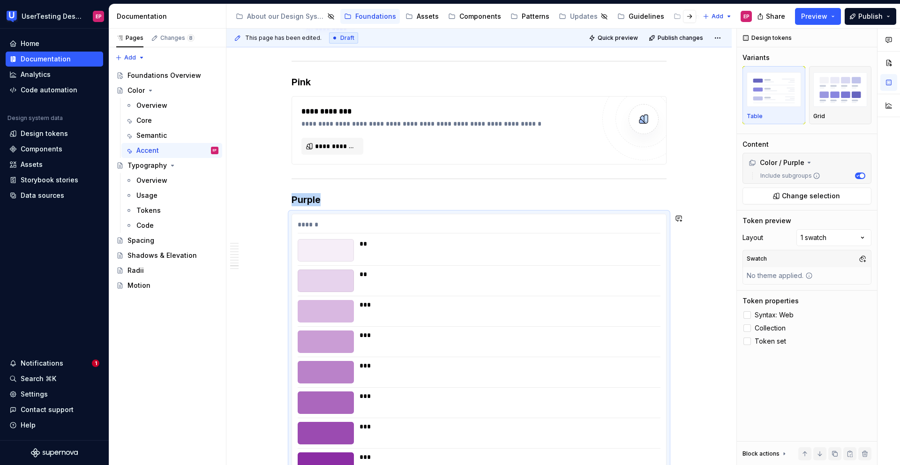
scroll to position [1451, 0]
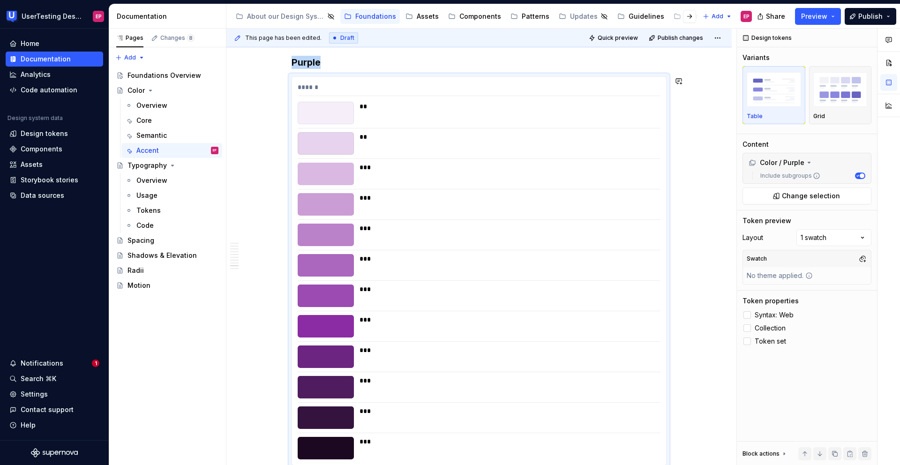
type textarea "*"
click at [831, 119] on div "Grid" at bounding box center [840, 117] width 54 height 8
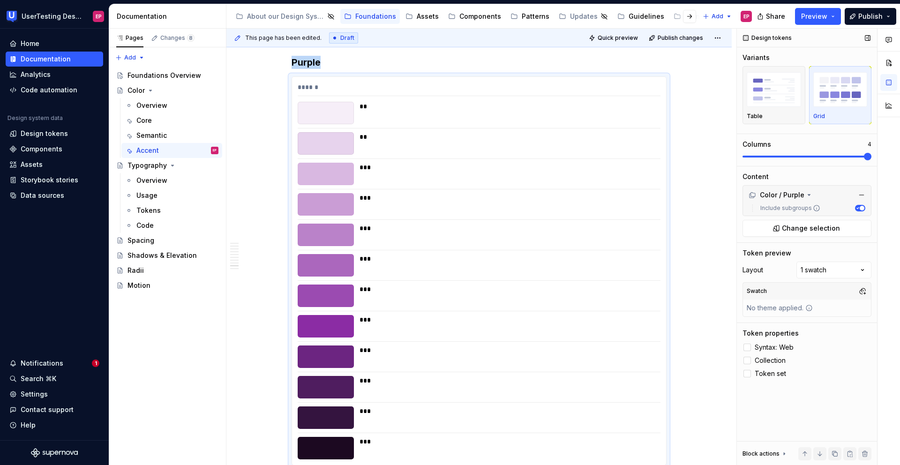
click at [872, 158] on span at bounding box center [868, 157] width 8 height 8
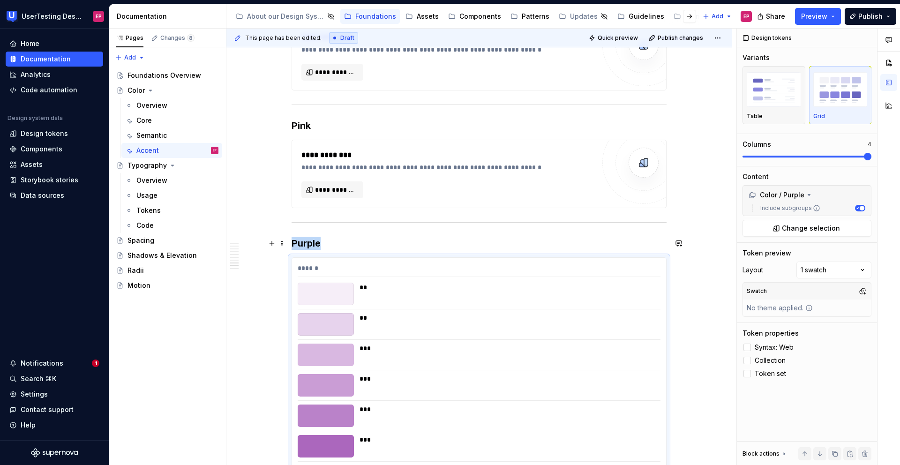
scroll to position [1233, 0]
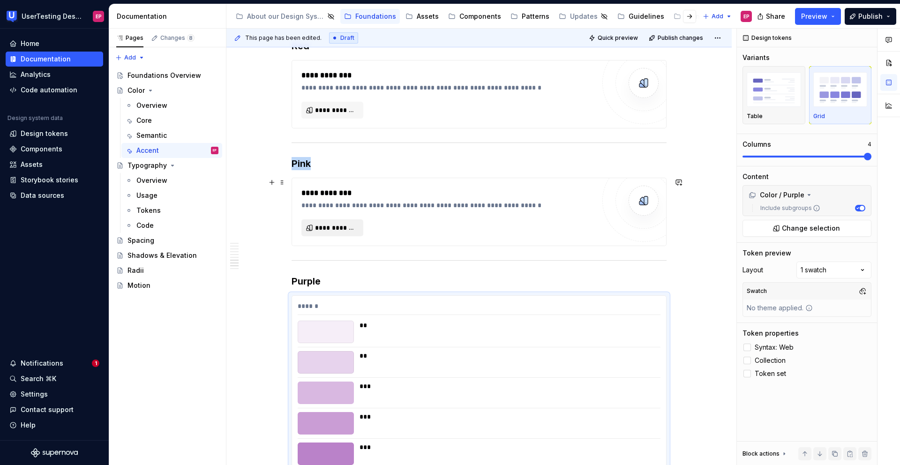
click at [337, 229] on span "**********" at bounding box center [336, 227] width 42 height 9
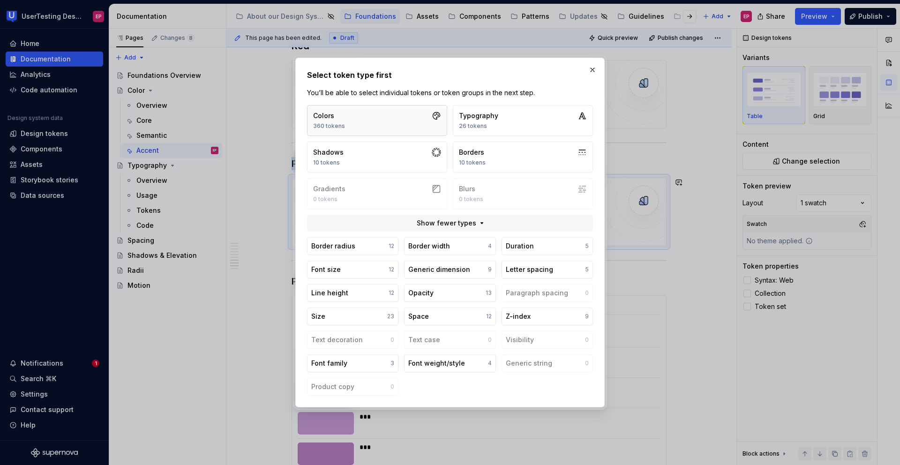
click at [353, 123] on button "Colors 360 tokens" at bounding box center [377, 120] width 140 height 31
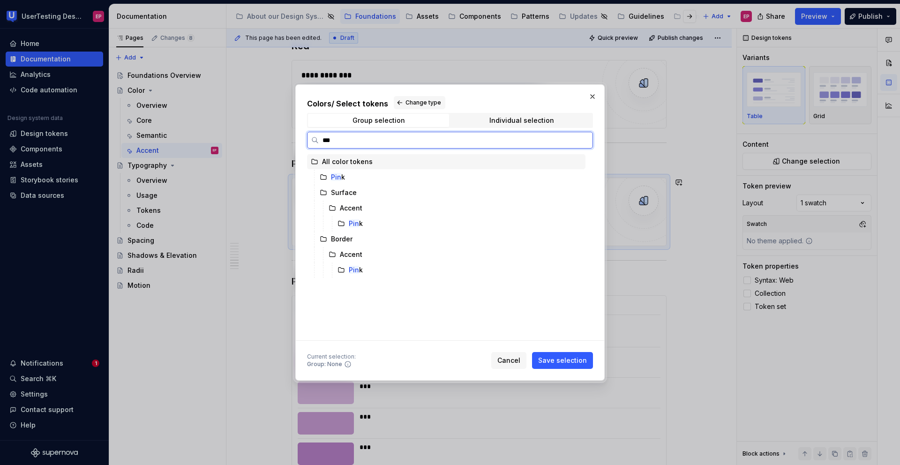
type input "****"
click at [337, 178] on mark "Pink" at bounding box center [338, 177] width 14 height 8
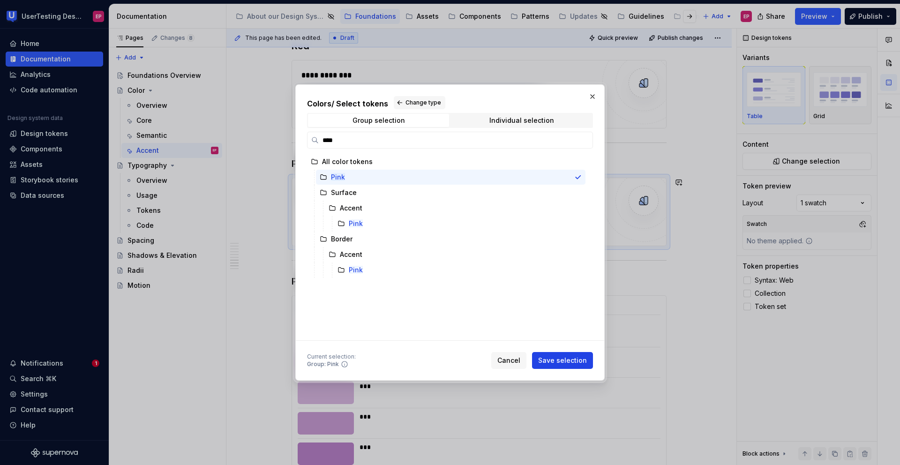
click at [574, 364] on span "Save selection" at bounding box center [562, 360] width 49 height 9
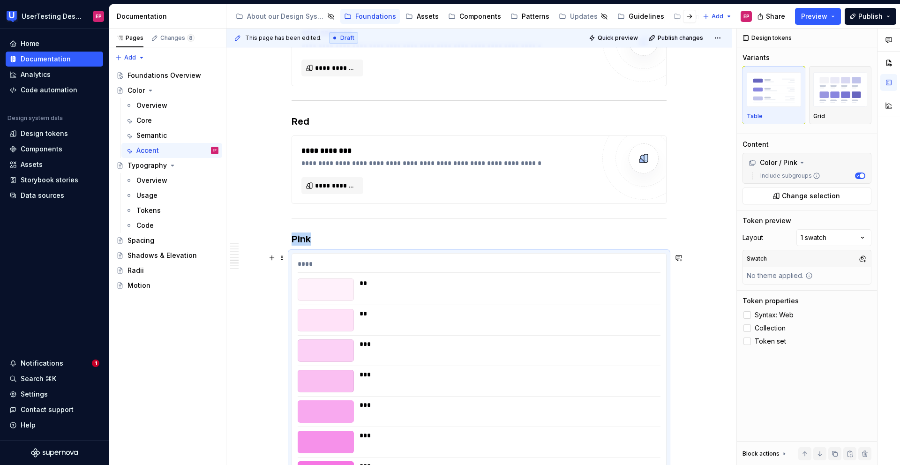
scroll to position [1143, 0]
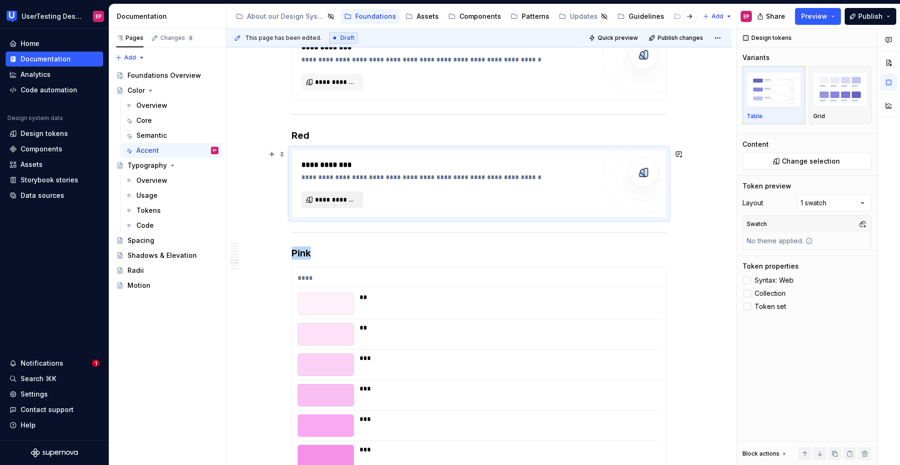
click at [332, 202] on span "**********" at bounding box center [336, 199] width 42 height 9
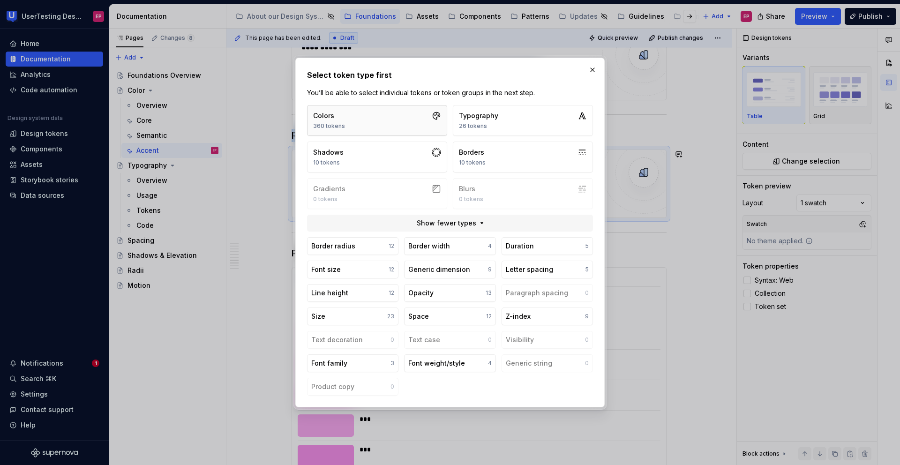
click at [353, 118] on button "Colors 360 tokens" at bounding box center [377, 120] width 140 height 31
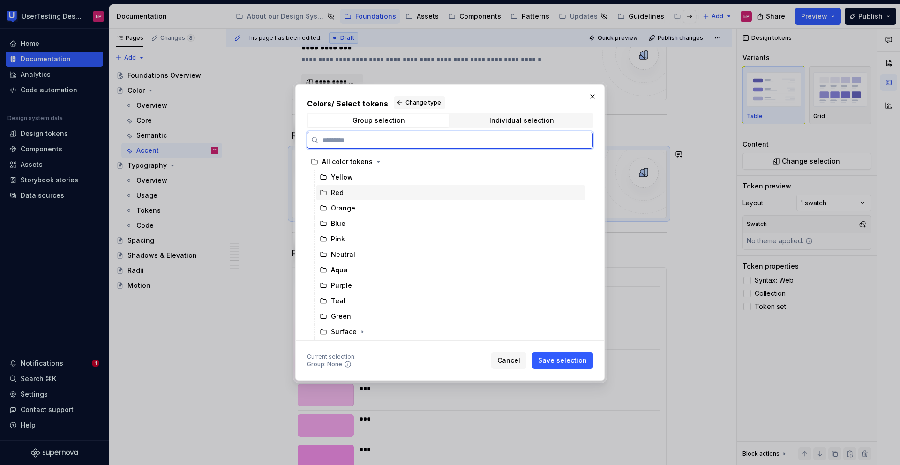
click at [363, 194] on div "Red" at bounding box center [451, 192] width 270 height 15
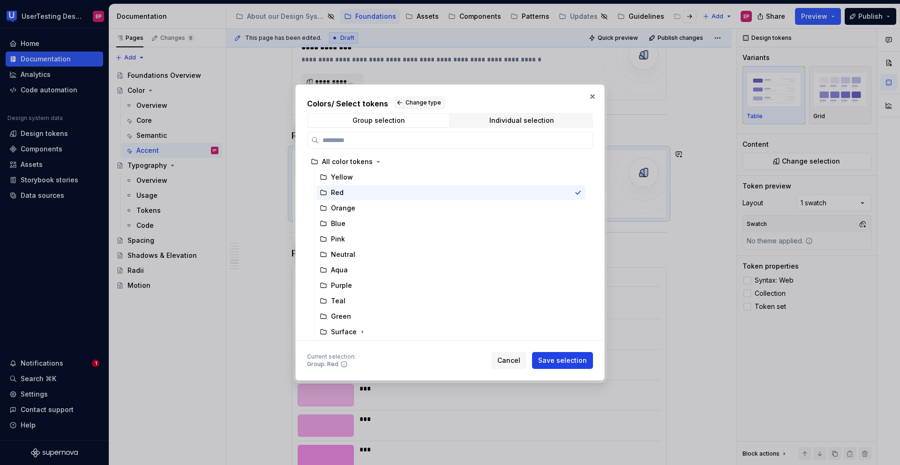
click at [566, 357] on span "Save selection" at bounding box center [562, 360] width 49 height 9
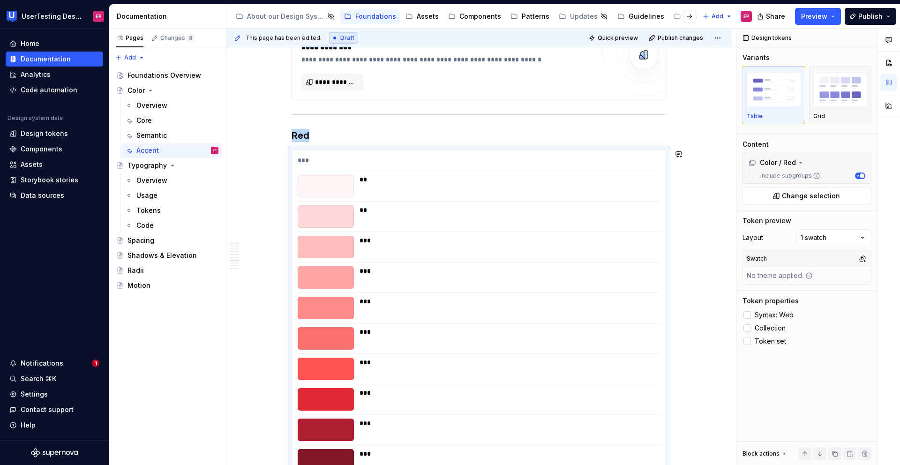
scroll to position [1216, 0]
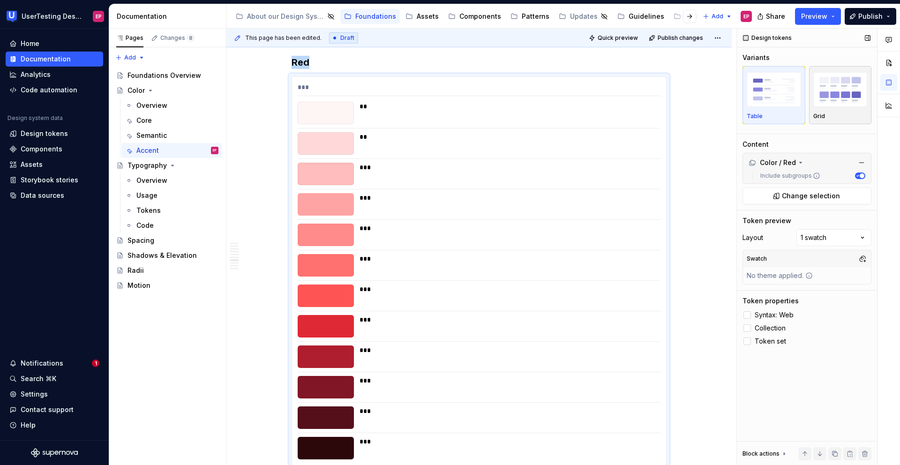
click at [835, 114] on div "Grid" at bounding box center [840, 117] width 54 height 8
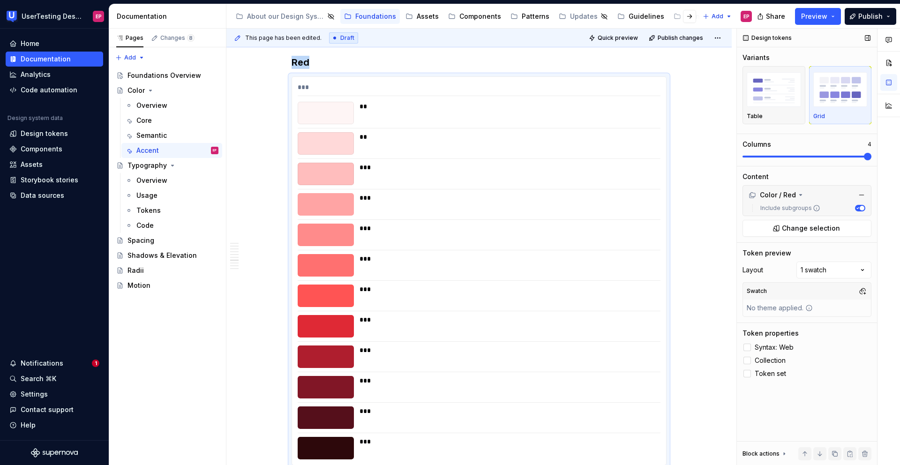
click at [872, 160] on span at bounding box center [868, 157] width 8 height 8
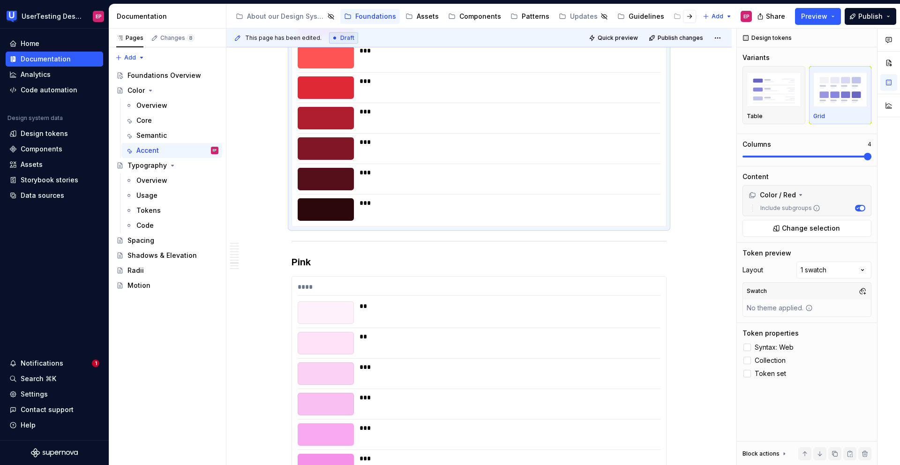
scroll to position [1515, 0]
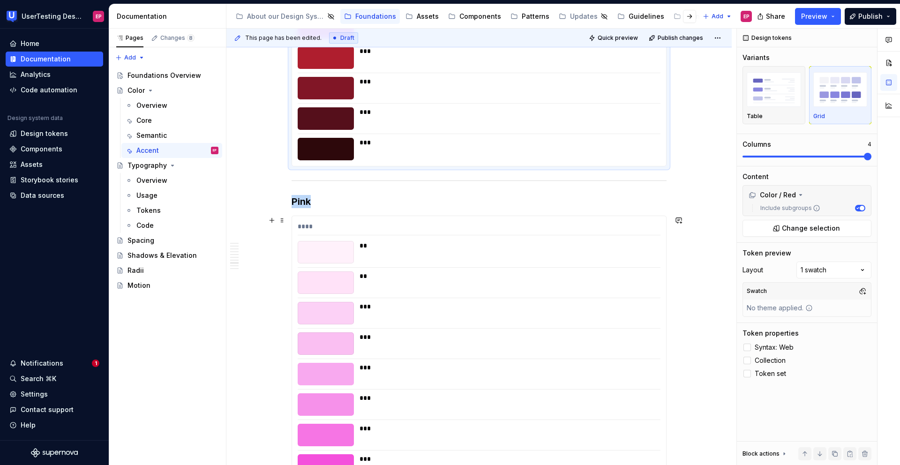
click at [421, 251] on div "**" at bounding box center [507, 252] width 295 height 23
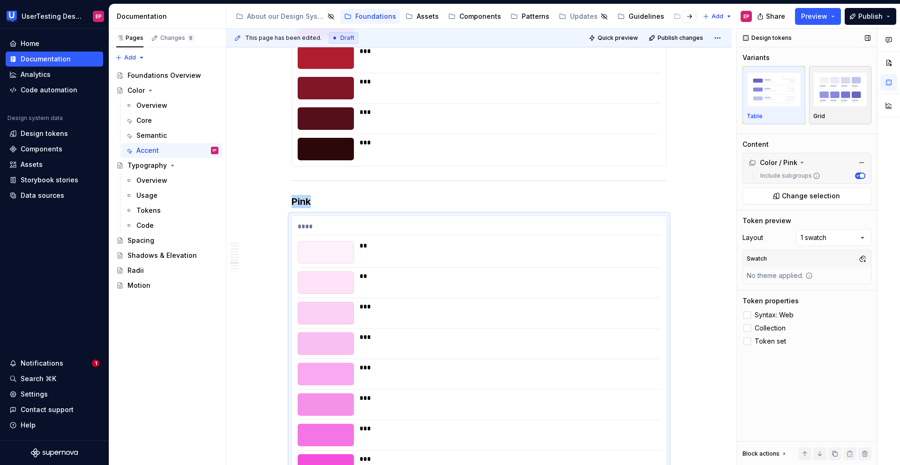
click at [826, 109] on div "Grid" at bounding box center [840, 95] width 54 height 50
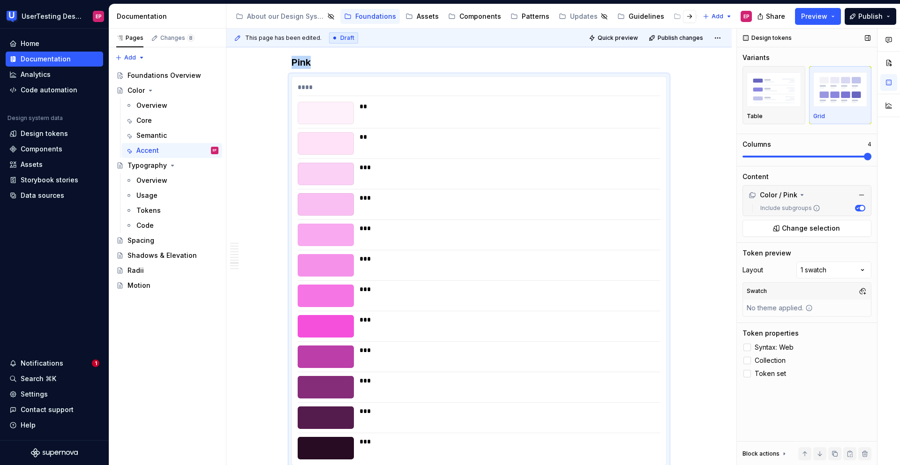
click at [872, 160] on span at bounding box center [868, 157] width 8 height 8
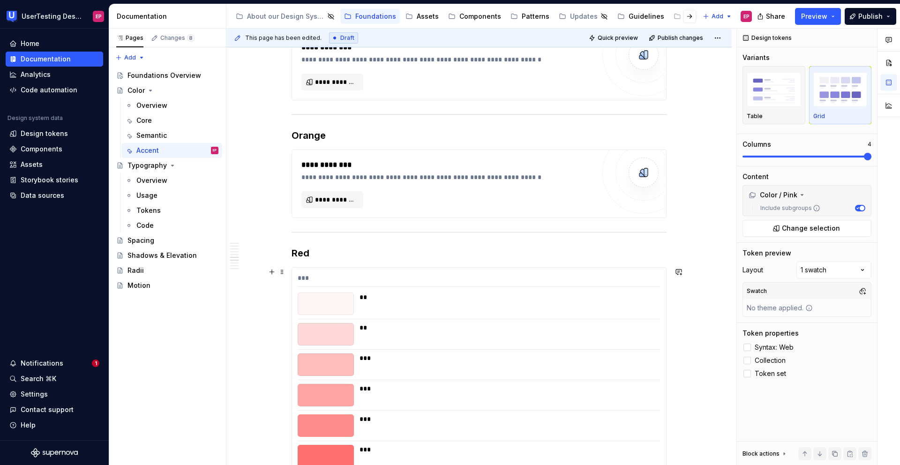
scroll to position [1013, 0]
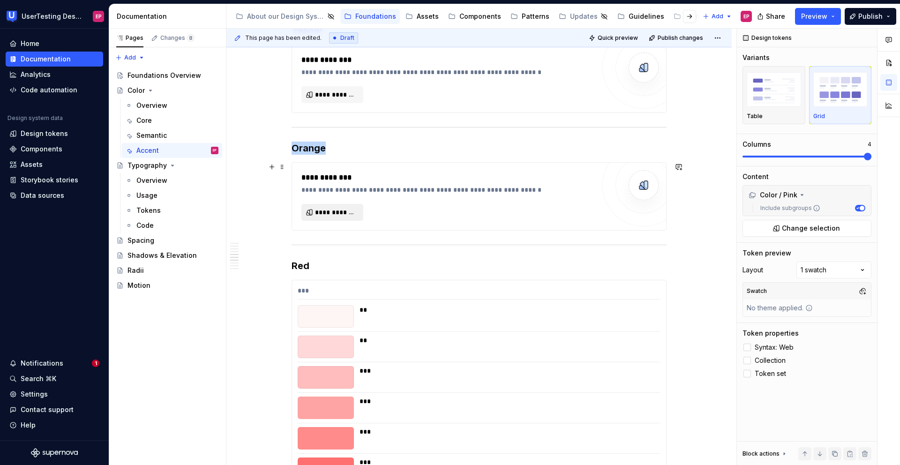
click at [346, 211] on span "**********" at bounding box center [336, 212] width 42 height 9
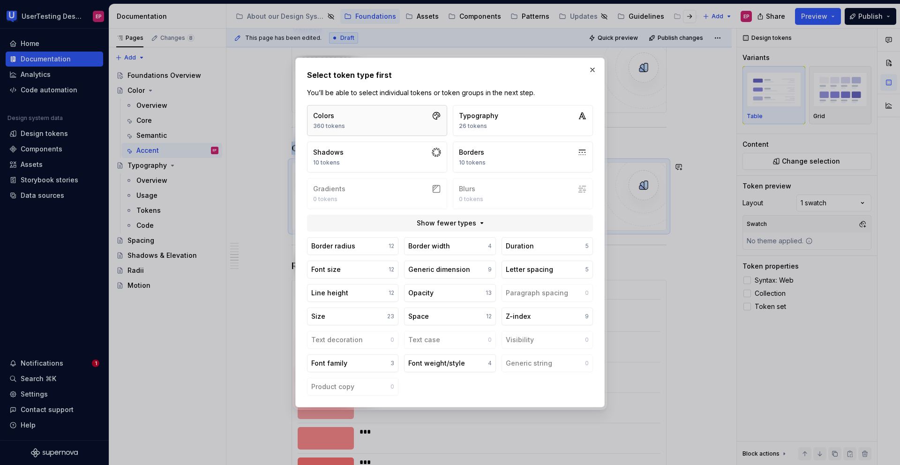
click at [356, 127] on button "Colors 360 tokens" at bounding box center [377, 120] width 140 height 31
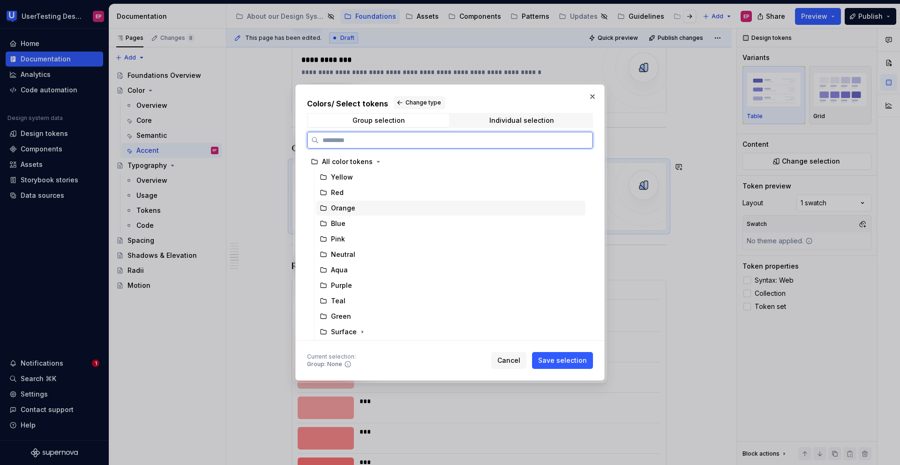
click at [350, 206] on div "Orange" at bounding box center [343, 207] width 24 height 9
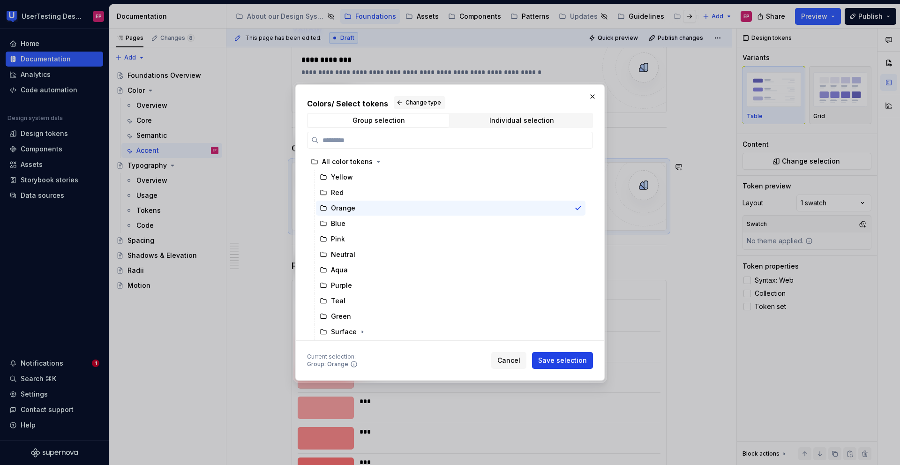
click at [567, 357] on span "Save selection" at bounding box center [562, 360] width 49 height 9
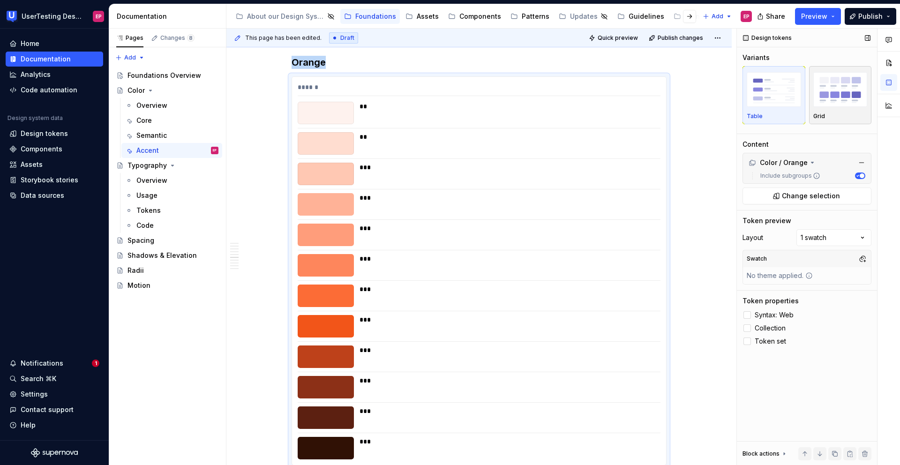
click at [828, 113] on div "Grid" at bounding box center [840, 117] width 54 height 8
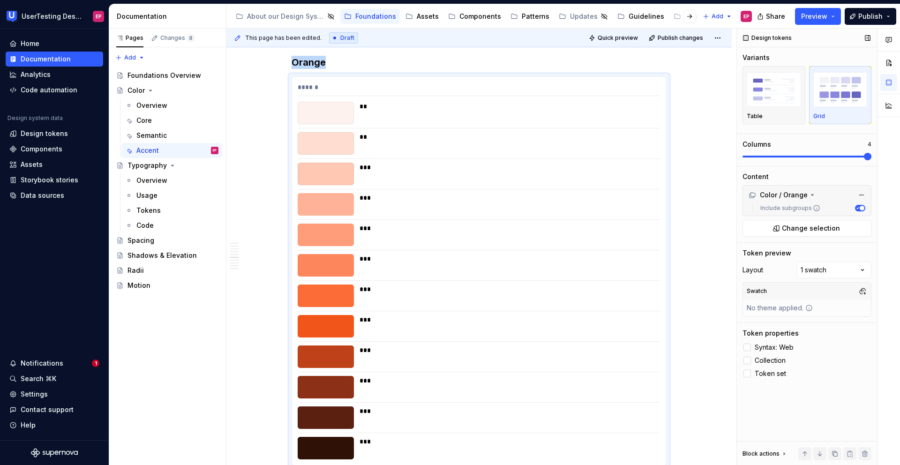
click at [872, 160] on span at bounding box center [868, 157] width 8 height 8
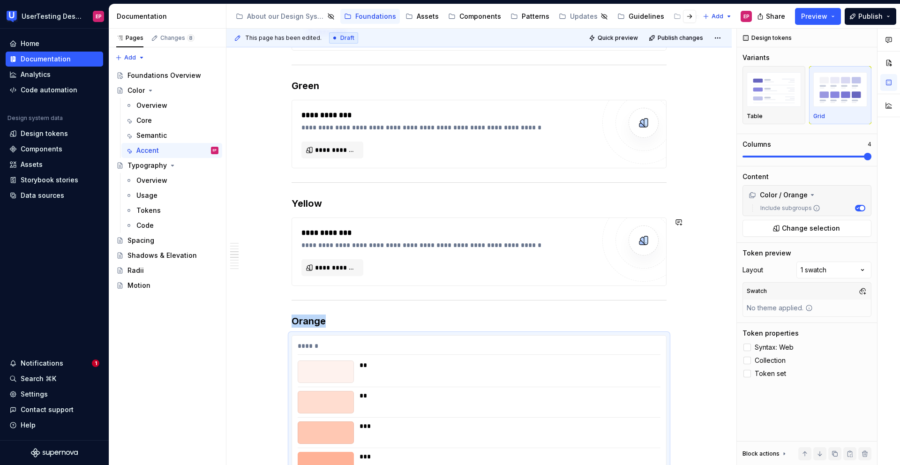
scroll to position [839, 0]
click at [347, 269] on span "**********" at bounding box center [336, 267] width 42 height 9
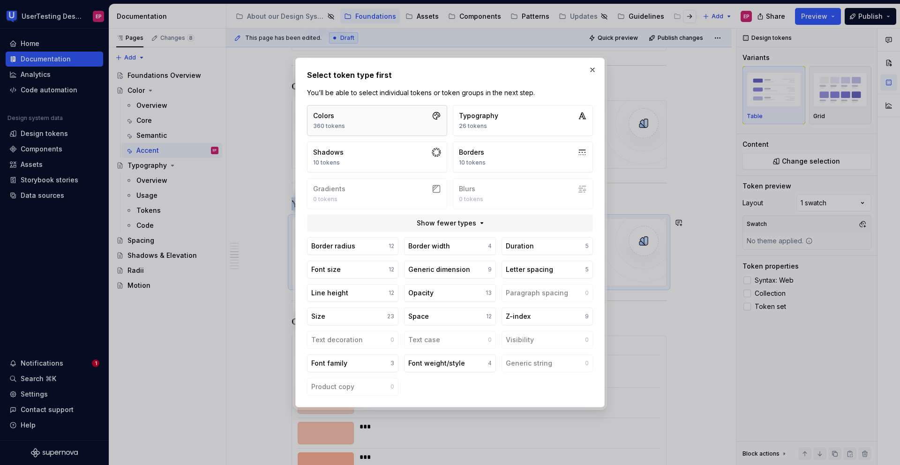
click at [349, 121] on button "Colors 360 tokens" at bounding box center [377, 120] width 140 height 31
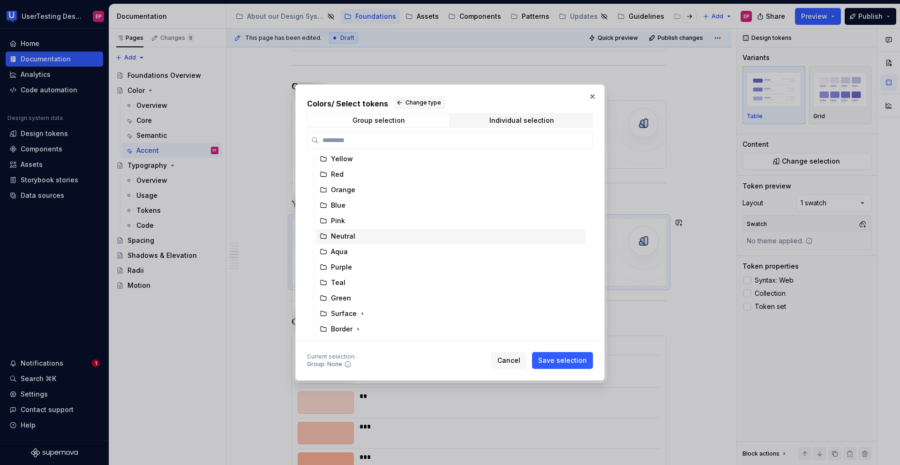
scroll to position [16, 0]
click at [351, 165] on div "Yellow" at bounding box center [342, 160] width 22 height 9
click at [501, 120] on div "Individual selection" at bounding box center [521, 121] width 65 height 8
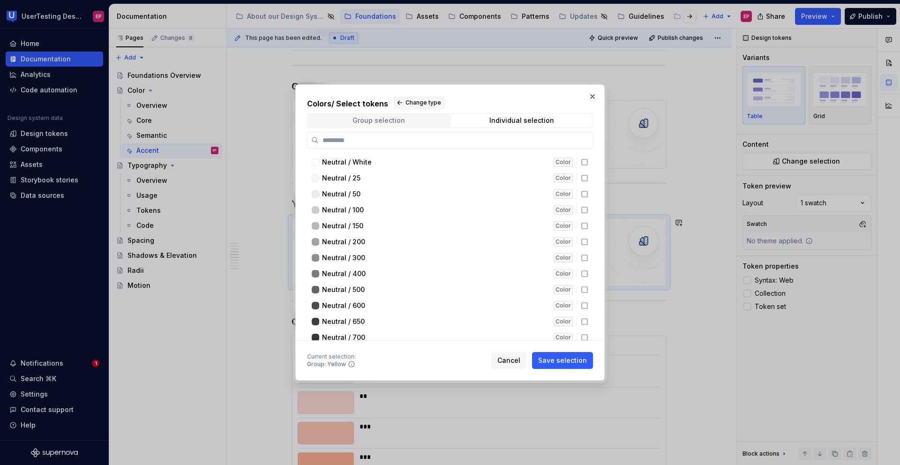
click at [381, 123] on div "Group selection" at bounding box center [379, 121] width 53 height 8
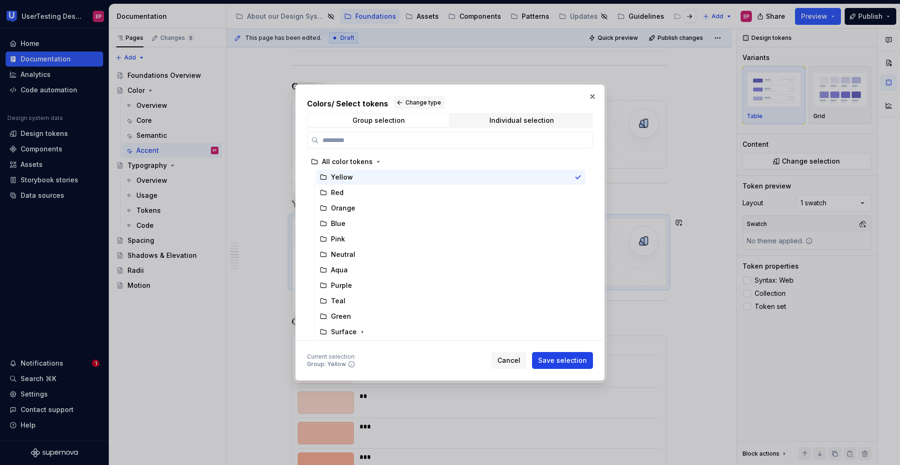
click at [571, 357] on span "Save selection" at bounding box center [562, 360] width 49 height 9
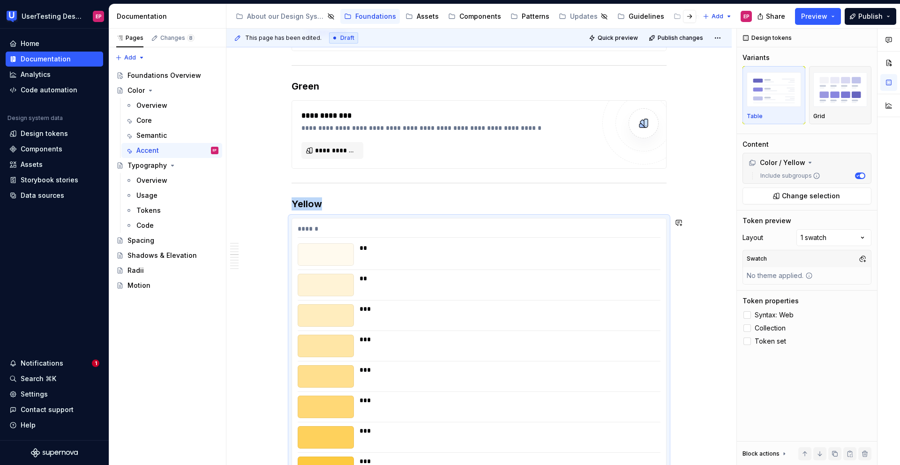
scroll to position [981, 0]
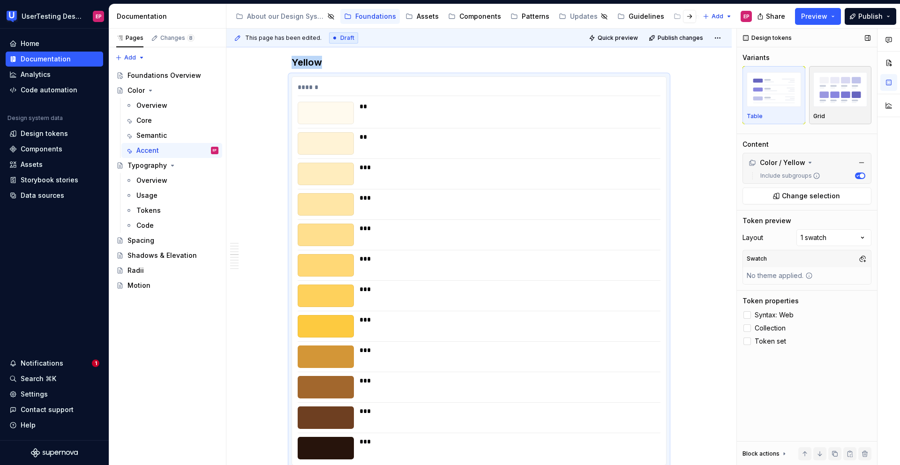
click at [844, 109] on div "Grid" at bounding box center [840, 95] width 54 height 50
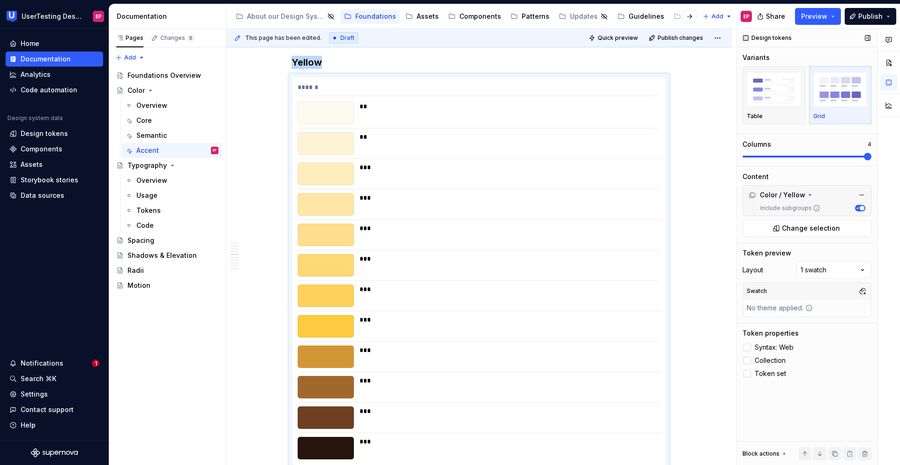
click at [872, 160] on span at bounding box center [868, 157] width 8 height 8
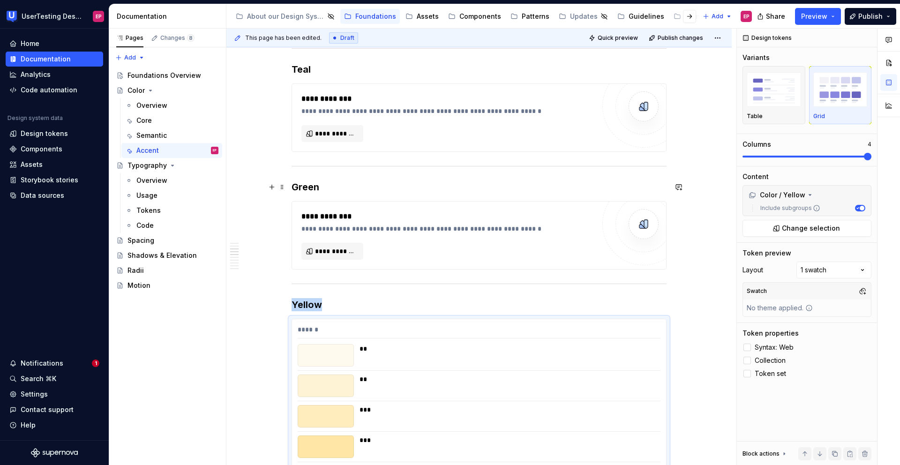
scroll to position [735, 0]
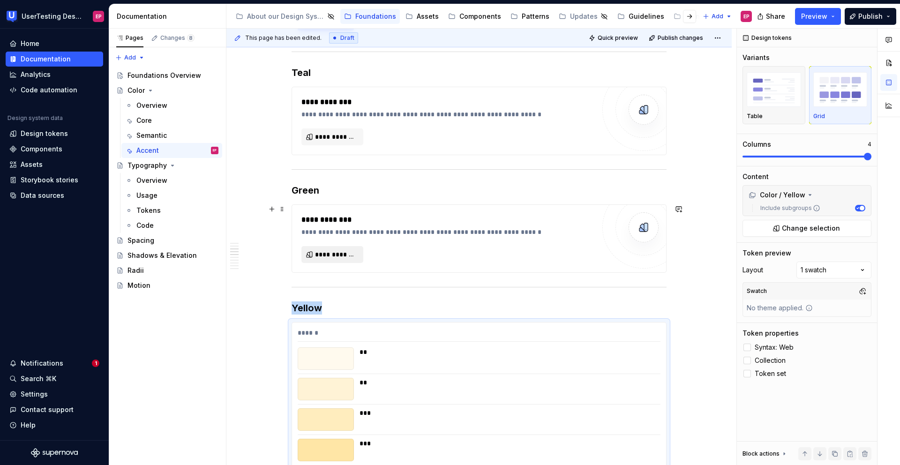
click at [353, 251] on span "**********" at bounding box center [336, 254] width 42 height 9
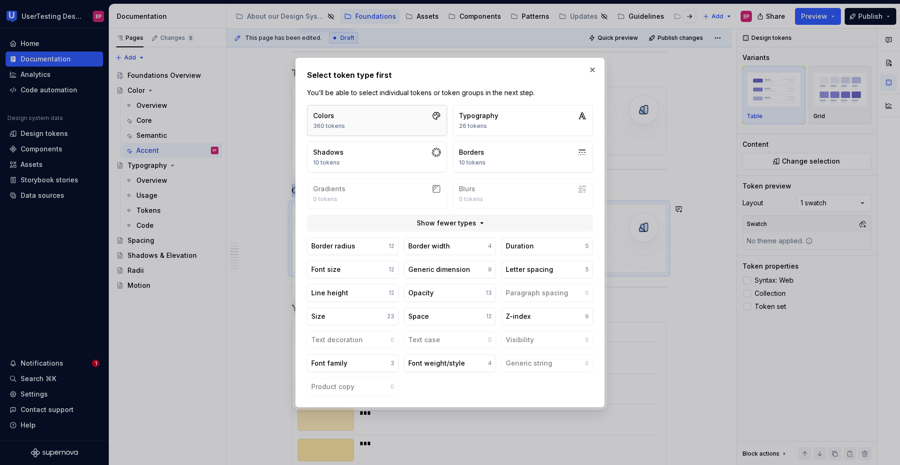
click at [379, 124] on button "Colors 360 tokens" at bounding box center [377, 120] width 140 height 31
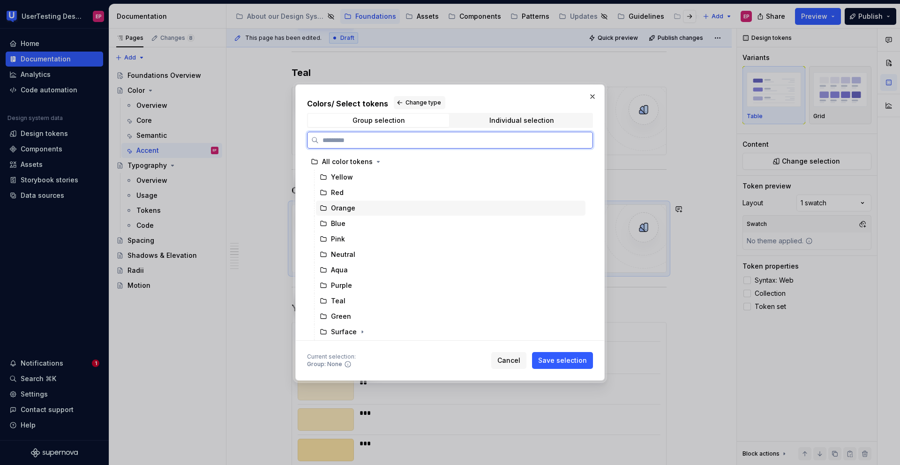
click at [342, 211] on div "Orange" at bounding box center [343, 207] width 24 height 9
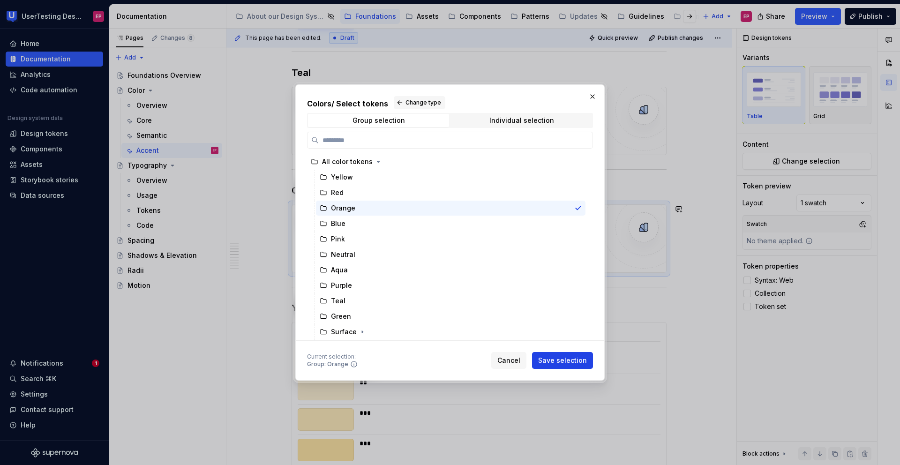
click at [580, 361] on span "Save selection" at bounding box center [562, 360] width 49 height 9
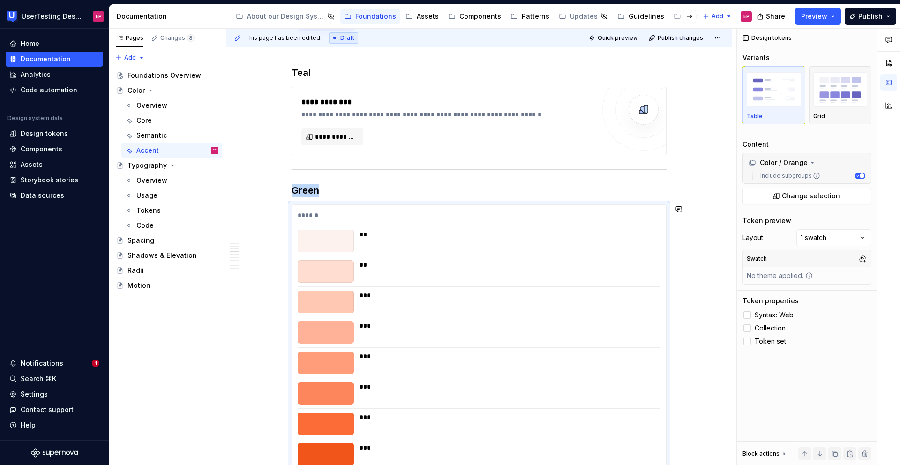
scroll to position [863, 0]
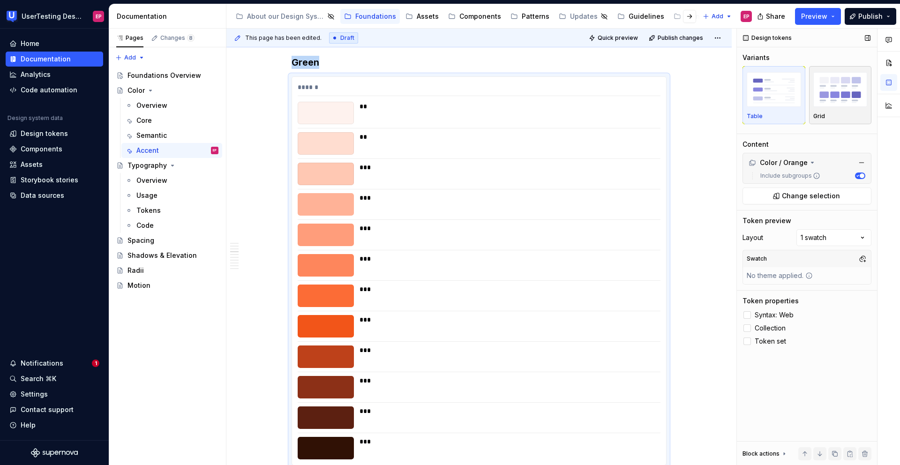
click at [849, 92] on img "button" at bounding box center [840, 89] width 54 height 34
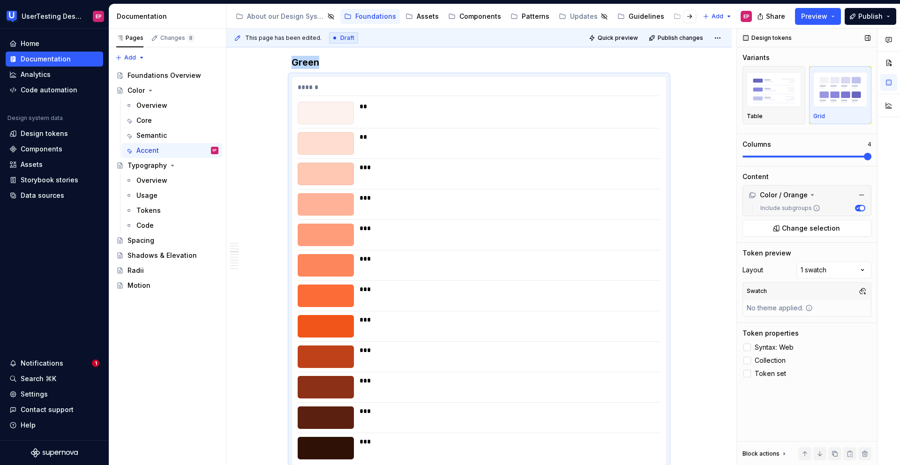
click at [872, 157] on span at bounding box center [868, 157] width 8 height 8
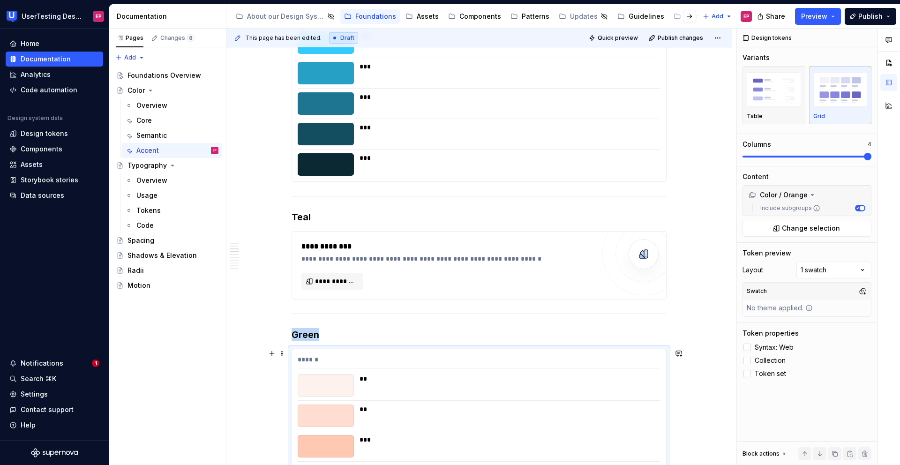
scroll to position [589, 0]
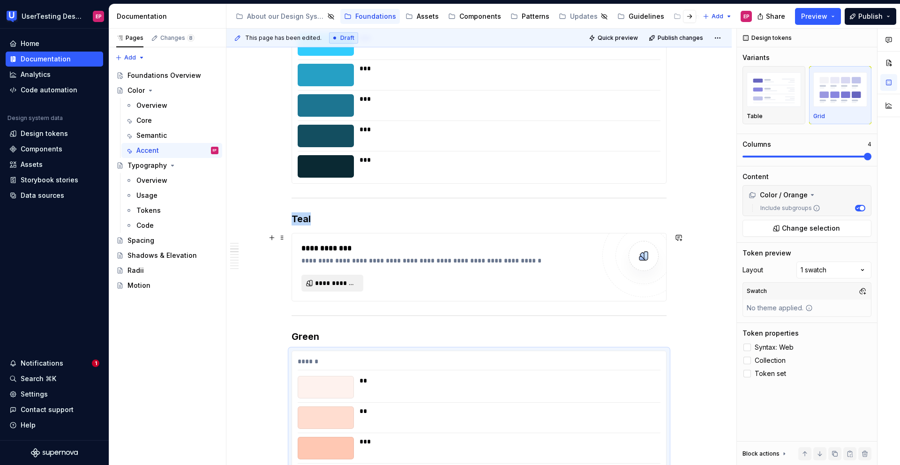
click at [338, 282] on span "**********" at bounding box center [336, 282] width 42 height 9
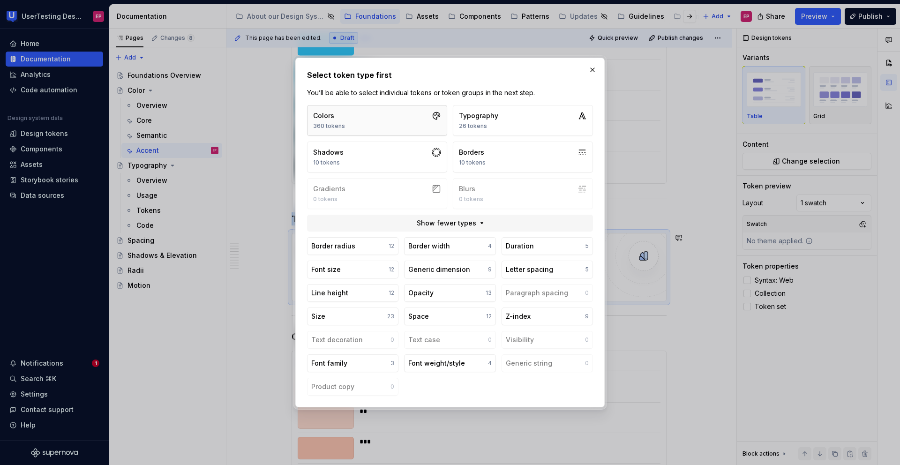
click at [377, 125] on button "Colors 360 tokens" at bounding box center [377, 120] width 140 height 31
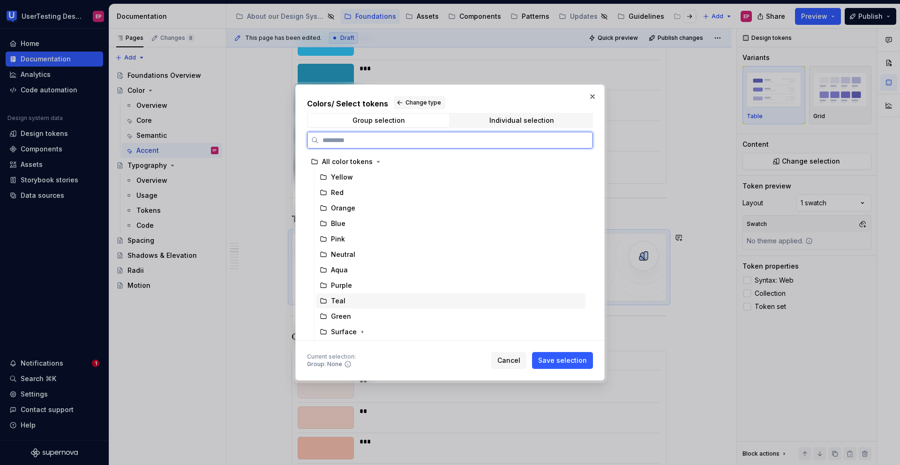
click at [342, 301] on div "Teal" at bounding box center [338, 300] width 15 height 9
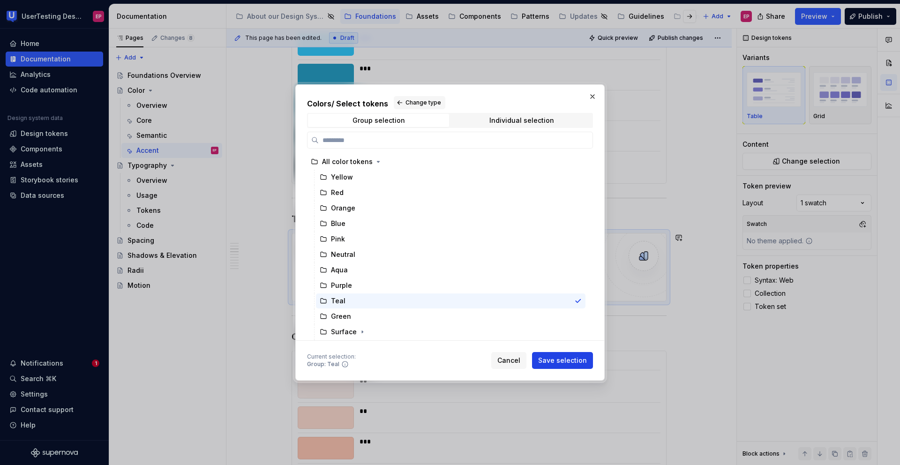
click at [556, 360] on span "Save selection" at bounding box center [562, 360] width 49 height 9
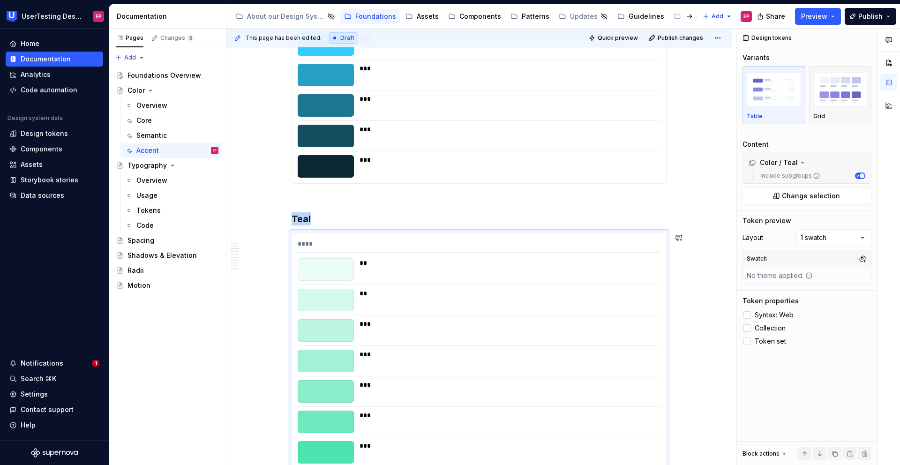
scroll to position [745, 0]
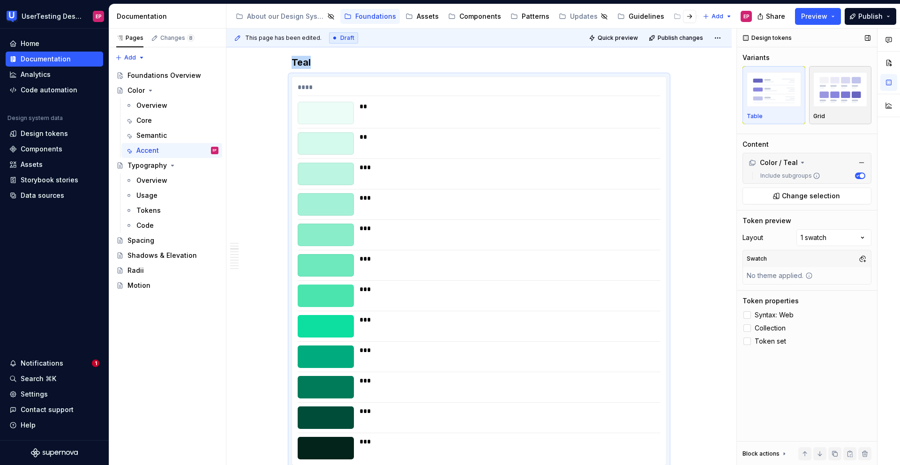
click at [824, 108] on div "button" at bounding box center [840, 89] width 54 height 38
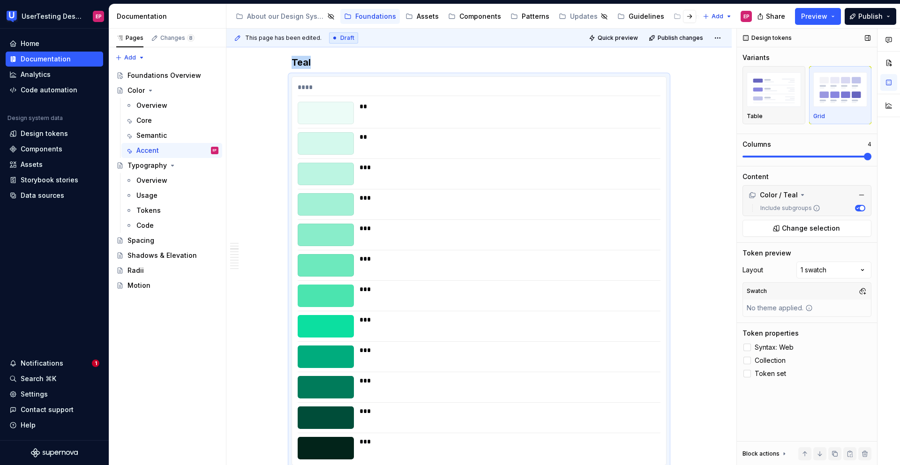
click at [872, 155] on span at bounding box center [807, 157] width 129 height 8
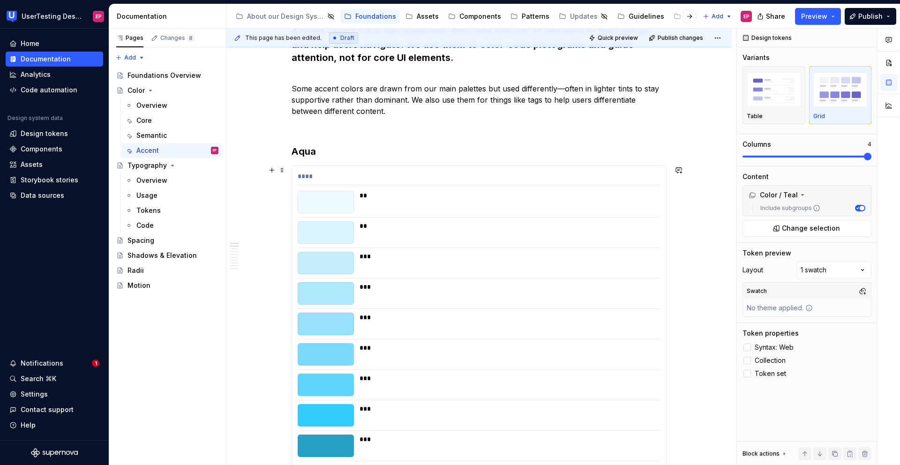
scroll to position [186, 0]
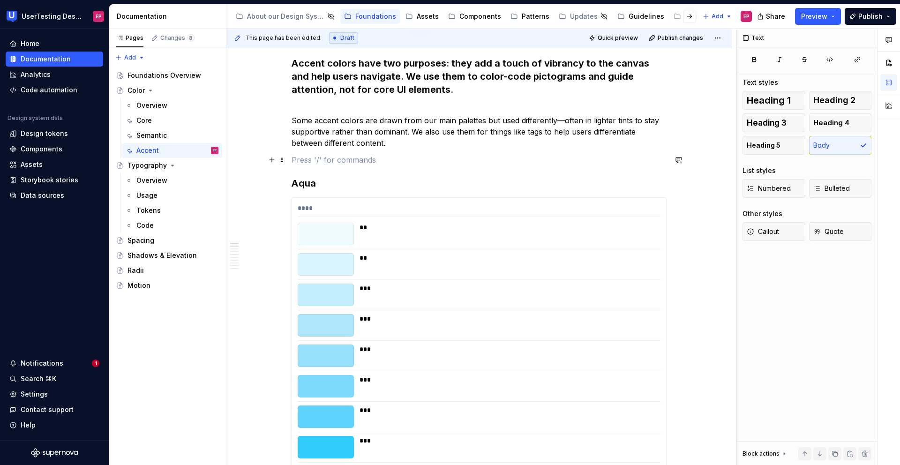
click at [316, 163] on p at bounding box center [479, 159] width 375 height 11
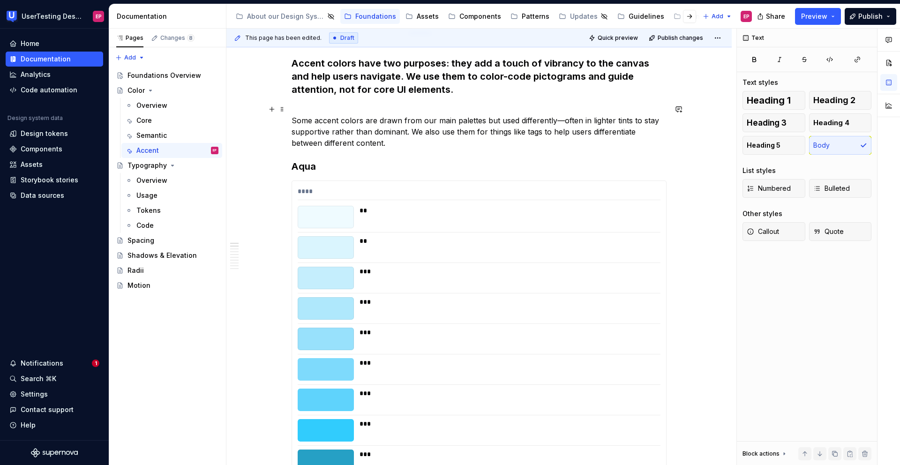
click at [311, 110] on p "Some accent colors are drawn from our main palettes but used differently—often …" at bounding box center [479, 126] width 375 height 45
click at [292, 122] on p "Some accent colors are drawn from our main palettes but used differently—often …" at bounding box center [479, 126] width 375 height 45
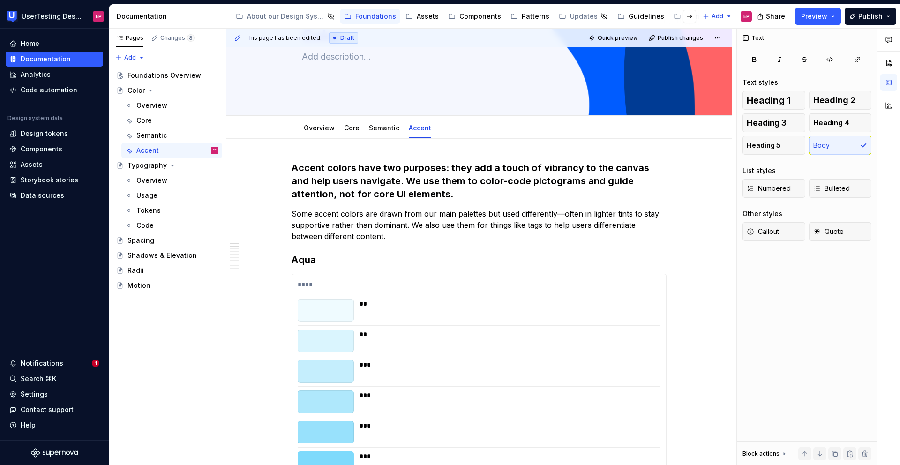
scroll to position [0, 0]
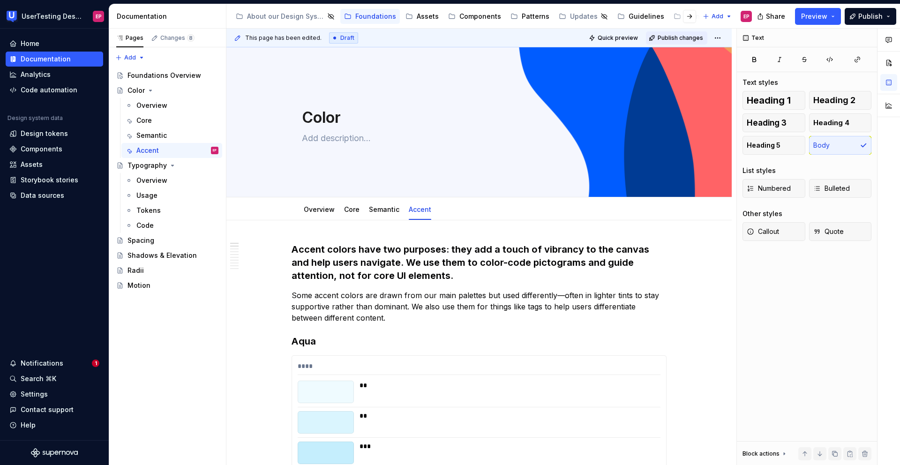
click at [670, 44] on button "Publish changes" at bounding box center [676, 37] width 61 height 13
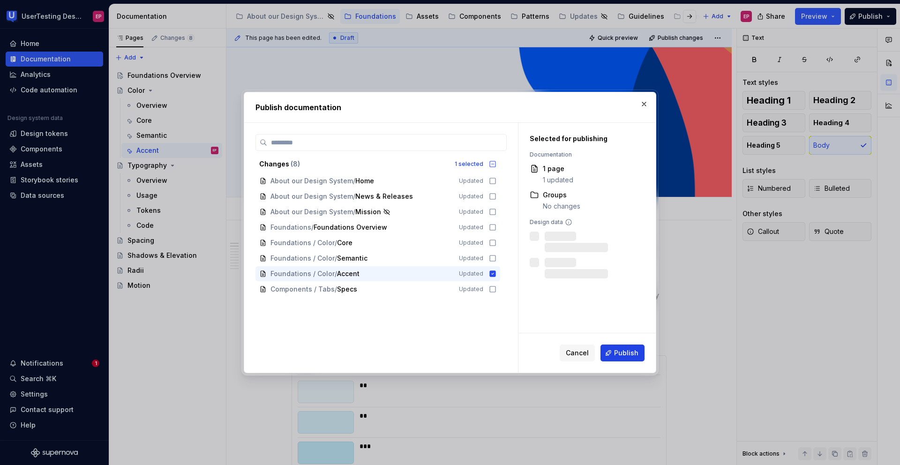
click at [624, 345] on button "Publish" at bounding box center [623, 353] width 44 height 17
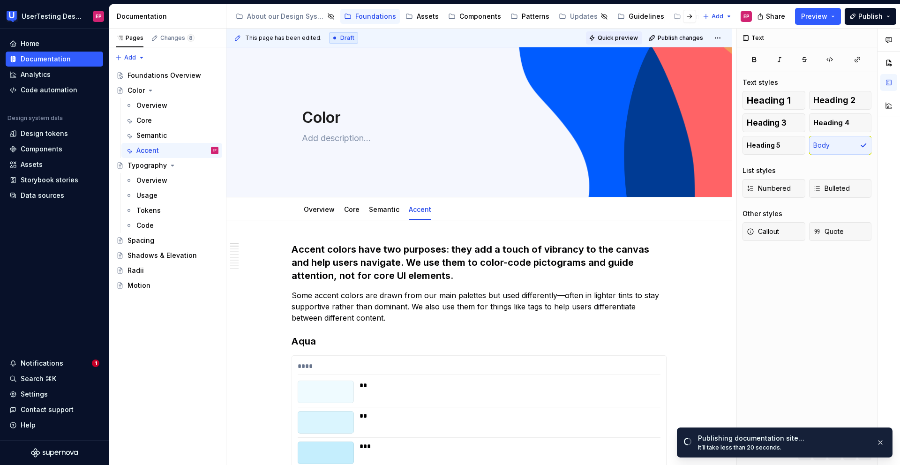
click at [616, 41] on span "Quick preview" at bounding box center [618, 38] width 40 height 8
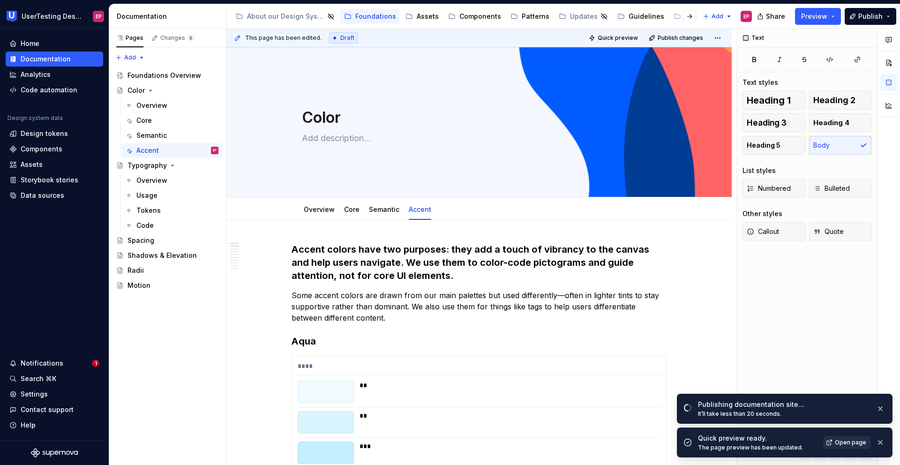
click at [845, 444] on span "Open page" at bounding box center [850, 443] width 31 height 8
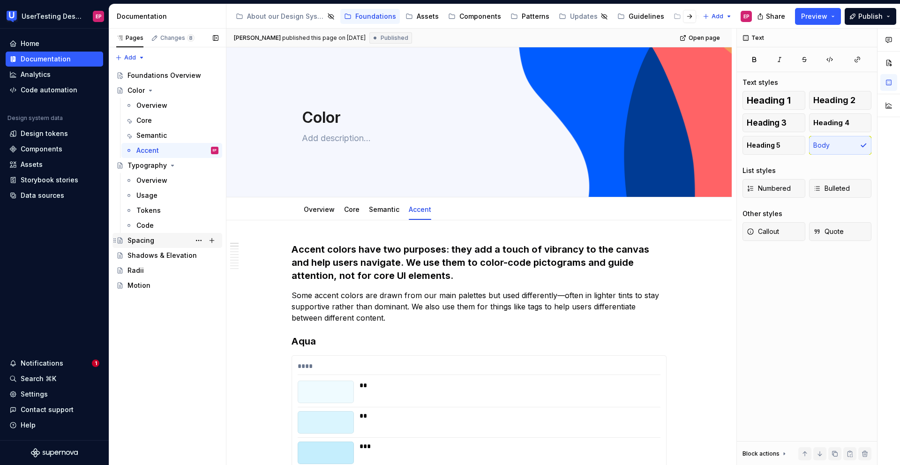
click at [157, 238] on div "Spacing" at bounding box center [173, 240] width 91 height 13
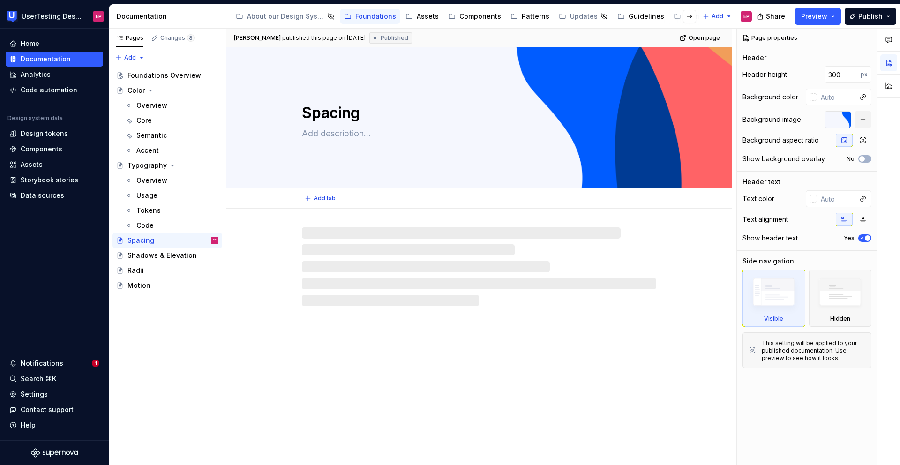
click at [632, 147] on div "Spacing" at bounding box center [479, 118] width 354 height 92
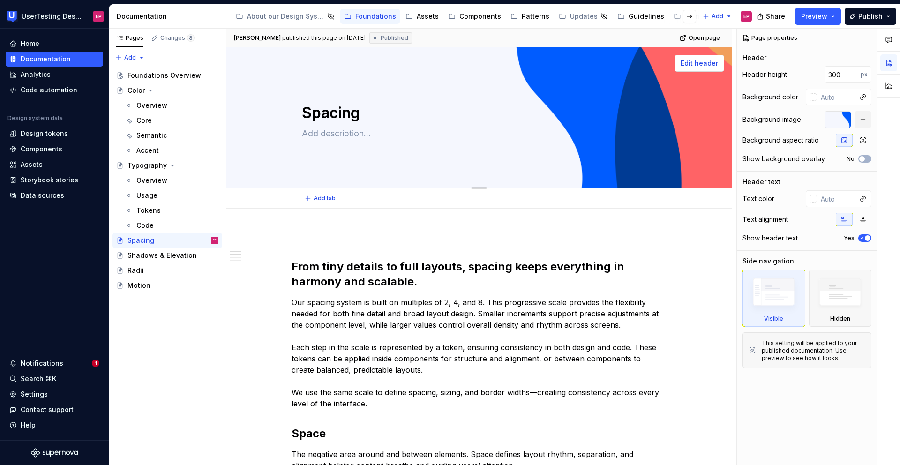
click at [689, 61] on span "Edit header" at bounding box center [700, 63] width 38 height 9
click at [861, 198] on button "button" at bounding box center [863, 198] width 13 height 13
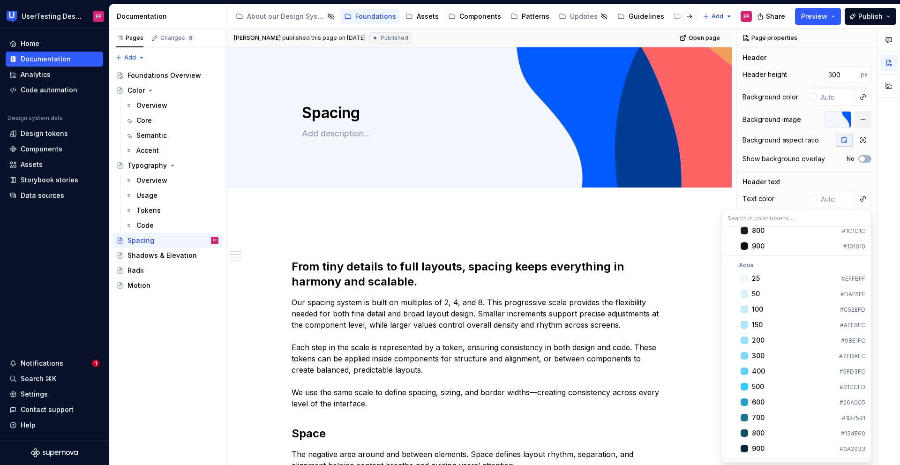
scroll to position [1175, 0]
click at [773, 286] on span "800 #1C1C1C" at bounding box center [796, 292] width 145 height 15
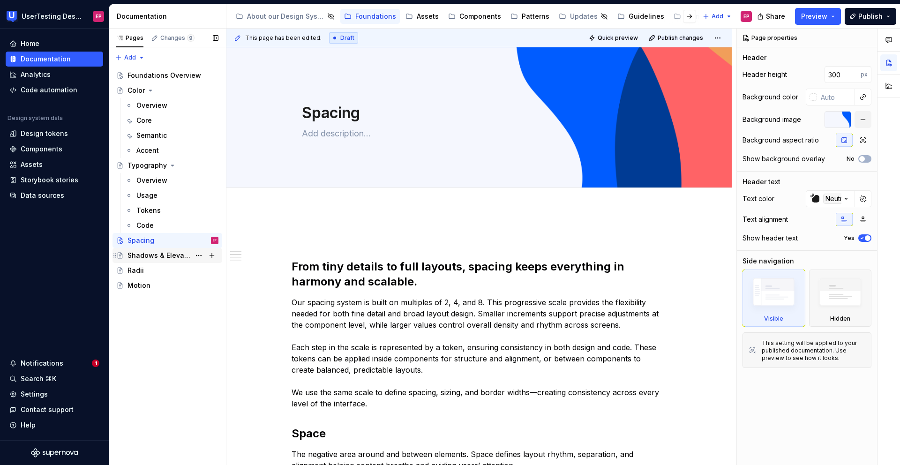
click at [172, 252] on div "Shadows & Elevation" at bounding box center [159, 255] width 63 height 9
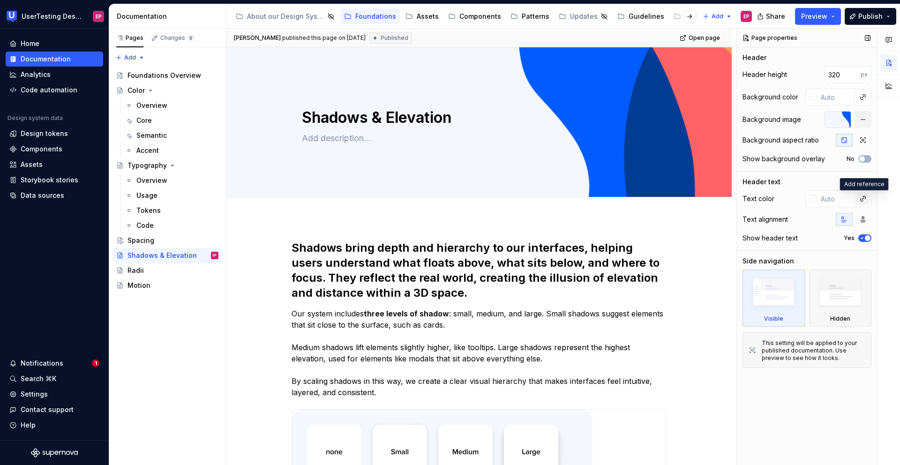
click at [860, 196] on button "button" at bounding box center [863, 198] width 13 height 13
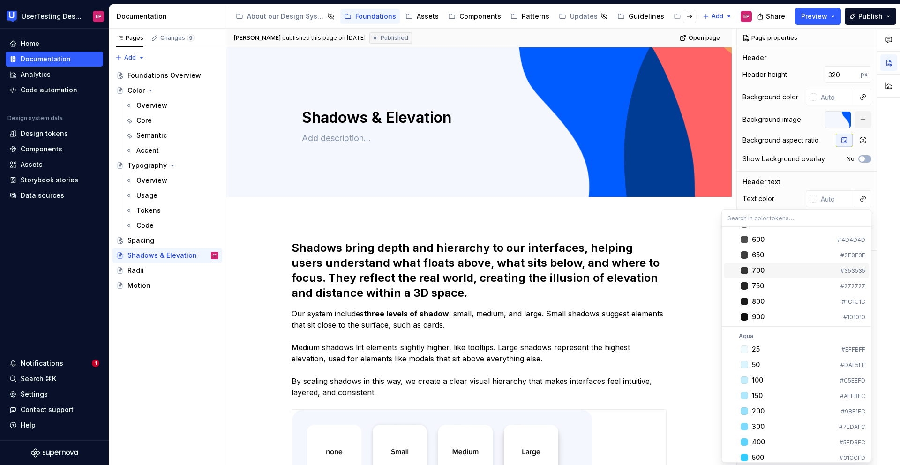
scroll to position [1135, 0]
click at [773, 326] on span "800 #1C1C1C" at bounding box center [796, 332] width 145 height 15
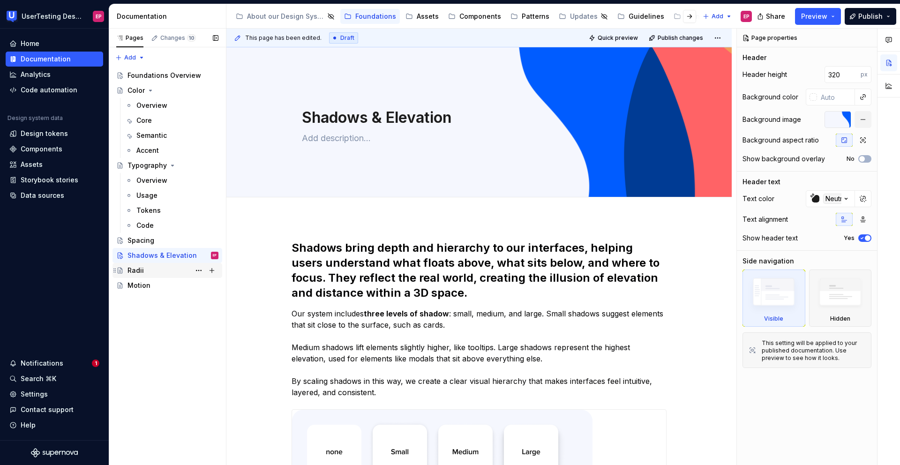
click at [176, 272] on div "Radii" at bounding box center [173, 270] width 91 height 13
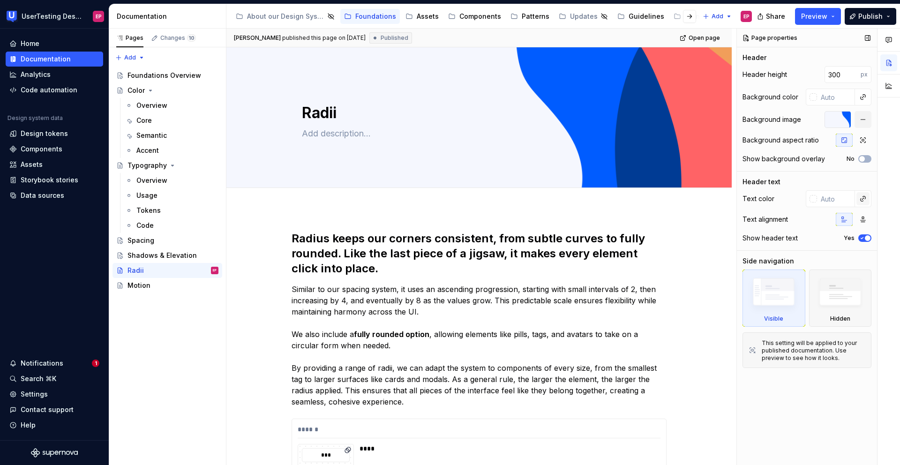
click at [865, 198] on button "button" at bounding box center [863, 198] width 13 height 13
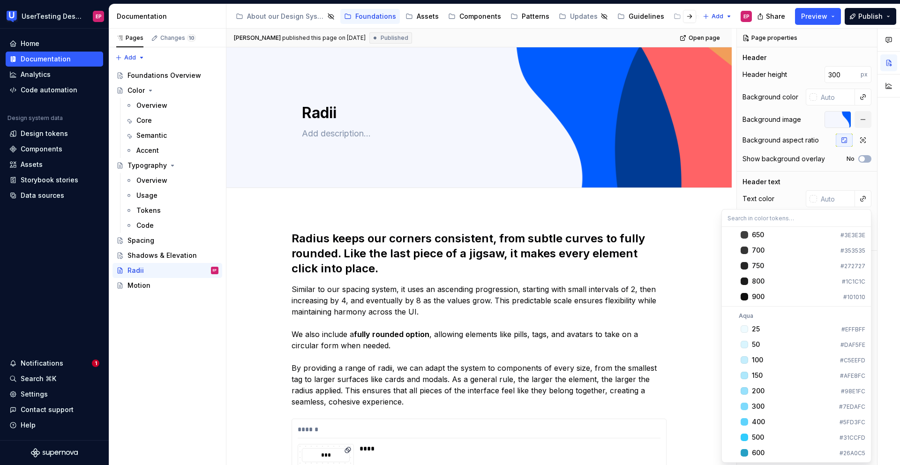
scroll to position [1124, 0]
click at [770, 345] on div "800" at bounding box center [795, 343] width 86 height 9
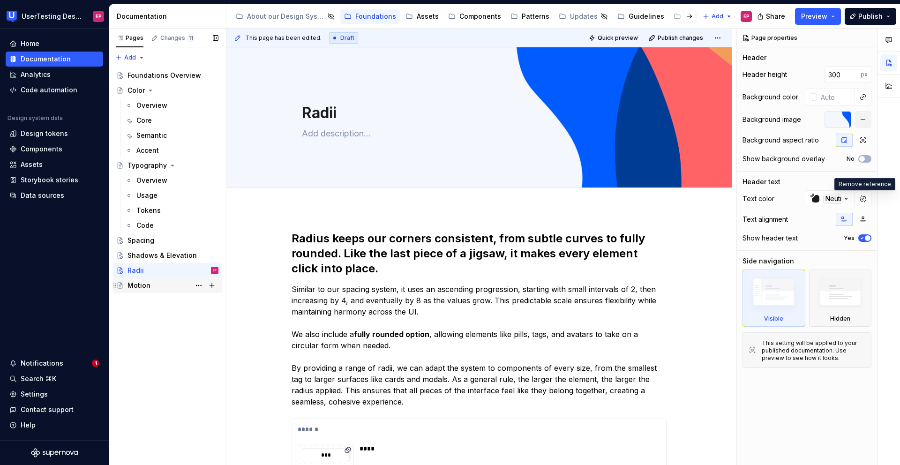
click at [164, 288] on div "Motion" at bounding box center [173, 285] width 91 height 13
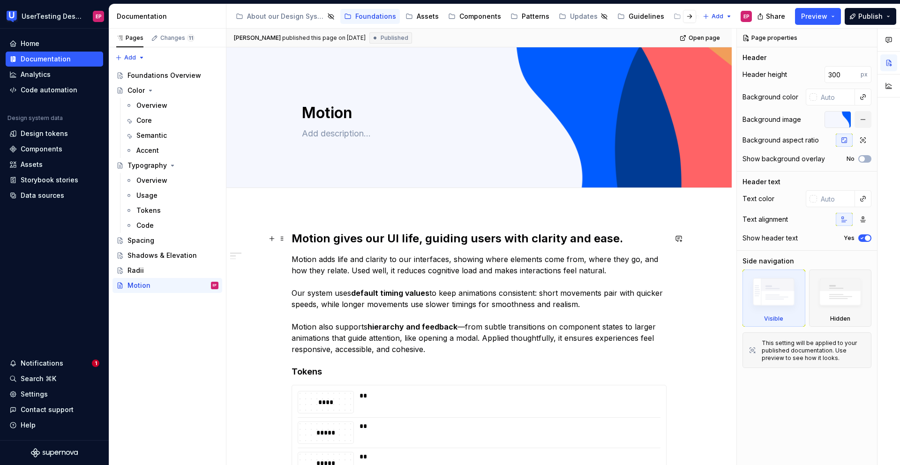
click at [293, 240] on h2 "Motion gives our UI life, guiding users with clarity and ease." at bounding box center [479, 238] width 375 height 15
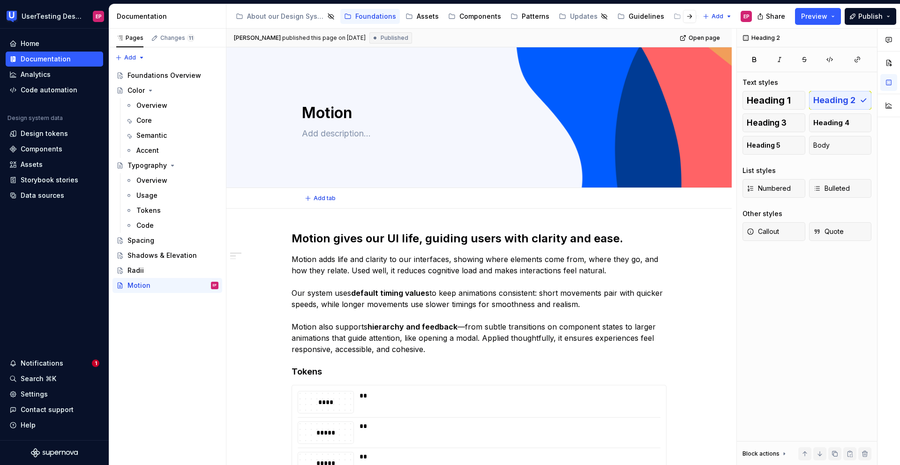
click at [301, 201] on div "Add tab" at bounding box center [479, 198] width 430 height 13
click at [155, 272] on div "Radii" at bounding box center [173, 270] width 91 height 13
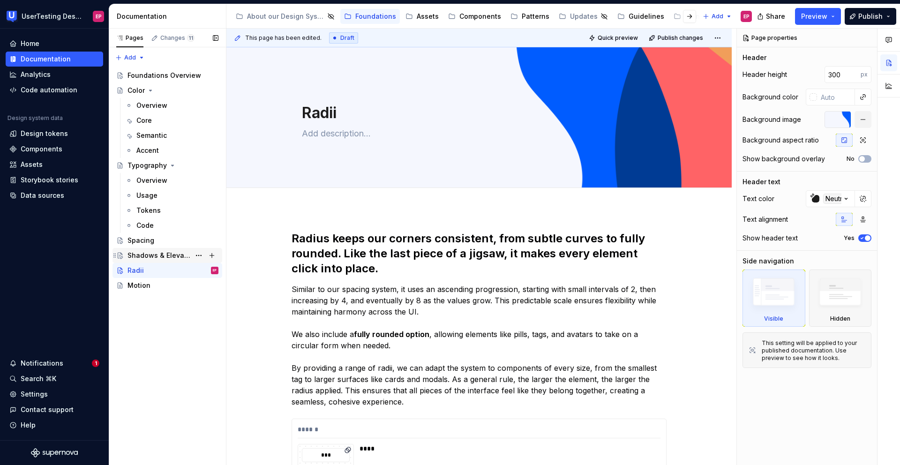
click at [155, 256] on div "Shadows & Elevation" at bounding box center [159, 255] width 63 height 9
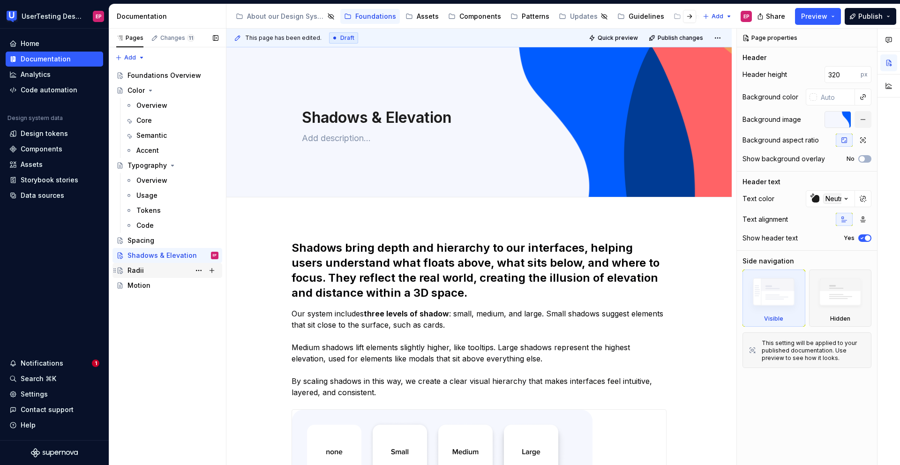
click at [167, 264] on div "Radii" at bounding box center [173, 270] width 91 height 13
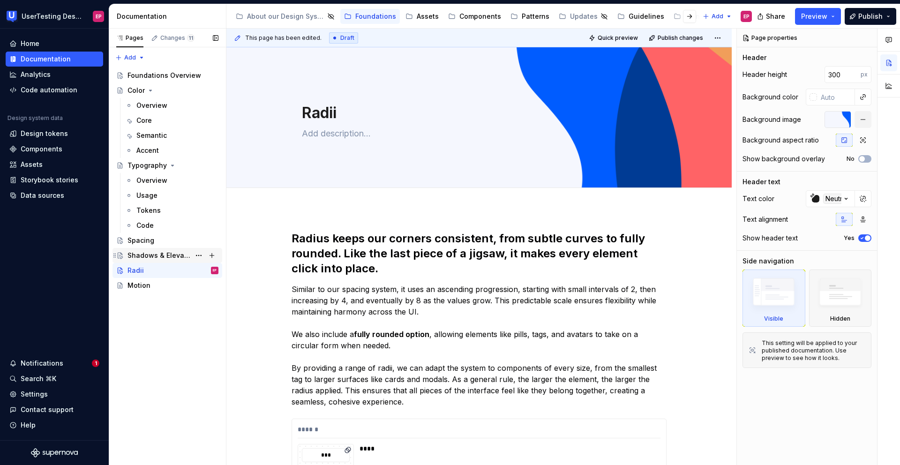
click at [165, 253] on div "Shadows & Elevation" at bounding box center [159, 255] width 63 height 9
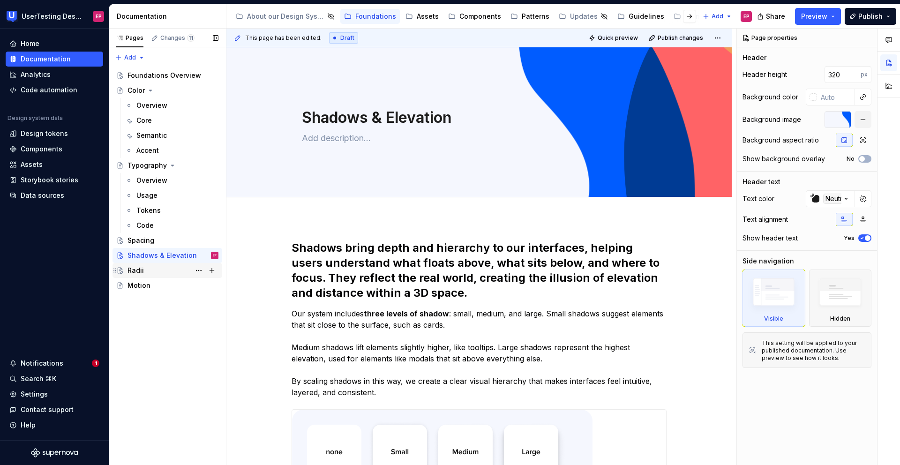
click at [152, 273] on div "Radii" at bounding box center [173, 270] width 91 height 13
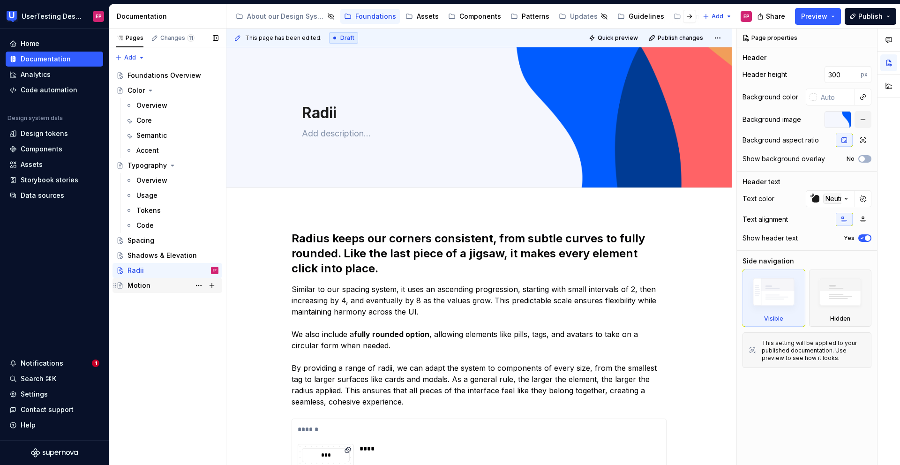
click at [153, 284] on div "Motion" at bounding box center [173, 285] width 91 height 13
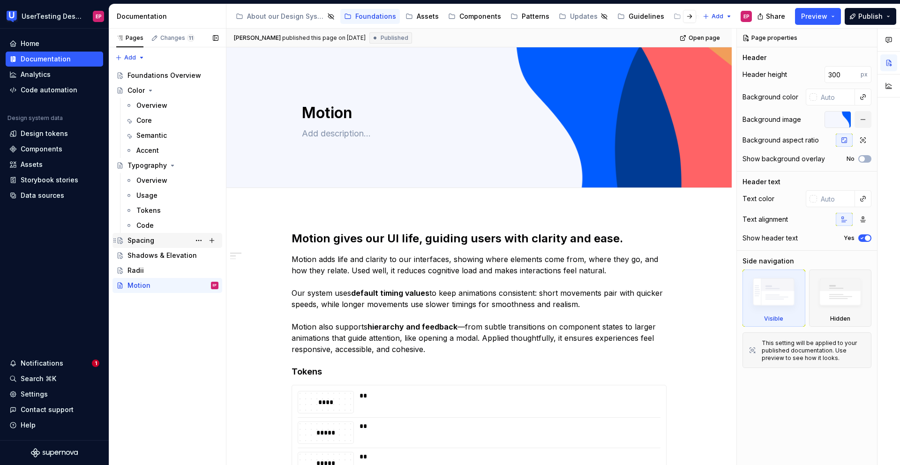
click at [146, 240] on div "Spacing" at bounding box center [141, 240] width 27 height 9
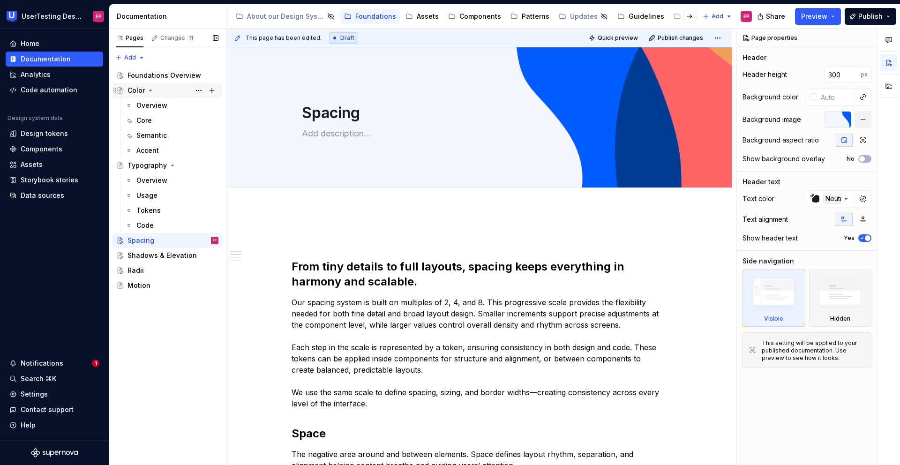
click at [136, 89] on div "Color" at bounding box center [136, 90] width 17 height 9
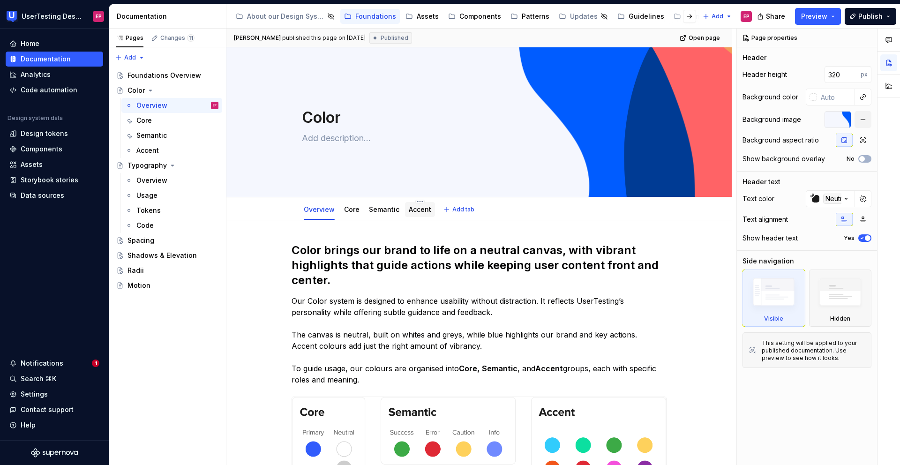
click at [416, 207] on link "Accent" at bounding box center [420, 209] width 23 height 8
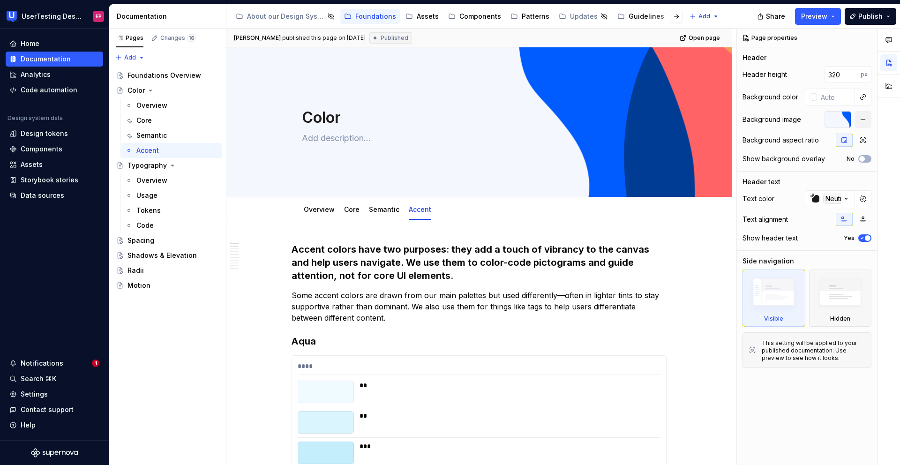
type textarea "*"
